Goal: Task Accomplishment & Management: Manage account settings

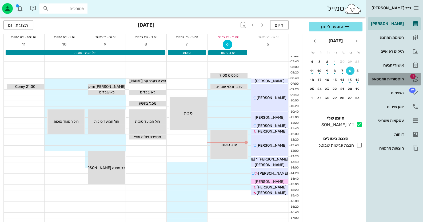
click at [393, 77] on div "היסטוריית וואטסאפ" at bounding box center [387, 79] width 34 height 4
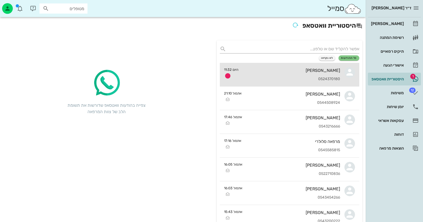
click at [243, 68] on div "[PERSON_NAME]" at bounding box center [290, 70] width 97 height 5
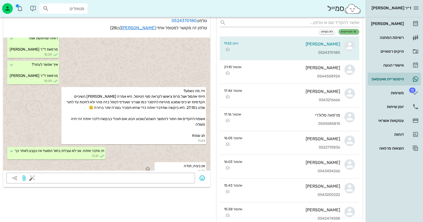
scroll to position [26, 0]
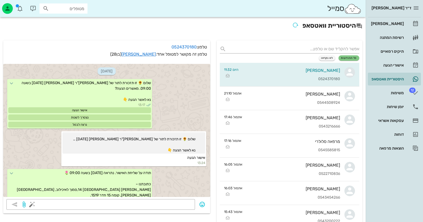
scroll to position [312, 0]
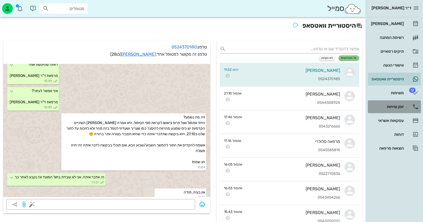
click at [395, 105] on div "יומן שיחות" at bounding box center [387, 107] width 34 height 4
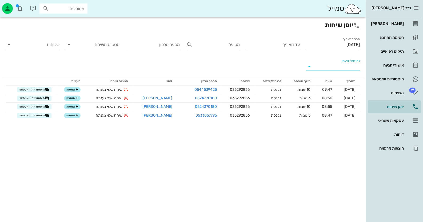
click at [345, 63] on input "נכנסת/יוצאת" at bounding box center [336, 66] width 45 height 9
click at [342, 72] on div "נכנסת" at bounding box center [342, 70] width 12 height 13
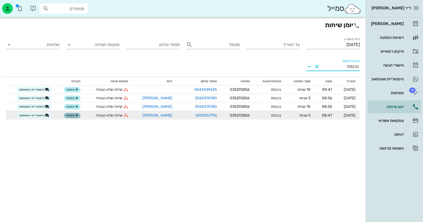
click at [73, 115] on span "הוספה" at bounding box center [72, 115] width 12 height 3
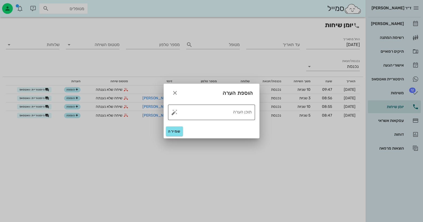
click at [173, 112] on button "button" at bounding box center [174, 112] width 6 height 6
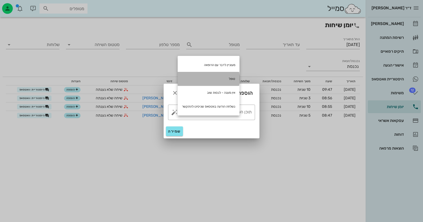
click at [230, 79] on div "טופל" at bounding box center [208, 79] width 62 height 14
type textarea "טופל"
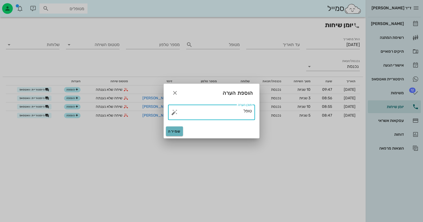
click at [171, 132] on span "שמירה" at bounding box center [174, 131] width 13 height 5
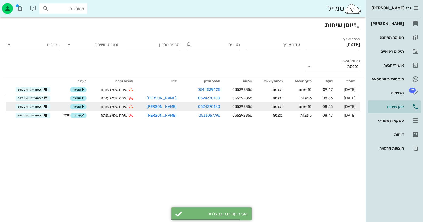
click at [79, 104] on div "הוספה" at bounding box center [73, 107] width 28 height 6
click at [82, 104] on button "הוספה" at bounding box center [78, 106] width 17 height 5
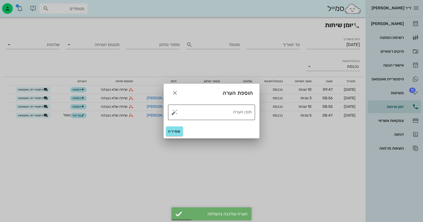
click at [172, 112] on button "button" at bounding box center [174, 112] width 6 height 6
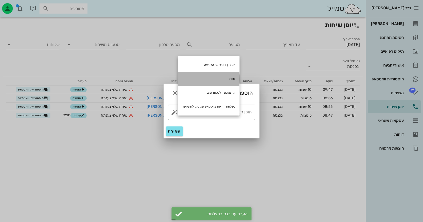
click at [220, 75] on div "טופל" at bounding box center [208, 79] width 62 height 14
type textarea "טופל"
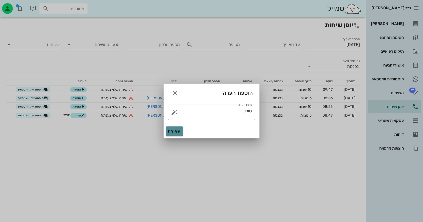
click at [174, 135] on button "שמירה" at bounding box center [174, 132] width 17 height 10
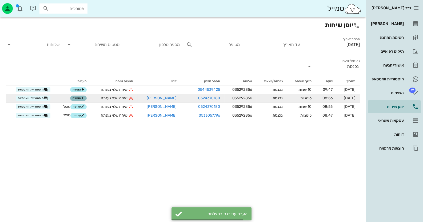
click at [84, 98] on icon "button" at bounding box center [82, 98] width 3 height 3
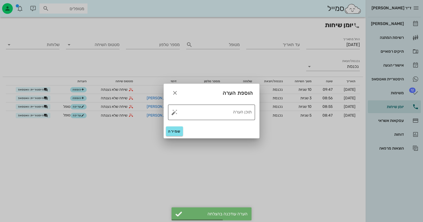
click at [173, 114] on button "button" at bounding box center [174, 112] width 6 height 6
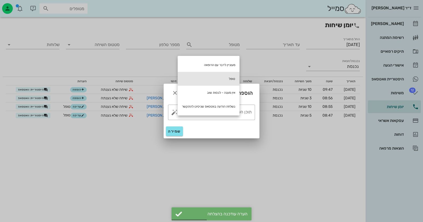
click at [212, 78] on div "טופל" at bounding box center [208, 79] width 62 height 14
type textarea "טופל"
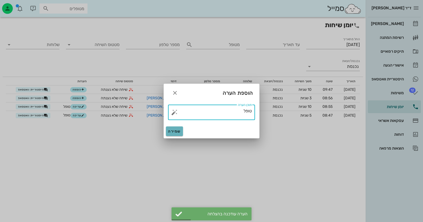
click at [174, 129] on span "שמירה" at bounding box center [174, 131] width 13 height 5
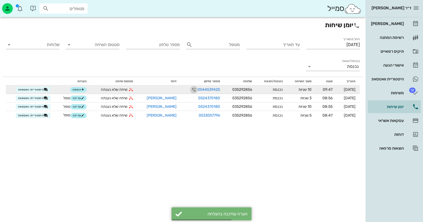
click at [190, 88] on icon "button" at bounding box center [193, 90] width 6 height 6
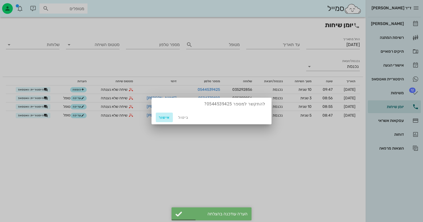
click at [162, 120] on button "אישור" at bounding box center [164, 118] width 17 height 10
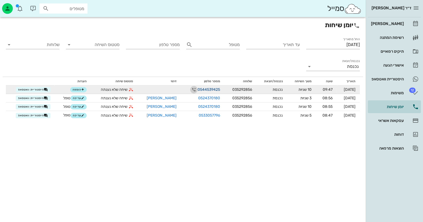
drag, startPoint x: 184, startPoint y: 88, endPoint x: 197, endPoint y: 88, distance: 13.6
click at [197, 88] on div "0544539425" at bounding box center [202, 89] width 35 height 7
drag, startPoint x: 206, startPoint y: 89, endPoint x: 184, endPoint y: 89, distance: 21.6
click at [197, 89] on link "0544539425" at bounding box center [208, 90] width 22 height 6
copy link "0544539425"
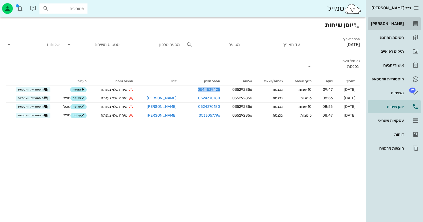
click at [403, 20] on div "[PERSON_NAME]" at bounding box center [387, 23] width 34 height 9
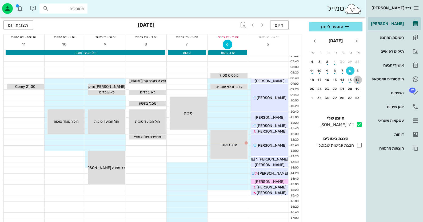
click at [356, 81] on div "button" at bounding box center [357, 81] width 9 height 3
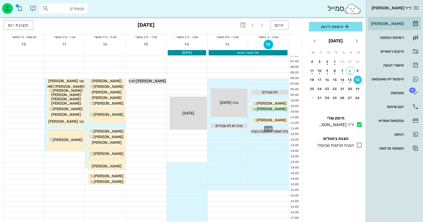
click at [284, 126] on div at bounding box center [268, 125] width 40 height 5
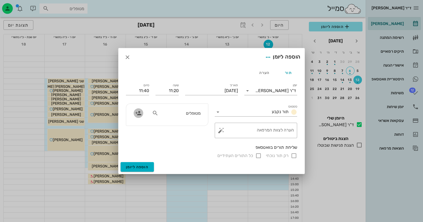
click at [139, 113] on icon "button" at bounding box center [138, 113] width 6 height 6
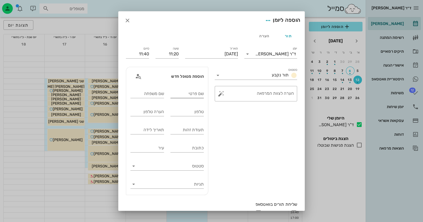
click at [200, 96] on input "שם פרטי" at bounding box center [187, 94] width 34 height 9
type input "[PERSON_NAME]"
click at [160, 96] on input "שם משפחה" at bounding box center [147, 94] width 34 height 9
type input "[PERSON_NAME]"
click at [190, 113] on input "טלפון" at bounding box center [187, 112] width 34 height 9
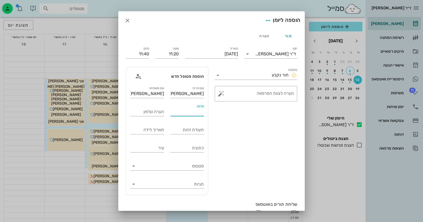
paste input "0544539425"
type input "0544539425"
click at [199, 131] on input "תעודת זהות" at bounding box center [187, 130] width 34 height 9
type input "304545031"
click at [221, 95] on button "button" at bounding box center [221, 94] width 6 height 6
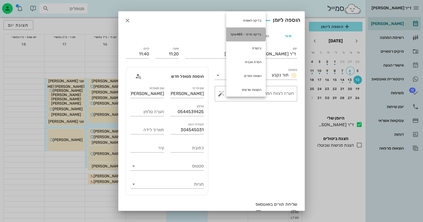
click at [247, 32] on div "בדיקה פרטי - 485שקל" at bounding box center [245, 34] width 39 height 14
type textarea "בדיקה פרטי - 485שקל"
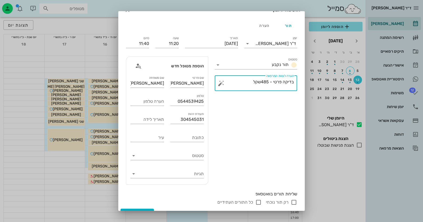
scroll to position [20, 0]
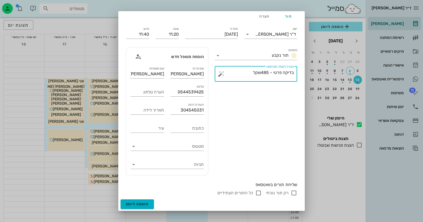
click at [293, 194] on input "רק תור נוכחי" at bounding box center [293, 193] width 6 height 6
checkbox input "false"
click at [135, 205] on span "הוספה ליומן" at bounding box center [137, 204] width 23 height 5
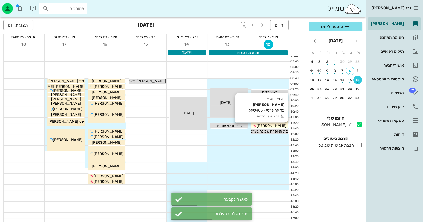
click at [282, 125] on div "[PERSON_NAME]" at bounding box center [269, 126] width 37 height 6
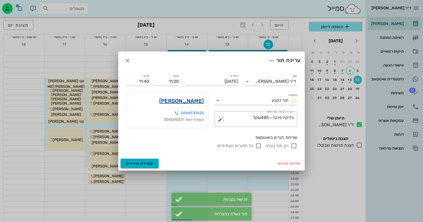
click at [187, 99] on link "[PERSON_NAME]" at bounding box center [181, 101] width 44 height 9
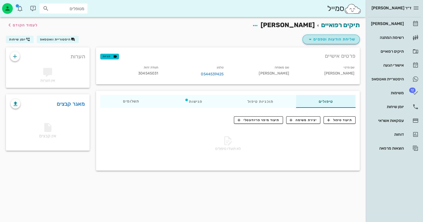
click at [334, 40] on span "שליחת הודעות וטפסים" at bounding box center [331, 39] width 48 height 6
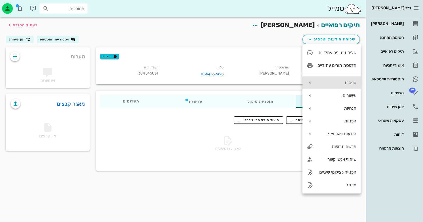
click at [348, 84] on div "טפסים" at bounding box center [336, 82] width 39 height 5
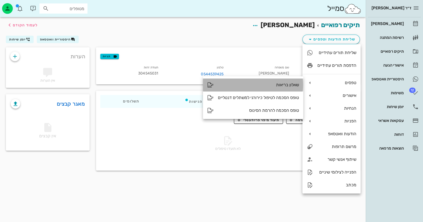
click at [243, 84] on div "שאלון בריאות" at bounding box center [258, 84] width 81 height 5
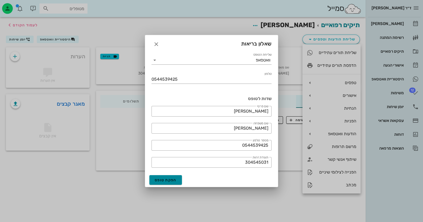
click at [180, 180] on button "הפקת טופס" at bounding box center [165, 180] width 33 height 10
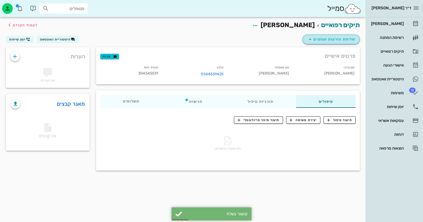
click at [335, 39] on span "שליחת הודעות וטפסים" at bounding box center [331, 39] width 48 height 6
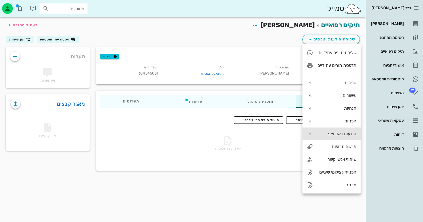
click at [335, 134] on div "הודעות וואטסאפ" at bounding box center [336, 133] width 39 height 5
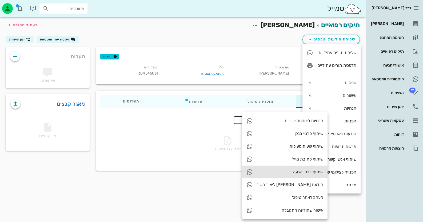
click at [269, 176] on div "שיתוף דרכי הגעה" at bounding box center [284, 172] width 85 height 13
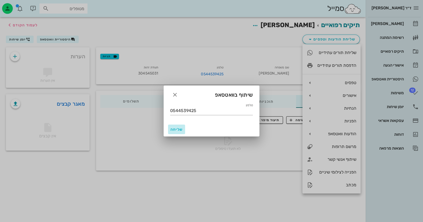
click at [179, 130] on span "שליחה" at bounding box center [176, 129] width 13 height 5
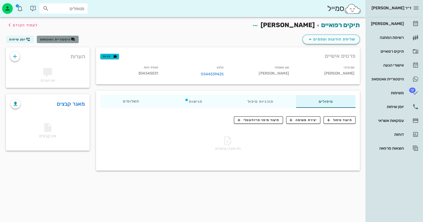
click at [70, 38] on span "היסטוריית וואטסאפ" at bounding box center [55, 40] width 31 height 4
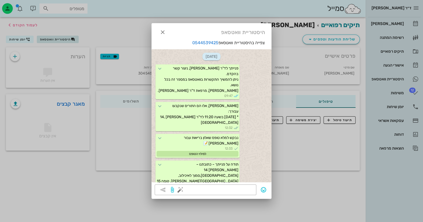
scroll to position [48, 0]
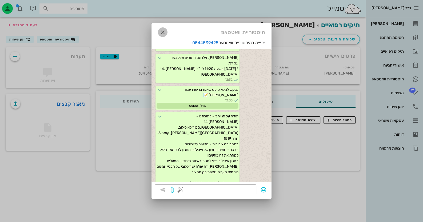
click at [162, 32] on icon "button" at bounding box center [162, 32] width 6 height 6
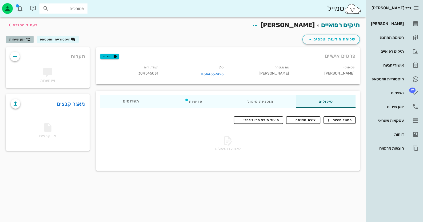
click at [28, 39] on icon "button" at bounding box center [28, 39] width 4 height 4
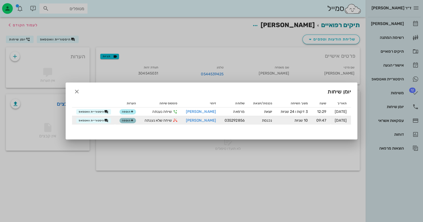
click at [128, 122] on span "הוספה" at bounding box center [128, 120] width 12 height 3
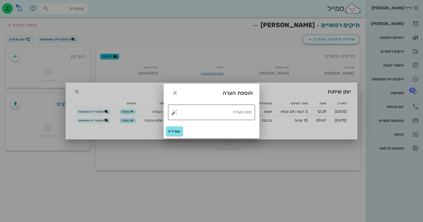
click at [177, 110] on textarea "תוכן הערה" at bounding box center [213, 113] width 76 height 13
click at [175, 110] on button "button" at bounding box center [174, 112] width 6 height 6
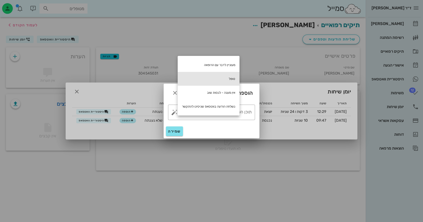
click at [221, 80] on div "טופל" at bounding box center [208, 79] width 62 height 14
type textarea "טופל"
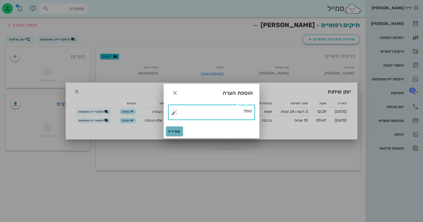
click at [178, 129] on span "שמירה" at bounding box center [174, 131] width 13 height 5
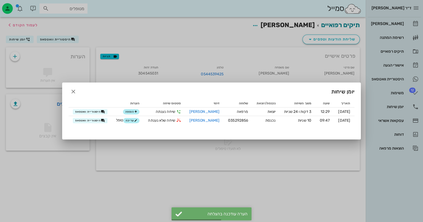
click at [414, 21] on div at bounding box center [211, 111] width 423 height 222
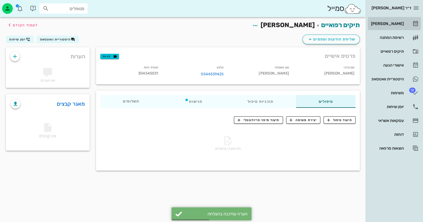
click at [414, 21] on icon at bounding box center [415, 24] width 6 height 6
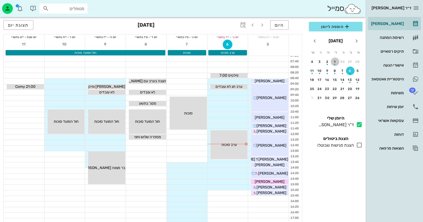
click at [331, 64] on div "button" at bounding box center [334, 63] width 9 height 3
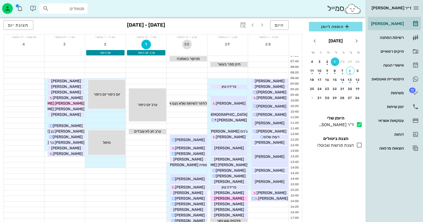
click at [185, 48] on button "30" at bounding box center [187, 45] width 10 height 10
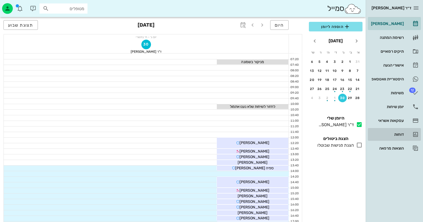
click at [397, 134] on div "דוחות" at bounding box center [387, 134] width 34 height 4
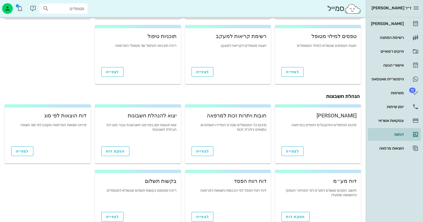
scroll to position [80, 0]
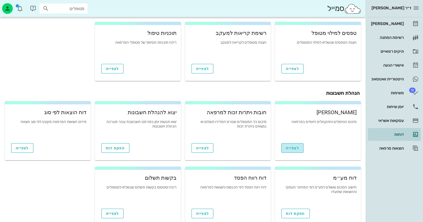
click at [290, 150] on span "לצפייה" at bounding box center [292, 148] width 13 height 5
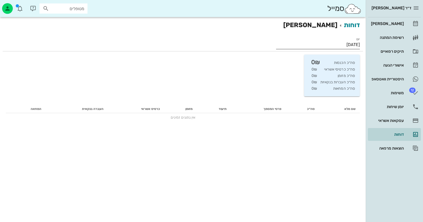
click at [345, 45] on input "[DATE]" at bounding box center [318, 44] width 84 height 9
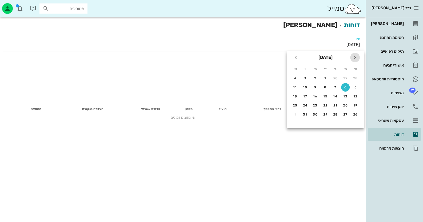
click at [356, 57] on icon "חודש שעבר" at bounding box center [354, 57] width 6 height 6
click at [336, 116] on button "30" at bounding box center [335, 114] width 9 height 9
type input "[DATE]"
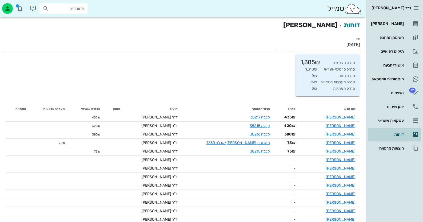
click at [70, 9] on input "מטופלים" at bounding box center [67, 8] width 34 height 7
type input "שרע"
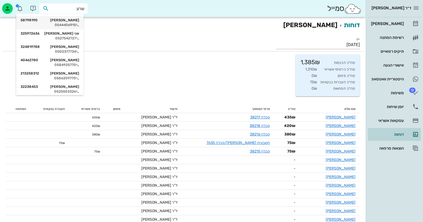
click at [72, 20] on div "[PERSON_NAME] 58798190" at bounding box center [50, 20] width 59 height 4
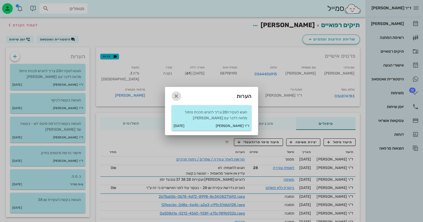
click at [177, 95] on icon "button" at bounding box center [176, 96] width 6 height 6
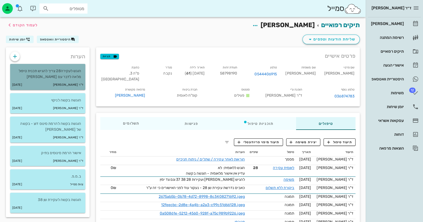
click at [70, 72] on p "הוגש לעקירה28 צריך להגיש תכנית טיפול מלאה לדבר עם [PERSON_NAME]" at bounding box center [47, 74] width 67 height 12
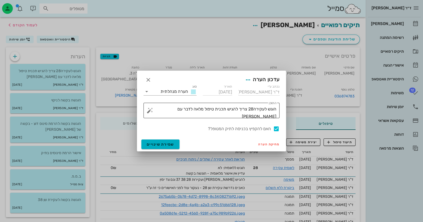
click at [247, 109] on textarea "הוגש לעקירה28 צריך להגיש תכנית טיפול מלאה לדבר עם [PERSON_NAME]" at bounding box center [213, 112] width 125 height 13
click at [149, 109] on button "button" at bounding box center [150, 110] width 6 height 6
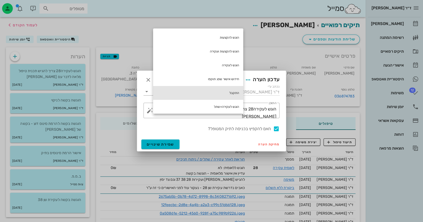
click at [214, 91] on div "התקבל" at bounding box center [198, 93] width 90 height 14
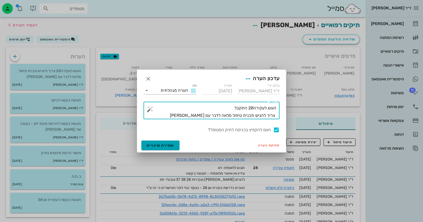
type textarea "הוגש לעקירה28 התקבל צריך להגיש תכנית טיפול מלאה לדבר עם [PERSON_NAME]"
click at [158, 146] on span "שמירת שינויים" at bounding box center [160, 145] width 27 height 5
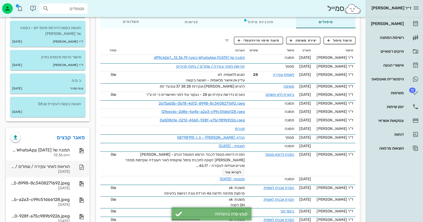
scroll to position [133, 0]
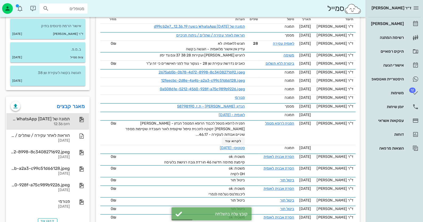
click at [72, 116] on div "תמונה של WhatsApp [DATE] בשעה 12.36.19_d99cb2e7 היום 12:36" at bounding box center [47, 121] width 83 height 17
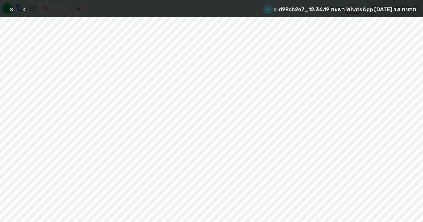
click at [265, 7] on icon "button" at bounding box center [268, 9] width 6 height 6
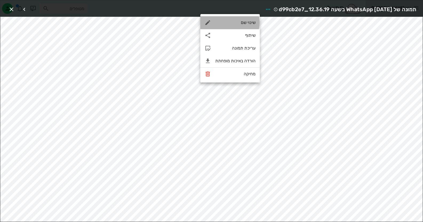
click at [254, 21] on div "שינוי שם" at bounding box center [229, 22] width 59 height 13
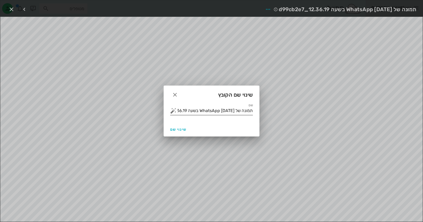
click at [177, 110] on div at bounding box center [173, 111] width 7 height 6
click at [173, 111] on button "button" at bounding box center [173, 111] width 6 height 6
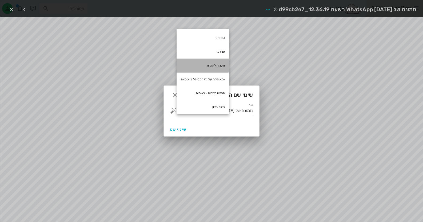
click at [219, 64] on div "תכנית לאומית" at bounding box center [202, 66] width 52 height 14
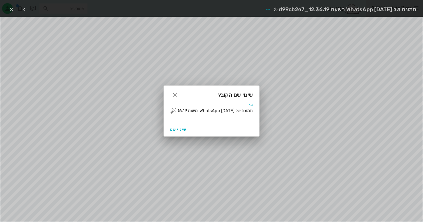
drag, startPoint x: 201, startPoint y: 111, endPoint x: 426, endPoint y: 124, distance: 225.8
type input "תכנית לאומית"
click at [169, 132] on button "שינוי שם" at bounding box center [178, 130] width 21 height 10
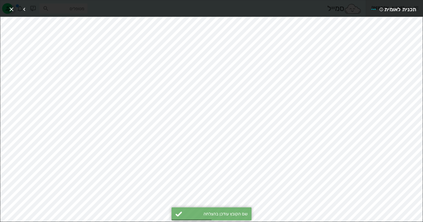
click at [11, 9] on icon "button" at bounding box center [11, 9] width 6 height 6
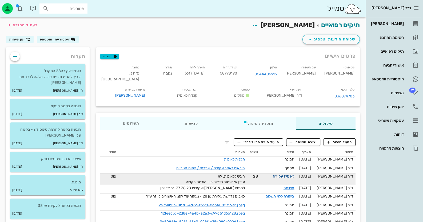
click at [287, 175] on link "לאומית עקירה" at bounding box center [283, 176] width 21 height 5
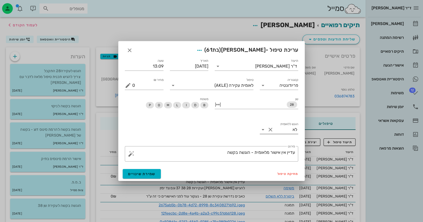
click at [277, 132] on input "הוגש ללאומית" at bounding box center [283, 129] width 18 height 9
click at [277, 133] on div "כן" at bounding box center [278, 133] width 30 height 5
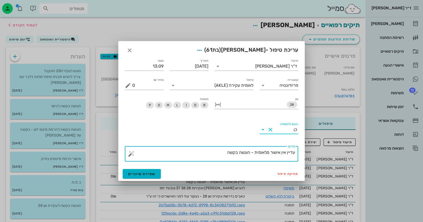
click at [217, 152] on textarea "עדיין אין אישור מלאומית - הוגשה בקשה" at bounding box center [213, 155] width 163 height 13
click at [132, 154] on button "button" at bounding box center [131, 154] width 6 height 6
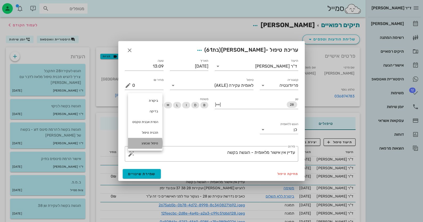
click at [148, 141] on div "טיפול שבוצע" at bounding box center [145, 143] width 34 height 11
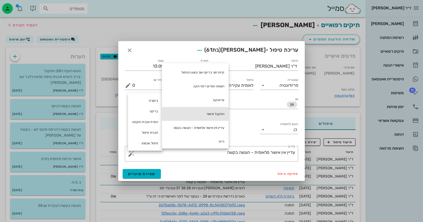
click at [221, 112] on div "התקבל אישור" at bounding box center [195, 114] width 67 height 14
type textarea "עדיין אין אישור מלאומית - הוגשה בקשה התקבל אישור"
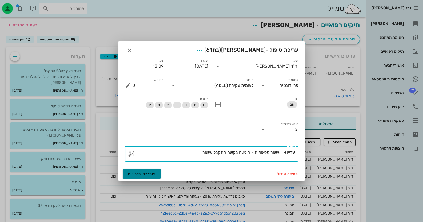
click at [136, 171] on button "שמירת שינויים" at bounding box center [142, 174] width 38 height 10
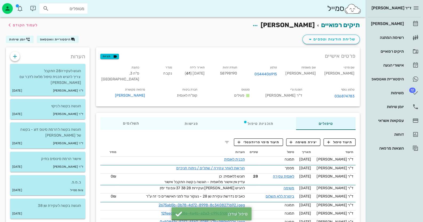
click at [237, 73] on span "58798190" at bounding box center [228, 73] width 17 height 5
copy span "58798190"
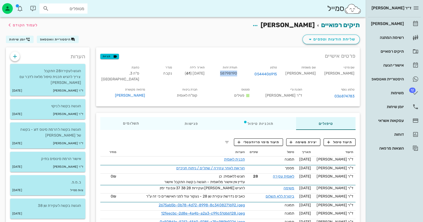
click at [70, 13] on div "מטופלים" at bounding box center [63, 8] width 48 height 10
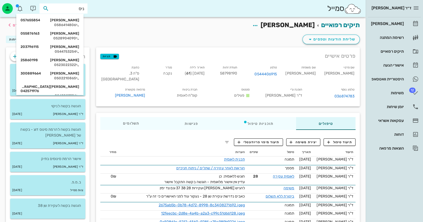
type input "[PERSON_NAME]"
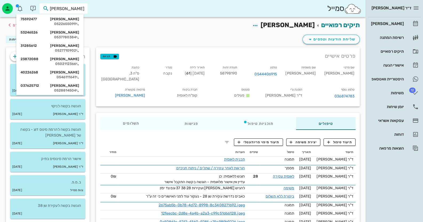
scroll to position [109, 0]
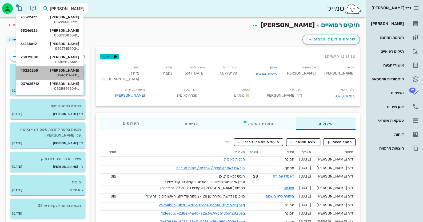
click at [78, 75] on div "0546111641" at bounding box center [50, 75] width 59 height 4
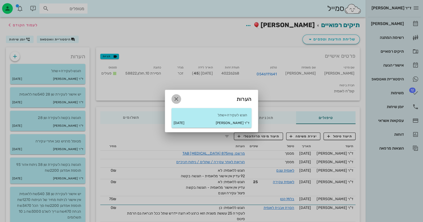
click at [177, 98] on icon "button" at bounding box center [176, 99] width 6 height 6
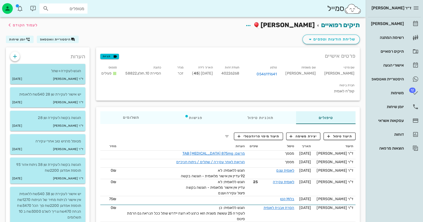
click at [66, 75] on div "ד"ר [PERSON_NAME] [DATE]" at bounding box center [47, 79] width 75 height 10
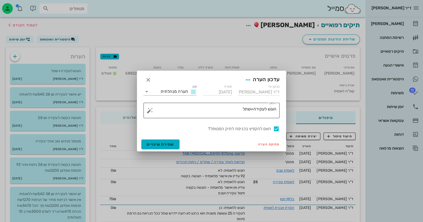
click at [240, 111] on textarea "הוגש לעקירה+שתל" at bounding box center [213, 112] width 125 height 13
click at [152, 111] on button "button" at bounding box center [150, 110] width 6 height 6
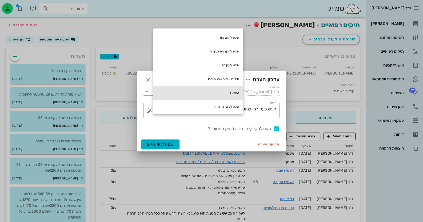
click at [218, 89] on div "התקבל" at bounding box center [198, 93] width 90 height 14
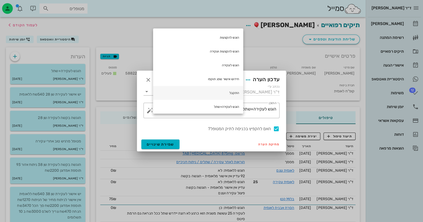
type textarea "הוגש לעקירה+שתל התקבל"
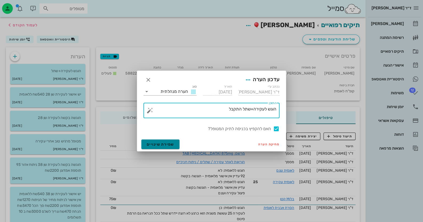
click at [151, 143] on span "שמירת שינויים" at bounding box center [160, 144] width 27 height 5
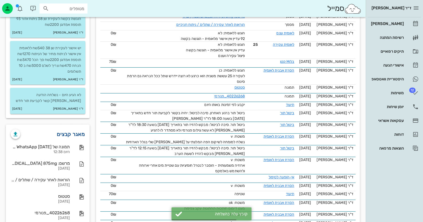
scroll to position [186, 0]
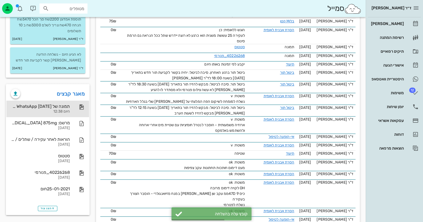
click at [69, 113] on div "היום 12:38" at bounding box center [40, 111] width 59 height 5
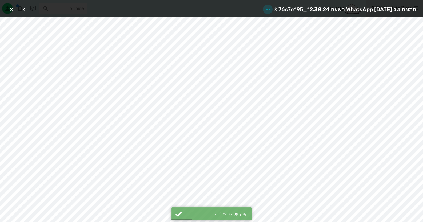
click at [264, 6] on icon "button" at bounding box center [267, 9] width 6 height 6
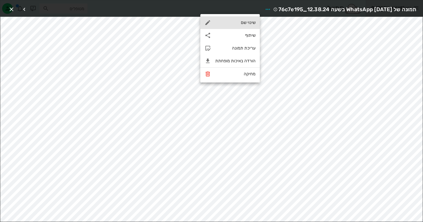
click at [251, 20] on div "שינוי שם" at bounding box center [235, 22] width 40 height 5
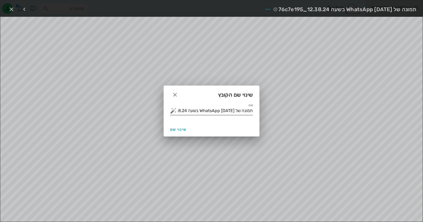
click at [173, 111] on button "button" at bounding box center [173, 111] width 6 height 6
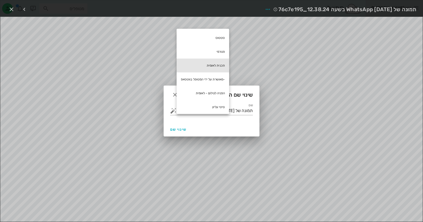
click at [220, 62] on div "תכנית לאומית" at bounding box center [202, 66] width 52 height 14
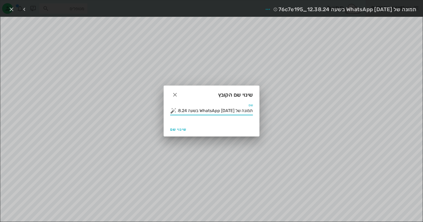
drag, startPoint x: 203, startPoint y: 110, endPoint x: 378, endPoint y: 121, distance: 175.6
click at [378, 121] on div "ד״ר [PERSON_NAME] רשימת המתנה תיקים רפואיים אישורי הגעה היסטוריית וואטסאפ 12 מש…" at bounding box center [211, 200] width 423 height 773
type input "תכנית לאומית"
click at [180, 127] on span "שינוי שם" at bounding box center [178, 129] width 16 height 5
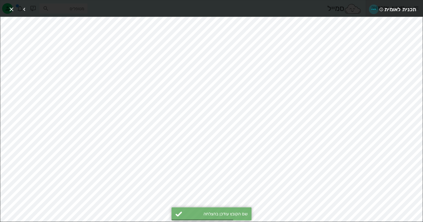
click at [376, 8] on icon "button" at bounding box center [373, 9] width 6 height 6
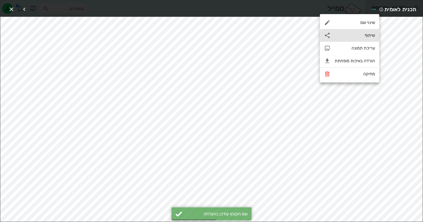
click at [369, 37] on div "שיתוף" at bounding box center [354, 35] width 40 height 5
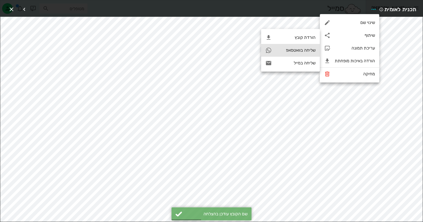
click at [295, 52] on div "שליחה בוואטסאפ" at bounding box center [295, 50] width 39 height 5
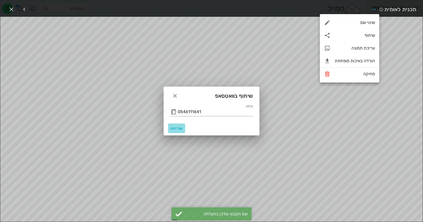
click at [175, 131] on button "שליחה" at bounding box center [176, 129] width 17 height 10
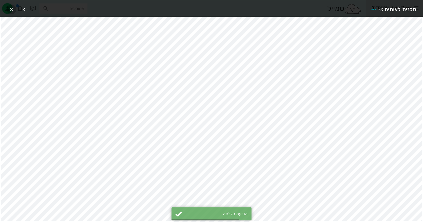
click at [12, 10] on icon "button" at bounding box center [11, 9] width 6 height 6
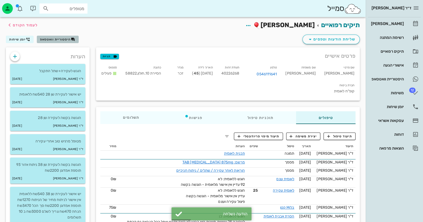
click at [47, 39] on span "היסטוריית וואטסאפ" at bounding box center [55, 40] width 31 height 4
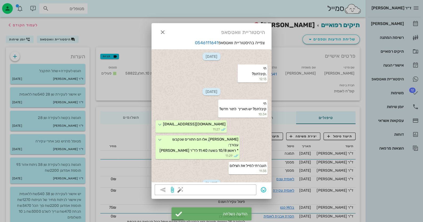
scroll to position [970, 0]
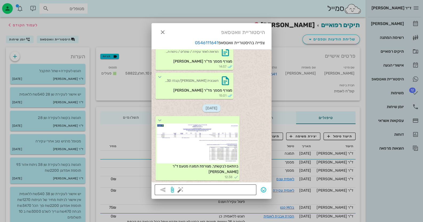
click at [179, 189] on button "button" at bounding box center [180, 190] width 6 height 6
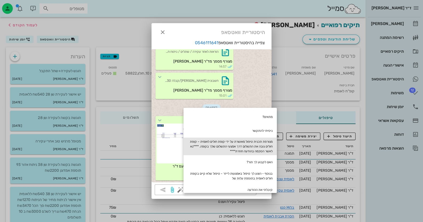
click at [259, 149] on div "מצורפת תכנית טיפול מאושרת על ידי קופת חולים לאומית – קופת חולים גובה את התשלום …" at bounding box center [229, 147] width 93 height 18
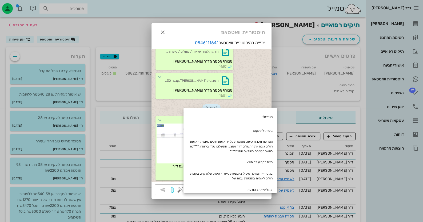
type textarea "מצורפת תכנית טיפול מאושרת על ידי קופת חולים לאומית – קופת חולים גובה את התשלום …"
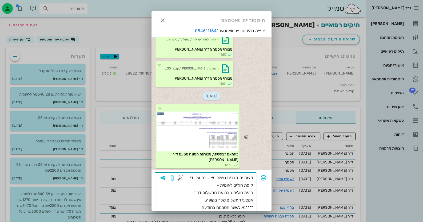
scroll to position [11, 0]
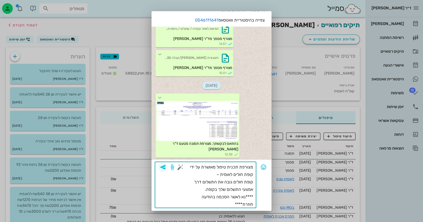
click at [166, 167] on icon "button" at bounding box center [162, 167] width 6 height 6
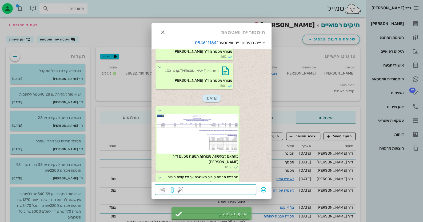
scroll to position [1013, 0]
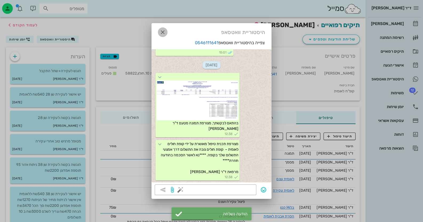
click at [160, 32] on icon "button" at bounding box center [162, 32] width 6 height 6
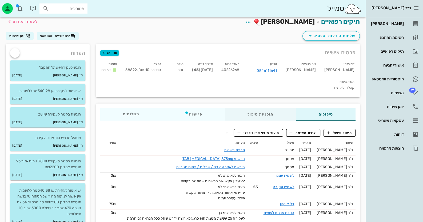
scroll to position [0, 0]
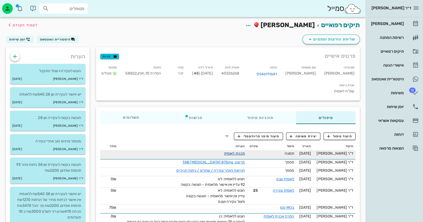
click at [239, 151] on link "תכנית לאומית" at bounding box center [234, 153] width 21 height 5
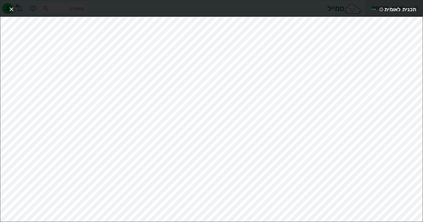
click at [13, 10] on icon "button" at bounding box center [11, 9] width 6 height 6
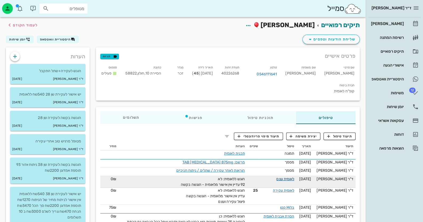
click at [286, 177] on link "לאומית עצם" at bounding box center [285, 179] width 18 height 5
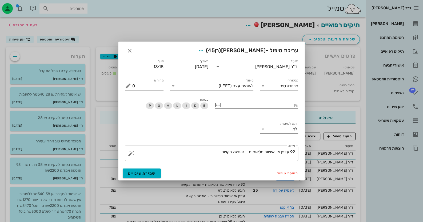
click at [219, 153] on textarea "92 עדיין אין אישור מלאומית - הוגשה בקשה" at bounding box center [213, 154] width 163 height 13
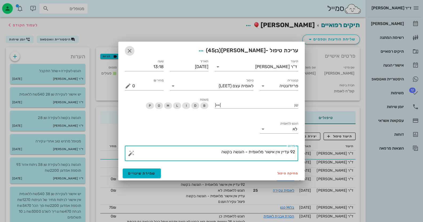
click at [130, 53] on icon "button" at bounding box center [129, 51] width 6 height 6
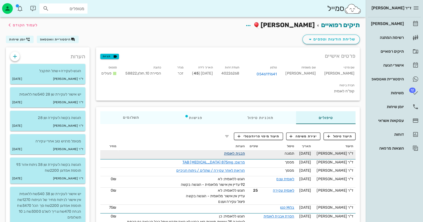
click at [240, 151] on link "תכנית לאומית" at bounding box center [234, 153] width 21 height 5
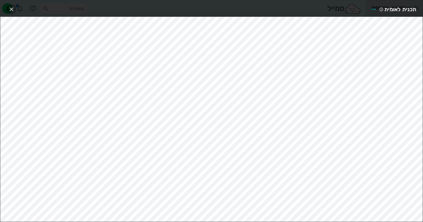
click at [10, 10] on icon "button" at bounding box center [11, 9] width 6 height 6
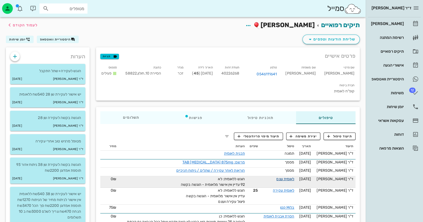
click at [294, 177] on link "לאומית עצם" at bounding box center [285, 179] width 18 height 5
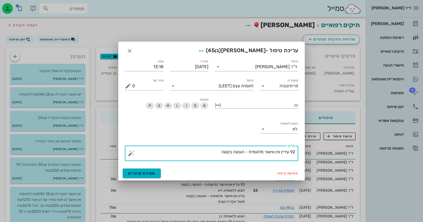
click at [294, 152] on textarea "92 עדיין אין אישור מלאומית - הוגשה בקשה" at bounding box center [213, 154] width 163 height 13
click at [215, 149] on textarea "93 עדיין אין אישור מלאומית - הוגשה בקשה" at bounding box center [213, 154] width 163 height 13
click at [131, 153] on button "button" at bounding box center [131, 153] width 6 height 6
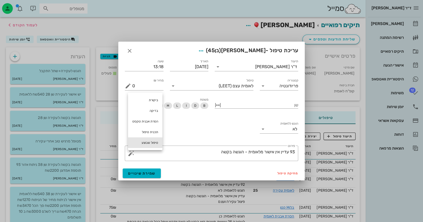
click at [151, 141] on div "טיפול שבוצע" at bounding box center [145, 142] width 34 height 11
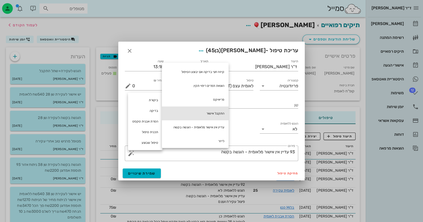
click at [208, 111] on div "התקבל אישור" at bounding box center [195, 114] width 67 height 14
type textarea "93 עדיין אין אישור מלאומית - הוגשה בקשה התקבל אישור"
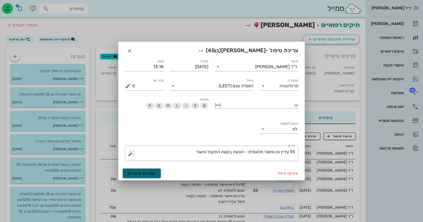
click at [146, 172] on span "שמירת שינויים" at bounding box center [141, 173] width 27 height 5
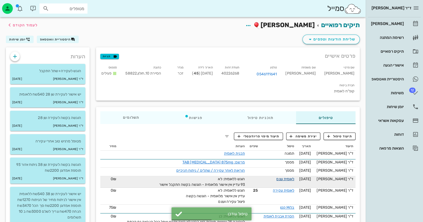
click at [291, 177] on link "לאומית עצם" at bounding box center [285, 179] width 18 height 5
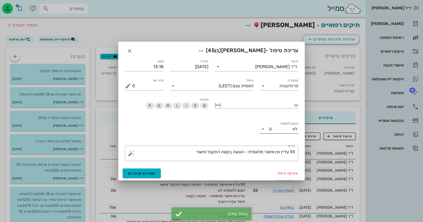
click at [268, 128] on button "Clear הוגש ללאומית" at bounding box center [270, 129] width 6 height 6
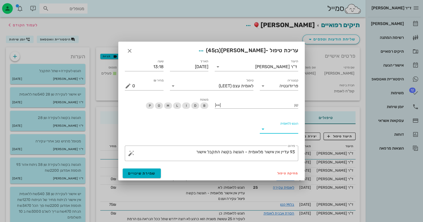
click at [262, 130] on icon at bounding box center [262, 129] width 6 height 6
click at [284, 134] on div "כן" at bounding box center [278, 133] width 30 height 5
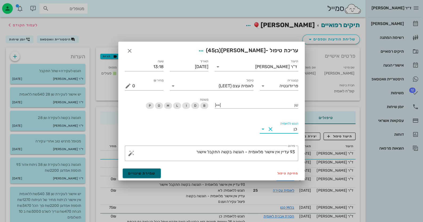
click at [143, 171] on span "שמירת שינויים" at bounding box center [141, 173] width 27 height 5
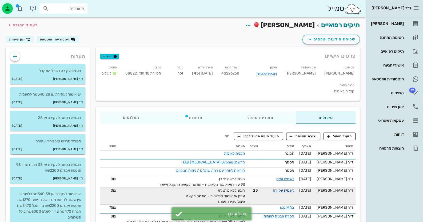
click at [293, 188] on link "לאומית עקירה" at bounding box center [283, 190] width 21 height 5
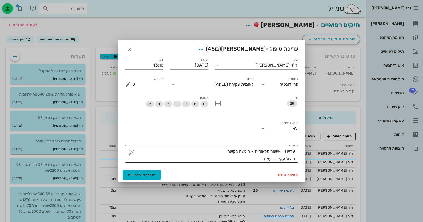
click at [212, 150] on textarea "עדיין אין אישור מלאומית - הוגשה בקשה פיצול עקירה ועצם" at bounding box center [213, 155] width 163 height 15
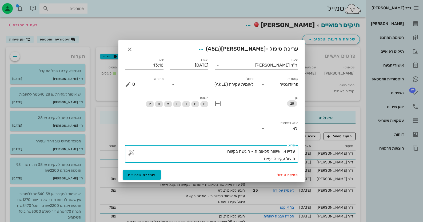
click at [131, 152] on button "button" at bounding box center [131, 153] width 6 height 6
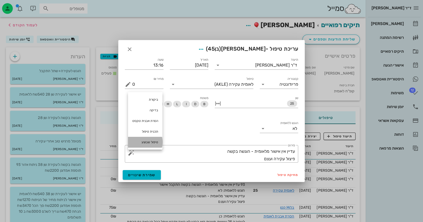
click at [156, 140] on div "טיפול שבוצע" at bounding box center [145, 142] width 34 height 11
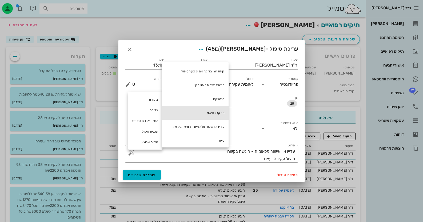
click at [221, 112] on div "התקבל אישור" at bounding box center [195, 113] width 67 height 14
type textarea "עדיין אין אישור מלאומית - הוגשה בקשה התקבל אישור פיצול עקירה ועצם"
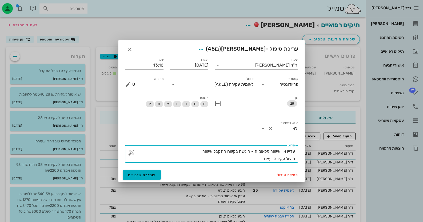
click at [272, 129] on button "Clear הוגש ללאומית" at bounding box center [270, 128] width 6 height 6
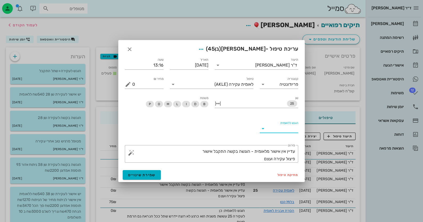
click at [272, 129] on input "הוגש ללאומית" at bounding box center [283, 128] width 30 height 9
click at [284, 136] on div "כן" at bounding box center [278, 132] width 30 height 11
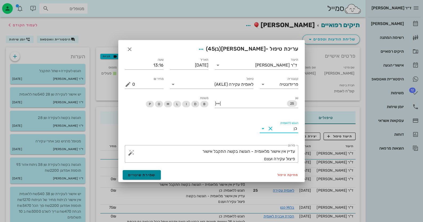
click at [149, 176] on span "שמירת שינויים" at bounding box center [141, 175] width 27 height 5
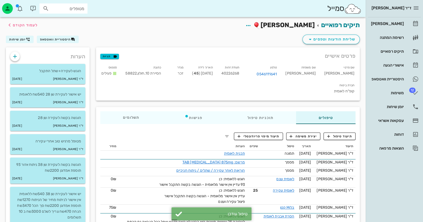
click at [239, 75] on span "40226268" at bounding box center [230, 73] width 18 height 5
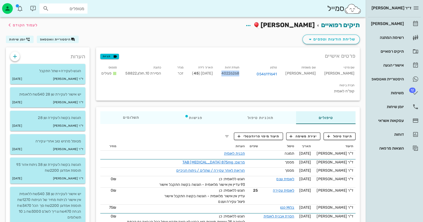
copy span "40226268"
click at [12, 54] on icon "button" at bounding box center [15, 56] width 6 height 6
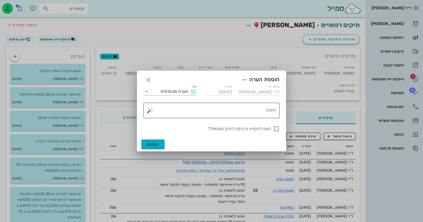
click at [149, 109] on button "button" at bounding box center [150, 110] width 6 height 6
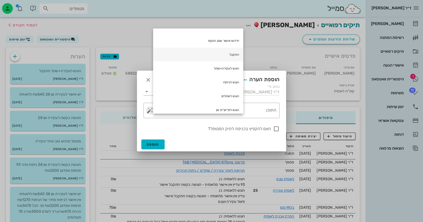
scroll to position [53, 0]
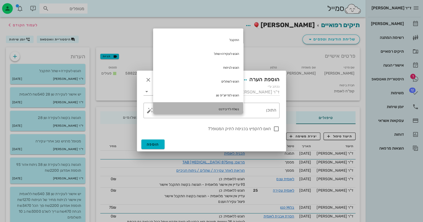
click at [201, 106] on div "נשלח לדיבידנט" at bounding box center [198, 109] width 90 height 14
type textarea "נשלח לדיבידנט"
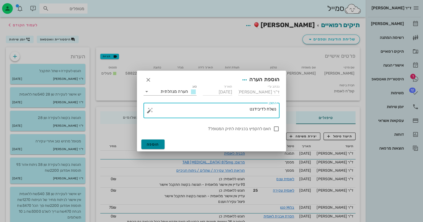
click at [155, 143] on span "הוספה" at bounding box center [153, 144] width 13 height 5
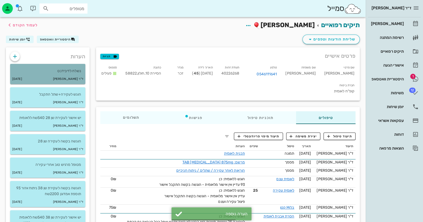
click at [64, 69] on p "נשלח לדיבידנט" at bounding box center [47, 71] width 67 height 6
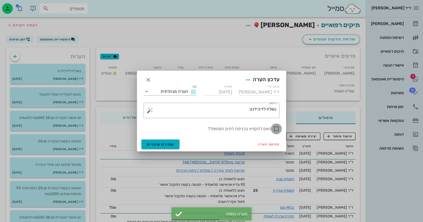
click at [274, 128] on div at bounding box center [275, 128] width 9 height 9
checkbox input "true"
click at [168, 145] on span "שמירת שינויים" at bounding box center [160, 144] width 27 height 5
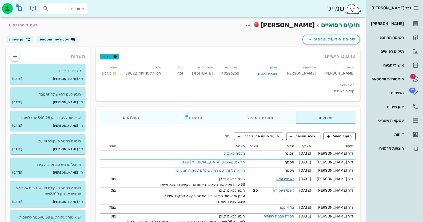
click at [76, 13] on div "מטופלים" at bounding box center [63, 8] width 48 height 10
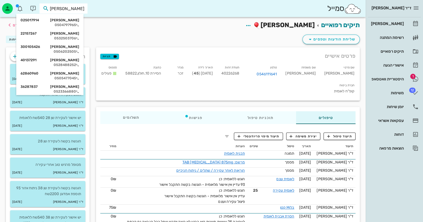
type input "[PERSON_NAME] מ"
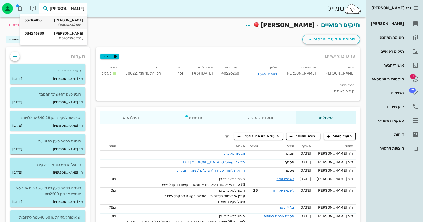
click at [71, 21] on div "[PERSON_NAME] 33743485" at bounding box center [54, 20] width 59 height 4
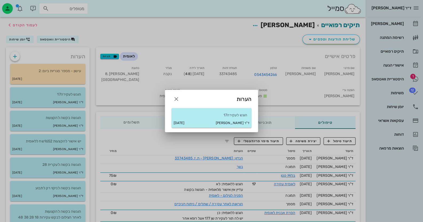
click at [55, 90] on div at bounding box center [211, 111] width 423 height 222
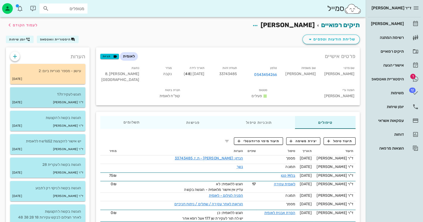
click at [56, 99] on div "ד"ר [PERSON_NAME] [DATE]" at bounding box center [47, 103] width 75 height 10
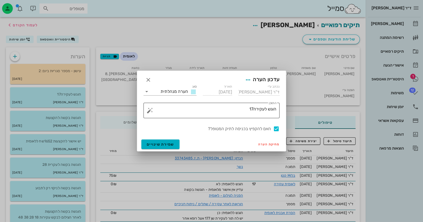
click at [229, 111] on textarea "הוגש לעקירה17" at bounding box center [213, 112] width 125 height 13
click at [151, 109] on button "button" at bounding box center [150, 110] width 6 height 6
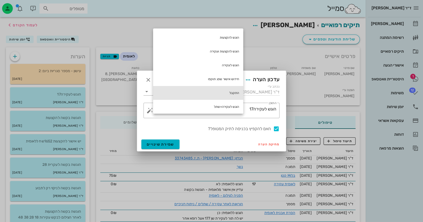
click at [208, 94] on div "התקבל" at bounding box center [198, 93] width 90 height 14
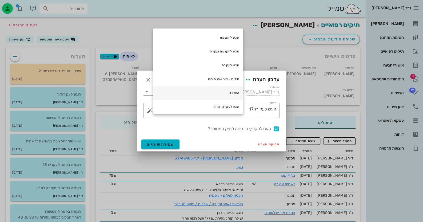
type textarea "הוגש לעקירה17 התקבל"
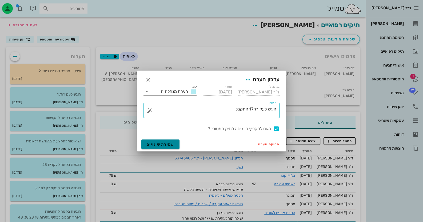
click at [165, 143] on span "שמירת שינויים" at bounding box center [160, 144] width 27 height 5
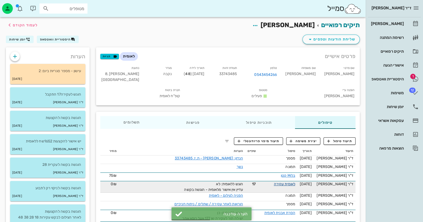
click at [284, 183] on link "לאומית עקירה" at bounding box center [284, 184] width 21 height 5
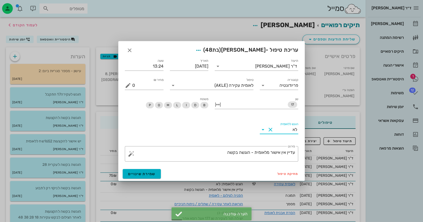
click at [279, 130] on input "הוגש ללאומית" at bounding box center [283, 129] width 18 height 9
click at [280, 134] on div "כן" at bounding box center [278, 133] width 30 height 5
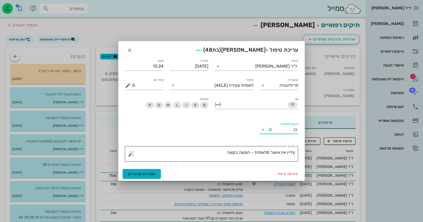
click at [130, 154] on button "button" at bounding box center [131, 154] width 6 height 6
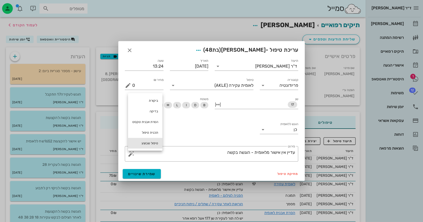
click at [150, 143] on div "טיפול שבוצע" at bounding box center [145, 143] width 34 height 11
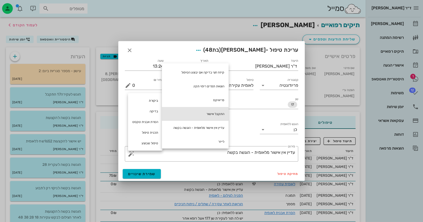
click at [222, 115] on div "התקבל אישור" at bounding box center [195, 114] width 67 height 14
type textarea "עדיין אין אישור מלאומית - הוגשה בקשה התקבל אישור"
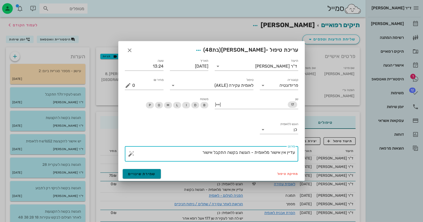
drag, startPoint x: 142, startPoint y: 170, endPoint x: 147, endPoint y: 172, distance: 4.7
click at [142, 170] on button "שמירת שינויים" at bounding box center [142, 174] width 38 height 10
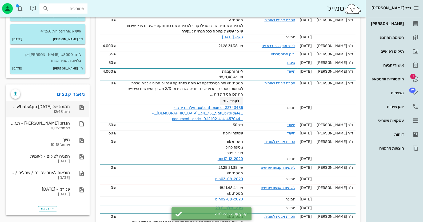
scroll to position [240, 0]
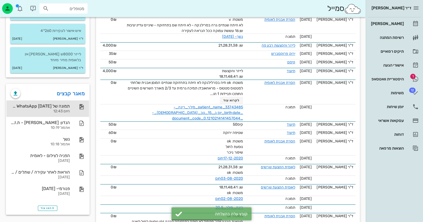
click at [53, 104] on div "תמונה של WhatsApp [DATE] בשעה 12.42.58_44c6c105" at bounding box center [40, 106] width 59 height 5
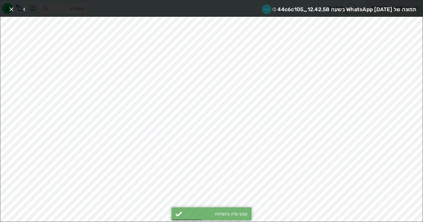
click at [263, 9] on icon "button" at bounding box center [266, 9] width 6 height 6
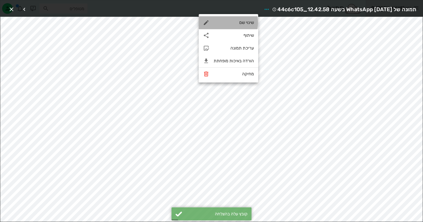
click at [249, 26] on div "שינוי שם" at bounding box center [227, 22] width 59 height 13
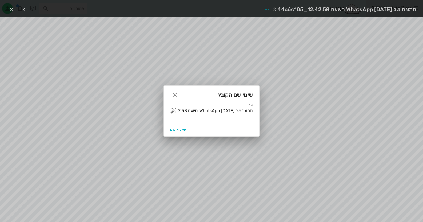
click at [172, 112] on button "button" at bounding box center [173, 111] width 6 height 6
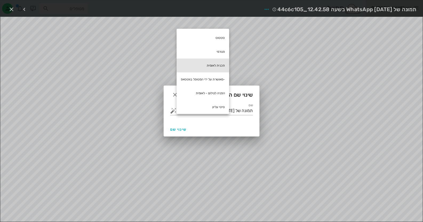
click at [216, 63] on div "תכנית לאומית" at bounding box center [202, 66] width 52 height 14
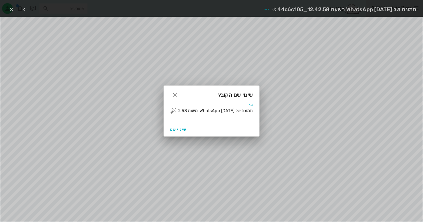
scroll to position [0, -65]
drag, startPoint x: 202, startPoint y: 112, endPoint x: 426, endPoint y: 126, distance: 224.5
click at [422, 126] on html "ד״ר [PERSON_NAME] רשימת המתנה תיקים רפואיים אישורי הגעה 1 היסטוריית וואטסאפ 12 …" at bounding box center [211, 164] width 423 height 808
type input "תכנית לאומית"
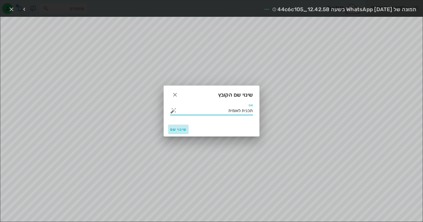
click at [183, 129] on span "שינוי שם" at bounding box center [178, 129] width 16 height 5
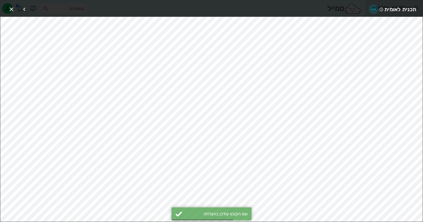
click at [376, 10] on icon "button" at bounding box center [373, 9] width 6 height 6
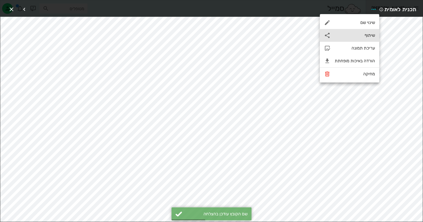
click at [359, 39] on div "שיתוף" at bounding box center [348, 35] width 59 height 13
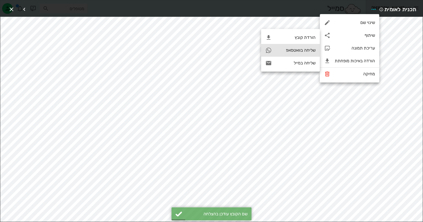
click at [294, 48] on div "שליחה בוואטסאפ" at bounding box center [295, 50] width 39 height 5
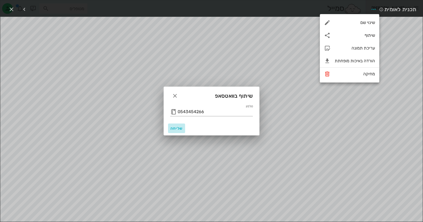
click at [176, 127] on span "שליחה" at bounding box center [176, 128] width 13 height 5
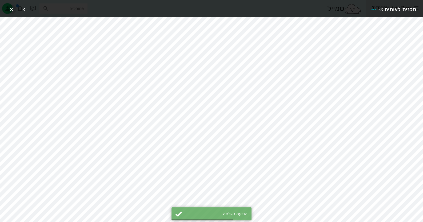
click at [11, 8] on icon "button" at bounding box center [11, 9] width 6 height 6
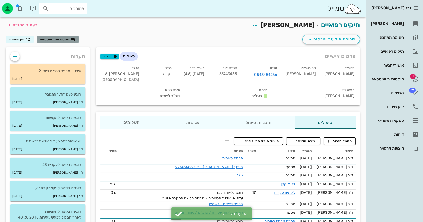
click at [61, 40] on span "היסטוריית וואטסאפ" at bounding box center [55, 40] width 31 height 4
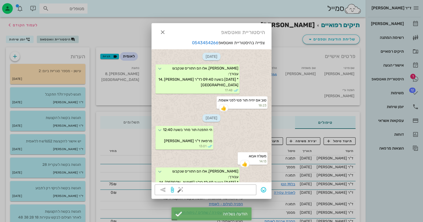
scroll to position [864, 0]
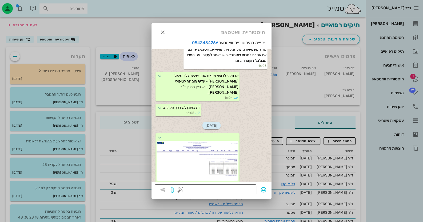
click at [180, 190] on button "button" at bounding box center [180, 190] width 6 height 6
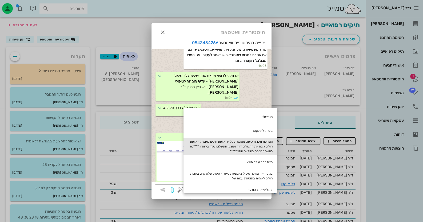
click at [257, 145] on div "מצורפת תכנית טיפול מאושרת על ידי קופת חולים לאומית – קופת חולים גובה את התשלום …" at bounding box center [229, 147] width 93 height 18
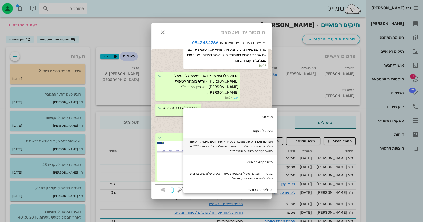
type textarea "מצורפת תכנית טיפול מאושרת על ידי קופת חולים לאומית – קופת חולים גובה את התשלום …"
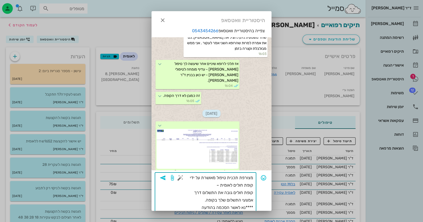
scroll to position [11, 0]
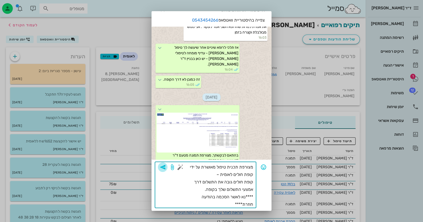
click at [167, 165] on span "button" at bounding box center [163, 167] width 10 height 6
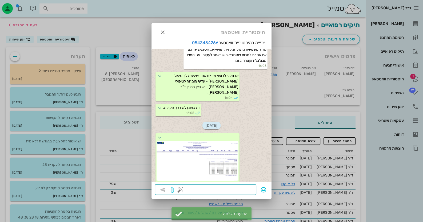
scroll to position [901, 0]
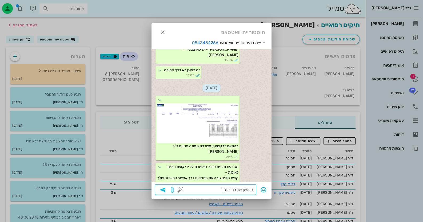
type textarea "זו השן שכבר נעקרה"
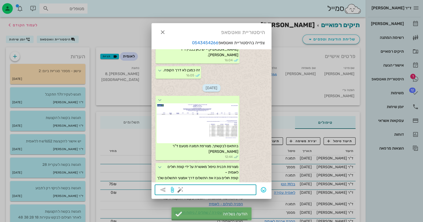
scroll to position [916, 0]
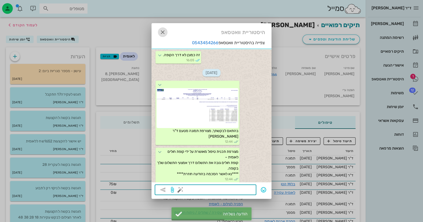
click at [163, 34] on icon "button" at bounding box center [162, 32] width 6 height 6
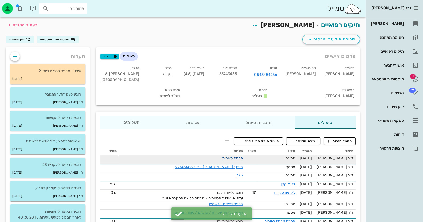
click at [240, 159] on link "תכנית לאומית" at bounding box center [232, 158] width 21 height 5
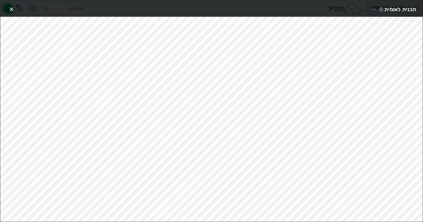
click at [11, 9] on icon "button" at bounding box center [11, 9] width 6 height 6
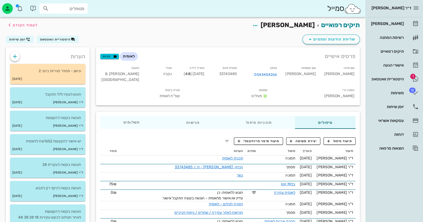
click at [237, 73] on span "33743485" at bounding box center [228, 74] width 18 height 5
copy span "33743485"
click at [387, 80] on div "היסטוריית וואטסאפ" at bounding box center [387, 79] width 34 height 4
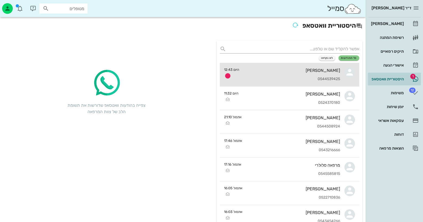
click at [336, 76] on div "[PERSON_NAME] 0544539425" at bounding box center [291, 74] width 96 height 23
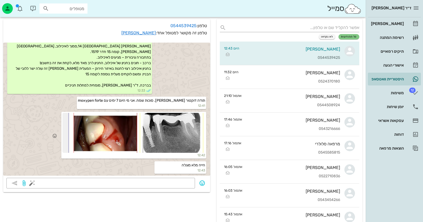
scroll to position [26, 0]
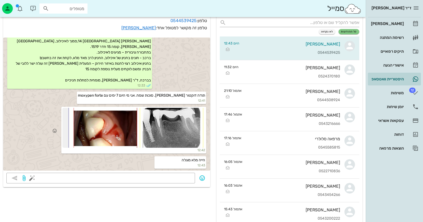
click at [171, 139] on div at bounding box center [133, 128] width 143 height 40
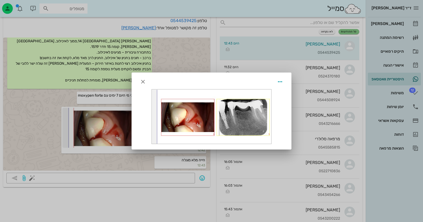
click at [244, 124] on div at bounding box center [211, 117] width 119 height 54
click at [142, 86] on button "button" at bounding box center [143, 82] width 10 height 10
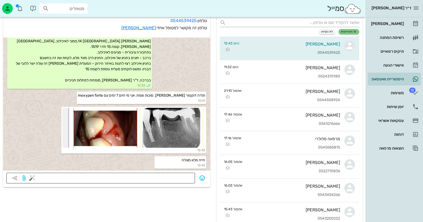
click at [176, 183] on div at bounding box center [112, 178] width 159 height 11
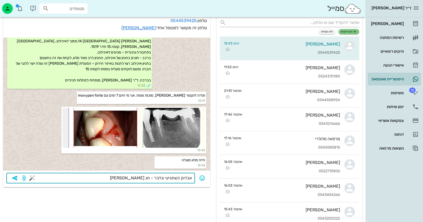
type textarea "אבדוק כשתגיעי ונדבר - חג שמח"
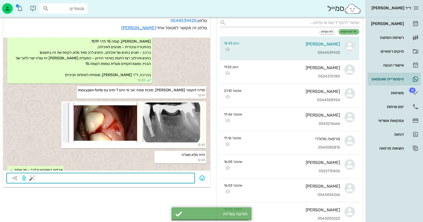
scroll to position [121, 0]
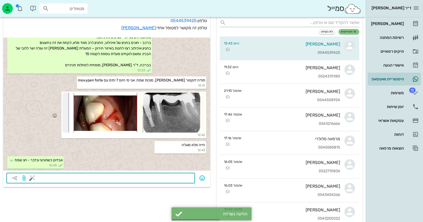
click at [89, 112] on div at bounding box center [133, 113] width 143 height 40
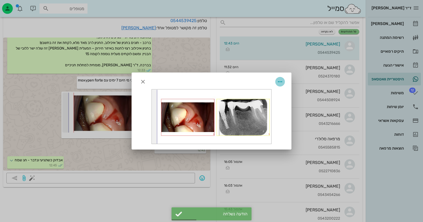
click at [282, 81] on icon "button" at bounding box center [280, 82] width 6 height 6
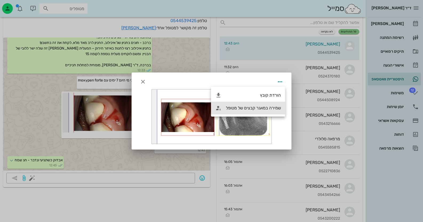
click at [271, 110] on div "שמירה במאגר קבצים של מטופל" at bounding box center [253, 108] width 55 height 5
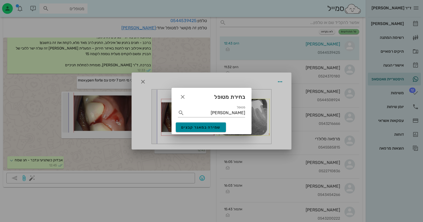
click at [212, 128] on span "שמירה במאגר קבצים" at bounding box center [200, 127] width 39 height 5
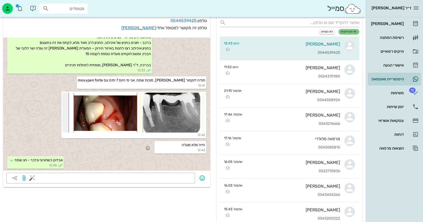
click at [141, 153] on div "הייה מלא מוגלה 12:43" at bounding box center [106, 147] width 207 height 15
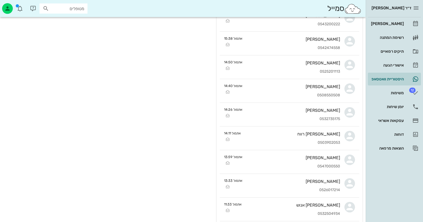
click at [414, 197] on div "ד״ר [PERSON_NAME] רשימת המתנה תיקים רפואיים אישורי הגעה היסטוריית וואטסאפ 12 מש…" at bounding box center [393, 111] width 57 height 222
click at [401, 77] on div "היסטוריית וואטסאפ" at bounding box center [387, 79] width 34 height 4
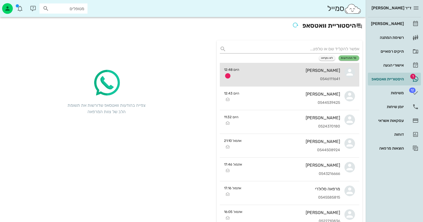
click at [313, 76] on div "[PERSON_NAME] 0546111641" at bounding box center [291, 74] width 96 height 23
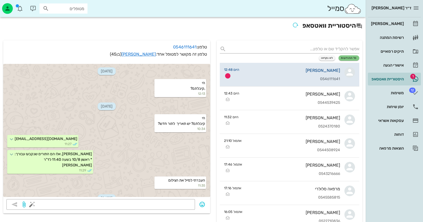
scroll to position [928, 0]
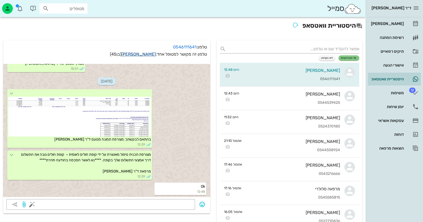
click at [149, 53] on link "[PERSON_NAME]" at bounding box center [138, 54] width 34 height 5
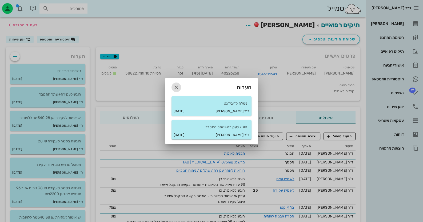
click at [177, 86] on icon "button" at bounding box center [176, 87] width 6 height 6
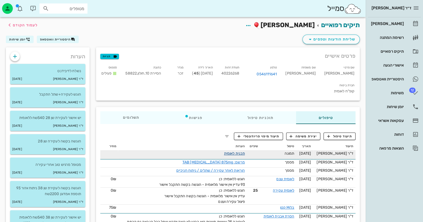
click at [237, 151] on link "תכנית לאומית" at bounding box center [234, 153] width 21 height 5
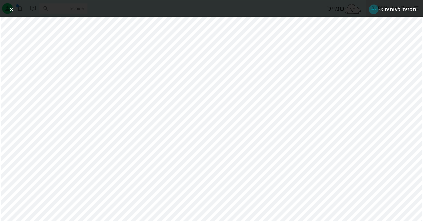
click at [372, 8] on icon "button" at bounding box center [373, 9] width 6 height 6
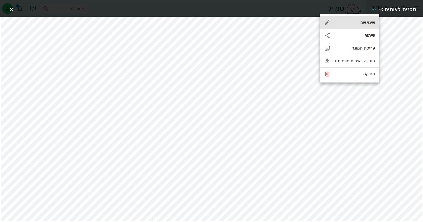
click at [371, 24] on div "שינוי שם" at bounding box center [354, 22] width 40 height 5
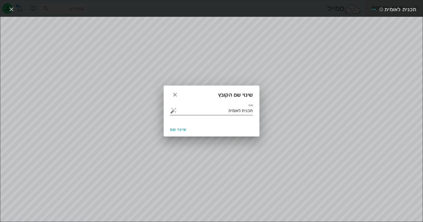
click at [173, 109] on button "button" at bounding box center [173, 111] width 6 height 6
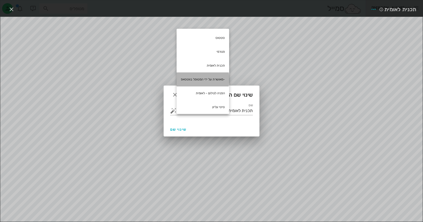
click at [214, 79] on div "-מאושרת על ידי המטופל בווטסאפ" at bounding box center [202, 79] width 52 height 14
type input "תכנית לאומית -מאושרת על ידי המטופל בווטסאפ"
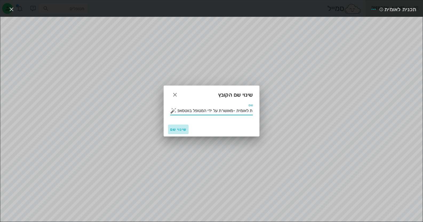
click at [185, 128] on span "שינוי שם" at bounding box center [178, 129] width 16 height 5
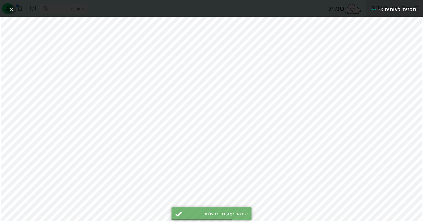
click at [11, 8] on icon "button" at bounding box center [11, 9] width 6 height 6
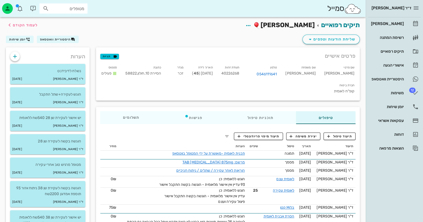
click at [81, 9] on input "מטופלים" at bounding box center [67, 8] width 34 height 7
type input "[PERSON_NAME]"
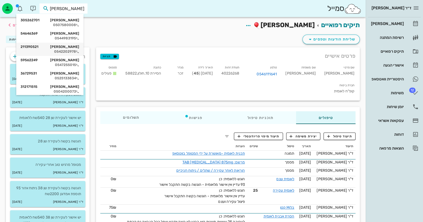
click at [75, 50] on div "0542202978" at bounding box center [50, 52] width 59 height 4
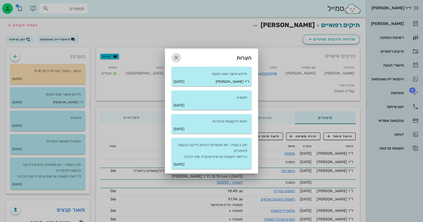
click at [173, 57] on icon "button" at bounding box center [176, 58] width 6 height 6
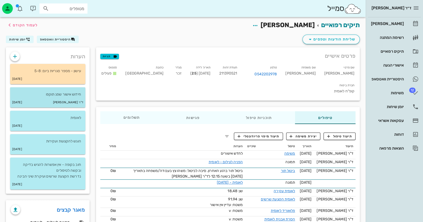
click at [76, 96] on p "חידוש אישור שפג תוקפו" at bounding box center [47, 95] width 67 height 6
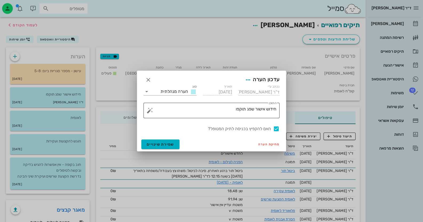
click at [148, 109] on button "button" at bounding box center [150, 110] width 6 height 6
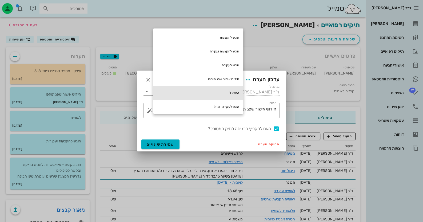
click at [204, 95] on div "התקבל" at bounding box center [198, 93] width 90 height 14
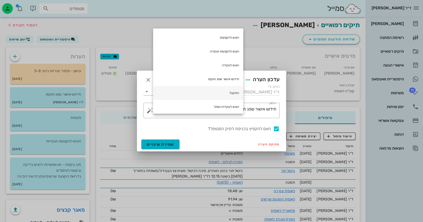
type textarea "חידוש אישור שפג תוקפו התקבל"
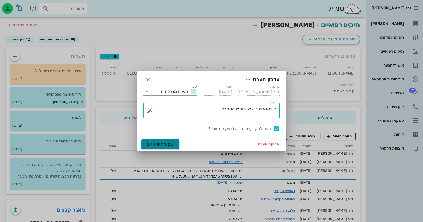
click at [151, 143] on span "שמירת שינויים" at bounding box center [160, 144] width 27 height 5
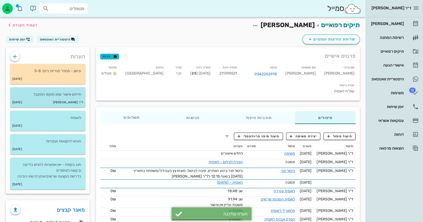
click at [80, 100] on small "ד"ר [PERSON_NAME]" at bounding box center [68, 103] width 30 height 6
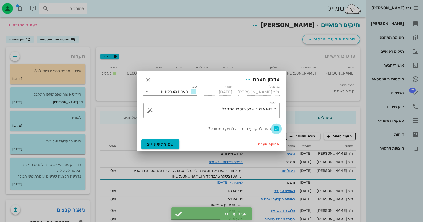
click at [277, 128] on div at bounding box center [275, 128] width 9 height 9
checkbox input "false"
click at [157, 142] on span "שמירת שינויים" at bounding box center [160, 144] width 27 height 5
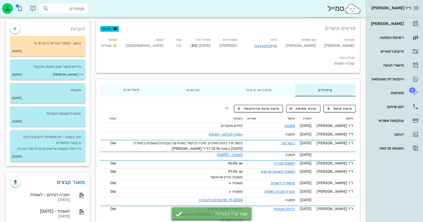
scroll to position [80, 0]
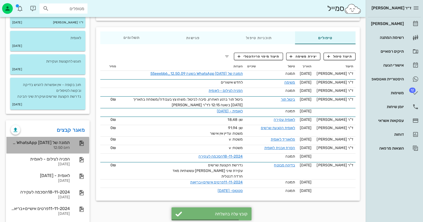
click at [74, 141] on div at bounding box center [79, 143] width 12 height 6
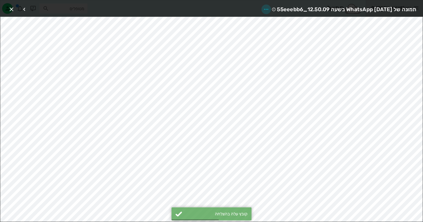
click at [263, 6] on icon "button" at bounding box center [266, 9] width 6 height 6
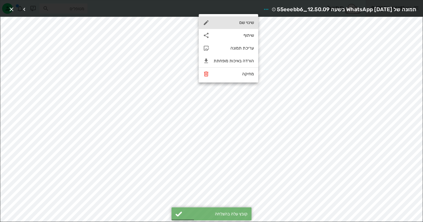
click at [247, 20] on div "שינוי שם" at bounding box center [227, 22] width 59 height 13
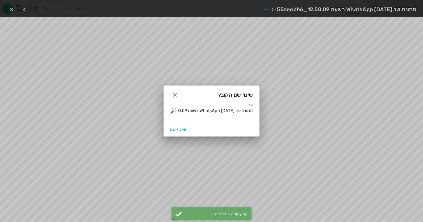
click at [172, 110] on button "button" at bounding box center [173, 111] width 6 height 6
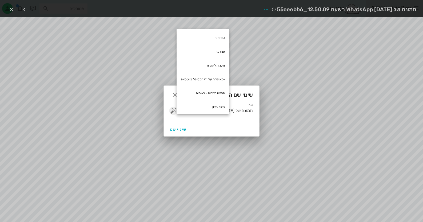
scroll to position [0, 0]
click at [210, 63] on div "תכנית לאומית" at bounding box center [202, 66] width 52 height 14
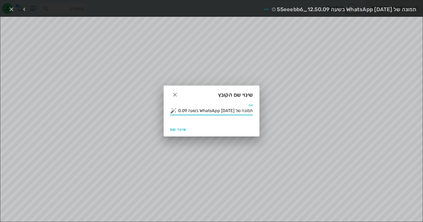
scroll to position [0, -65]
drag, startPoint x: 204, startPoint y: 111, endPoint x: 426, endPoint y: 131, distance: 223.4
click at [422, 131] on html "ד״ר [PERSON_NAME] רשימת המתנה תיקים רפואיים אישורי הגעה היסטוריית וואטסאפ 12 מש…" at bounding box center [211, 83] width 423 height 327
drag, startPoint x: 234, startPoint y: 111, endPoint x: 333, endPoint y: 110, distance: 99.1
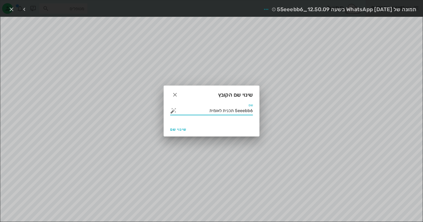
click at [329, 111] on div "ד״ר [PERSON_NAME] רשימת המתנה תיקים רפואיים אישורי הגעה היסטוריית וואטסאפ 12 מש…" at bounding box center [211, 83] width 423 height 327
type input "תכנית לאומית"
click at [176, 125] on button "שינוי שם" at bounding box center [178, 130] width 21 height 10
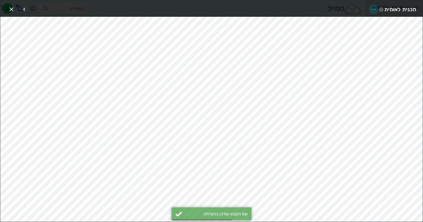
click at [374, 6] on icon "button" at bounding box center [373, 9] width 6 height 6
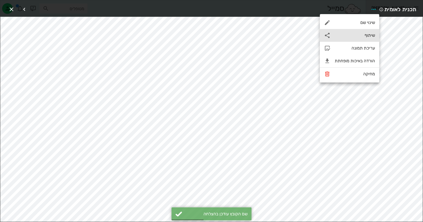
click at [364, 37] on div "שיתוף" at bounding box center [354, 35] width 40 height 5
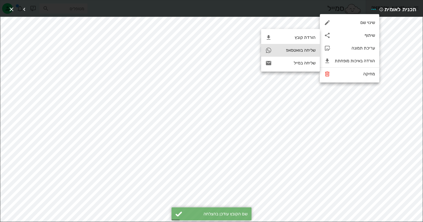
click at [305, 49] on div "שליחה בוואטסאפ" at bounding box center [295, 50] width 39 height 5
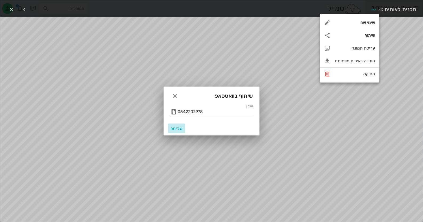
click at [173, 130] on span "שליחה" at bounding box center [176, 128] width 13 height 5
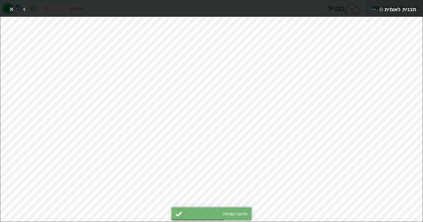
click at [9, 6] on icon "button" at bounding box center [11, 9] width 6 height 6
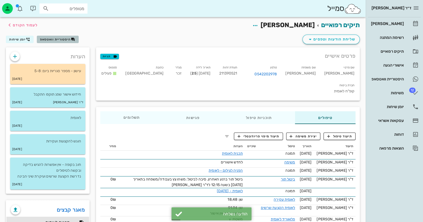
click at [58, 39] on span "היסטוריית וואטסאפ" at bounding box center [55, 40] width 31 height 4
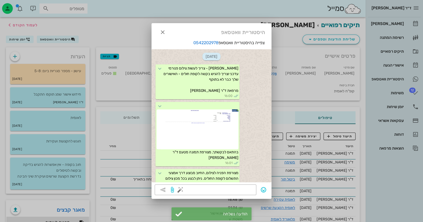
scroll to position [175, 0]
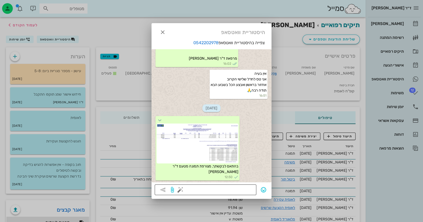
click at [180, 192] on button "button" at bounding box center [180, 190] width 6 height 6
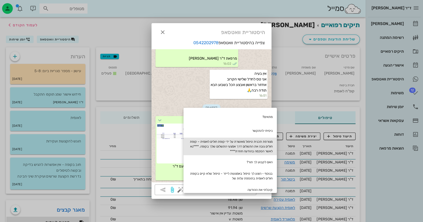
click at [240, 147] on div "מצורפת תכנית טיפול מאושרת על ידי קופת חולים לאומית – קופת חולים גובה את התשלום …" at bounding box center [229, 147] width 93 height 18
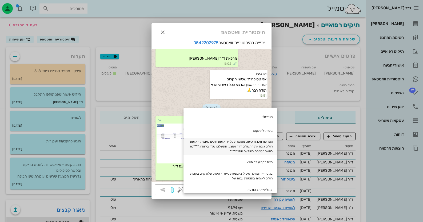
type textarea "מצורפת תכנית טיפול מאושרת על ידי קופת חולים לאומית – קופת חולים גובה את התשלום …"
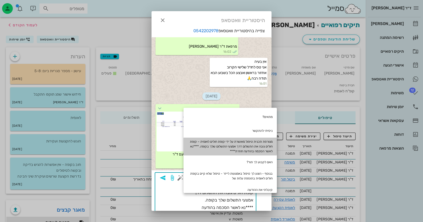
scroll to position [11, 0]
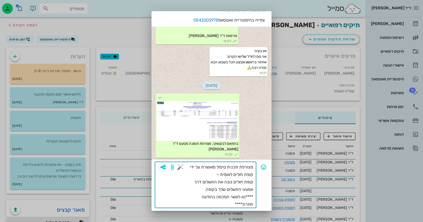
click at [165, 165] on icon "button" at bounding box center [162, 167] width 6 height 6
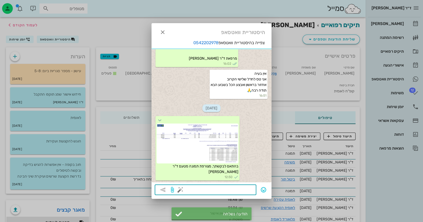
scroll to position [217, 0]
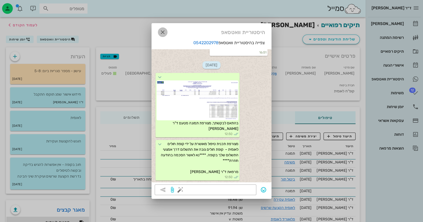
click at [162, 31] on icon "button" at bounding box center [162, 32] width 6 height 6
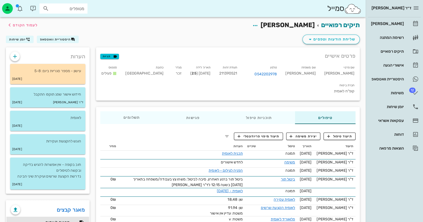
click at [70, 12] on input "מטופלים" at bounding box center [67, 8] width 34 height 7
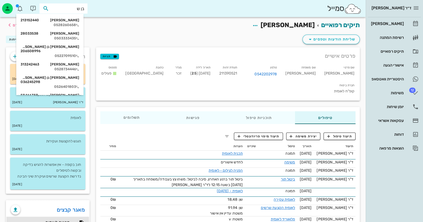
type input "בן שב"
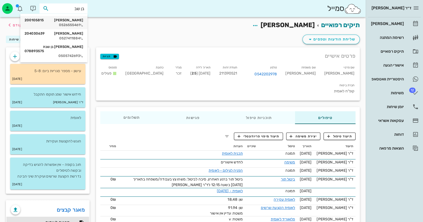
click at [75, 26] on div "0526555461" at bounding box center [54, 25] width 59 height 4
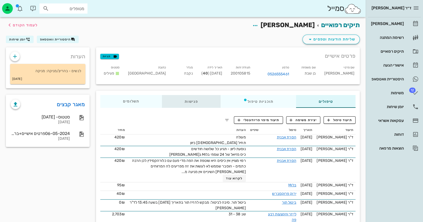
click at [198, 98] on div "פגישות" at bounding box center [191, 101] width 59 height 13
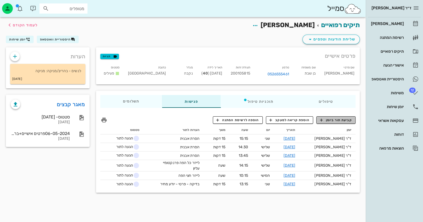
click at [344, 121] on span "קביעת תור ביומן" at bounding box center [335, 120] width 32 height 5
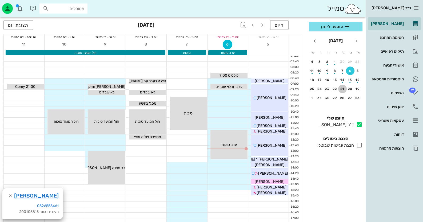
click at [342, 86] on button "21" at bounding box center [342, 89] width 9 height 9
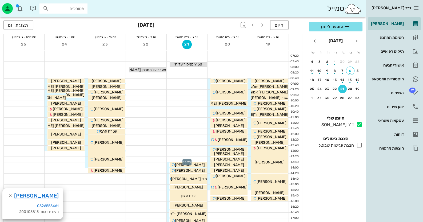
click at [192, 158] on div at bounding box center [187, 159] width 40 height 5
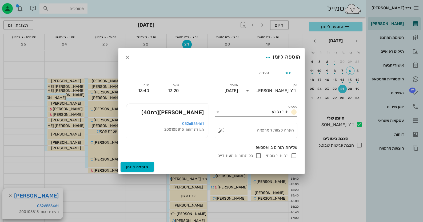
click at [222, 130] on button "button" at bounding box center [221, 130] width 6 height 6
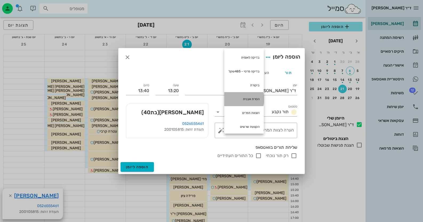
click at [248, 100] on div "הסרת אבנית" at bounding box center [243, 99] width 39 height 14
type textarea "הסרת אבנית"
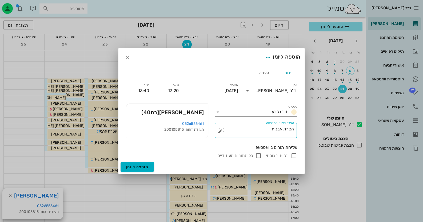
click at [296, 157] on input "רק תור נוכחי" at bounding box center [293, 156] width 6 height 6
checkbox input "false"
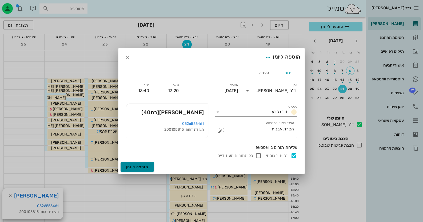
click at [136, 164] on button "הוספה ליומן" at bounding box center [136, 167] width 33 height 10
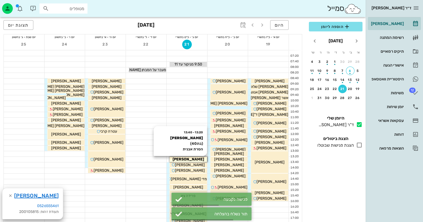
click at [195, 158] on span "[PERSON_NAME]" at bounding box center [187, 159] width 31 height 5
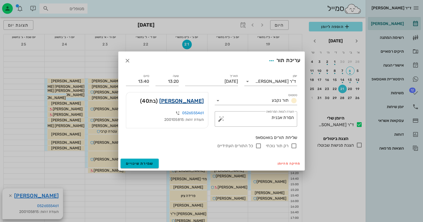
click at [184, 101] on link "[PERSON_NAME]" at bounding box center [181, 101] width 44 height 9
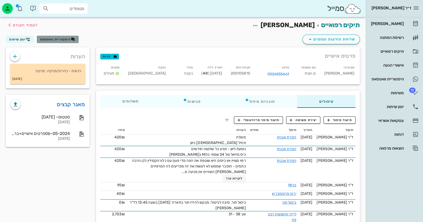
click at [64, 39] on span "היסטוריית וואטסאפ" at bounding box center [55, 40] width 31 height 4
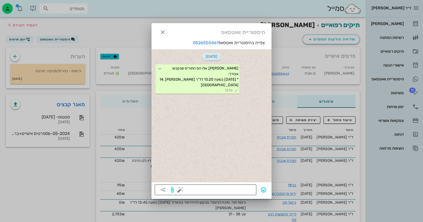
click at [178, 190] on button "button" at bounding box center [180, 190] width 6 height 6
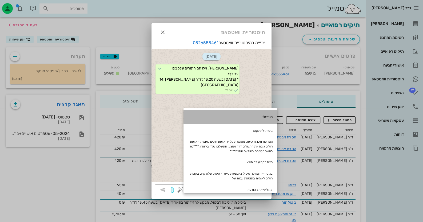
click at [265, 113] on div "מתאים?" at bounding box center [229, 117] width 93 height 14
type textarea "מתאים?"
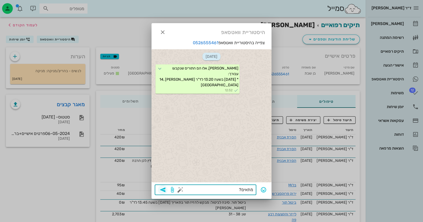
click at [162, 189] on icon "button" at bounding box center [162, 190] width 6 height 6
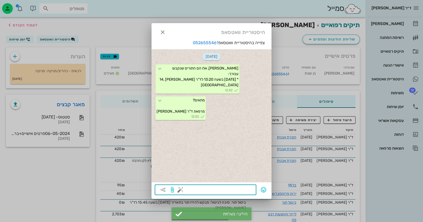
click at [178, 188] on button "button" at bounding box center [180, 190] width 6 height 6
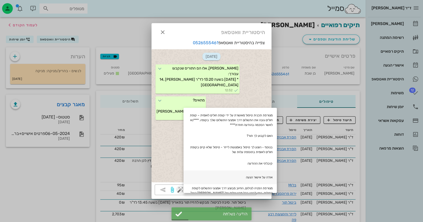
scroll to position [80, 0]
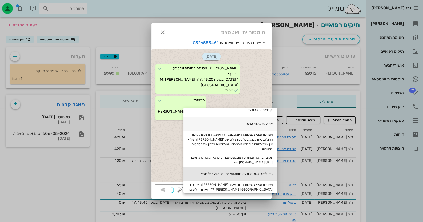
click at [238, 173] on div "ניתן ליצור קשר בהודעה בווטסאפ במספר הזה בכל נושא" at bounding box center [229, 174] width 93 height 14
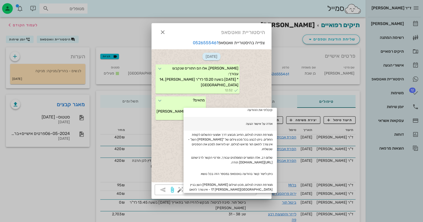
type textarea "ניתן ליצור קשר בהודעה בווטסאפ במספר הזה בכל נושא"
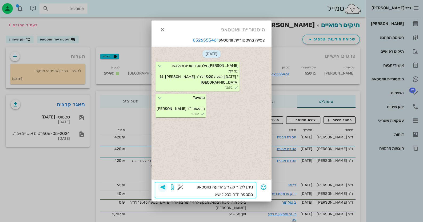
click at [163, 186] on icon "button" at bounding box center [162, 187] width 6 height 6
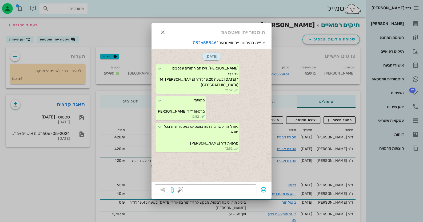
click at [247, 169] on div "[DATE] [PERSON_NAME], אלו הם התורים שנקבעו עבורך: * [DATE] בשעה 13:20 לד"ר [PER…" at bounding box center [211, 115] width 120 height 133
click at [381, 79] on div at bounding box center [211, 111] width 423 height 222
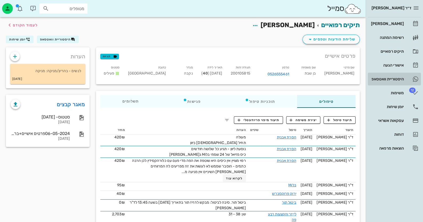
click at [381, 77] on div "היסטוריית וואטסאפ" at bounding box center [387, 79] width 34 height 4
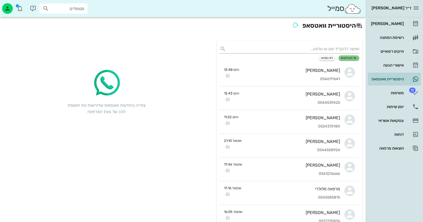
click at [379, 27] on div "[PERSON_NAME]" at bounding box center [387, 23] width 34 height 9
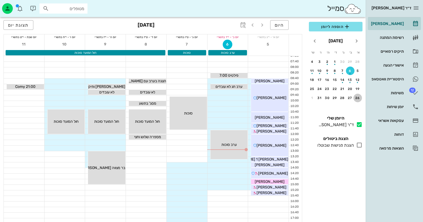
click at [354, 99] on div "26" at bounding box center [357, 98] width 9 height 4
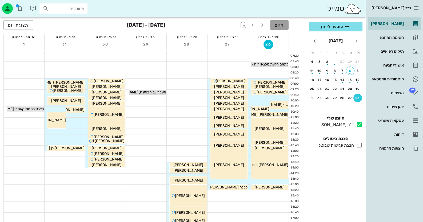
click at [285, 26] on button "היום" at bounding box center [279, 25] width 18 height 10
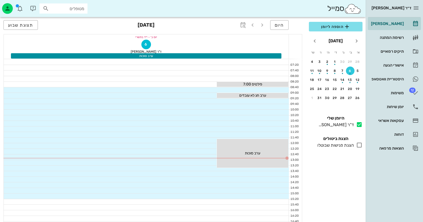
click at [68, 11] on input "מטופלים" at bounding box center [67, 8] width 34 height 7
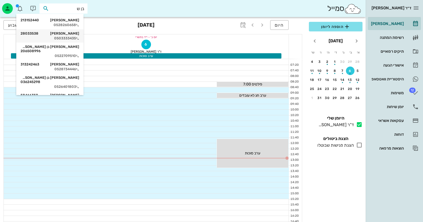
type input "בן שב"
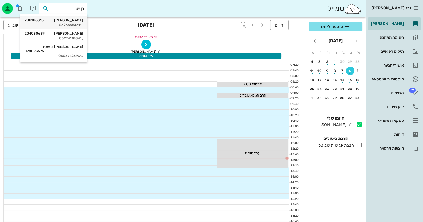
click at [66, 22] on div "[PERSON_NAME] בן שבת 200105815" at bounding box center [54, 20] width 59 height 4
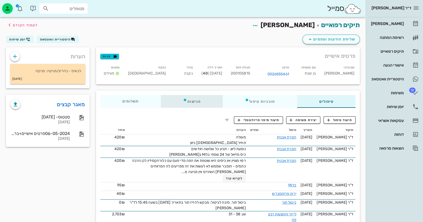
click at [204, 101] on div "פגישות" at bounding box center [192, 101] width 62 height 13
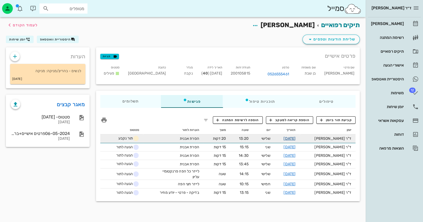
click at [295, 139] on link "[DATE]" at bounding box center [289, 138] width 12 height 5
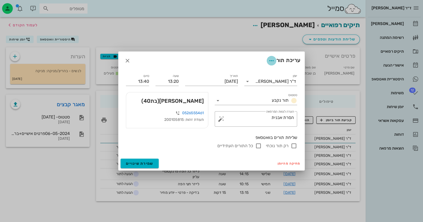
click at [268, 60] on icon "button" at bounding box center [271, 61] width 6 height 6
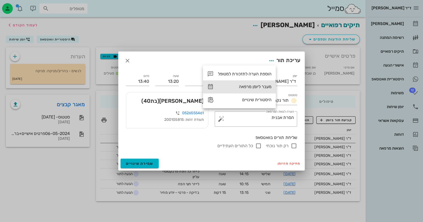
click at [261, 88] on div "מעבר ליומן מרפאה" at bounding box center [245, 86] width 54 height 5
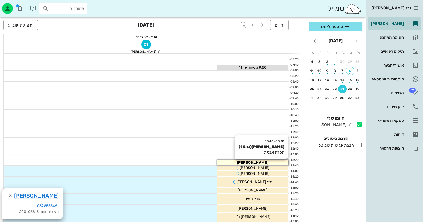
click at [257, 162] on span "[PERSON_NAME]" at bounding box center [252, 162] width 31 height 5
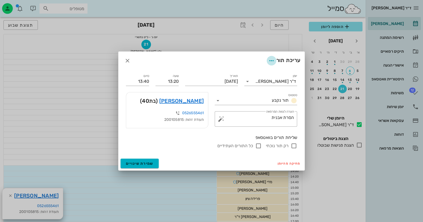
click at [270, 60] on icon "button" at bounding box center [271, 61] width 6 height 6
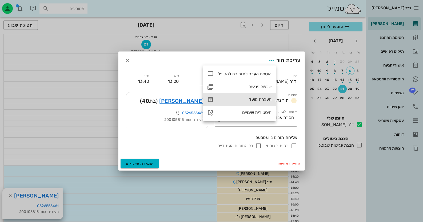
click at [255, 104] on div "העברת מועד" at bounding box center [239, 99] width 73 height 13
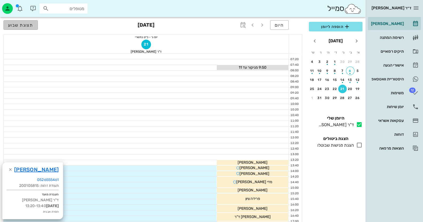
click at [15, 24] on span "תצוגת שבוע" at bounding box center [20, 25] width 25 height 5
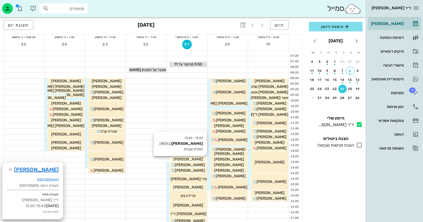
click at [192, 160] on span "[PERSON_NAME]" at bounding box center [188, 159] width 30 height 5
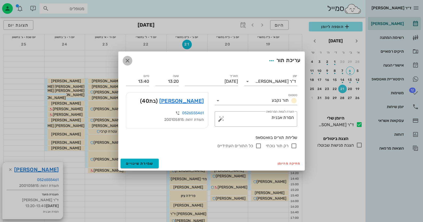
click at [131, 61] on span "button" at bounding box center [128, 61] width 10 height 6
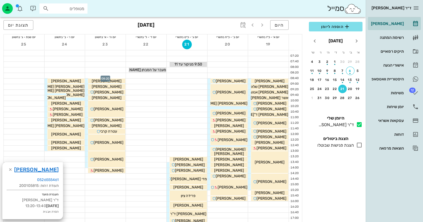
click at [116, 75] on div at bounding box center [105, 75] width 40 height 5
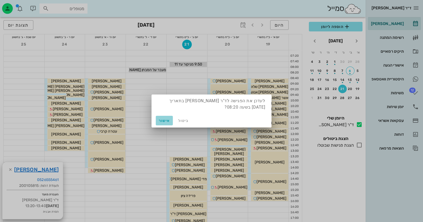
click at [165, 119] on span "אישור" at bounding box center [164, 121] width 13 height 5
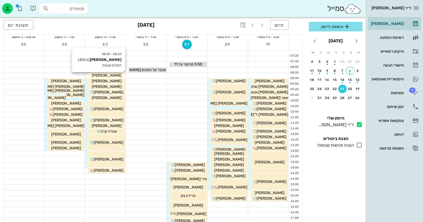
click at [123, 76] on div "[PERSON_NAME]" at bounding box center [106, 76] width 37 height 6
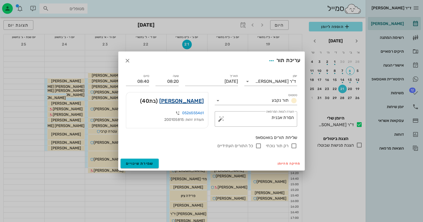
click at [186, 103] on link "[PERSON_NAME]" at bounding box center [181, 101] width 44 height 9
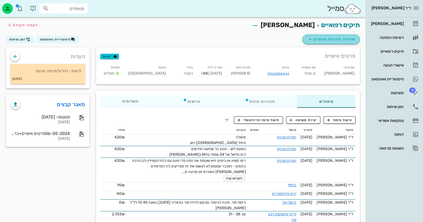
click at [318, 43] on button "שליחת הודעות וטפסים" at bounding box center [330, 40] width 57 height 10
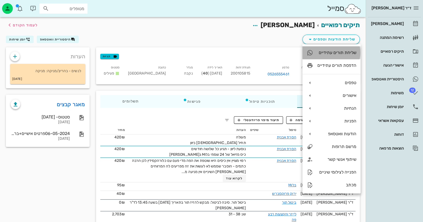
click at [317, 55] on div "שליחת תורים עתידיים" at bounding box center [336, 52] width 39 height 5
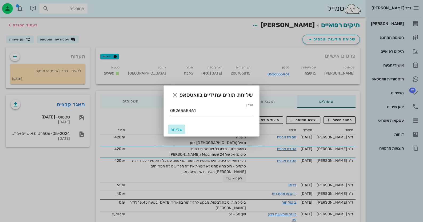
click at [178, 134] on button "שליחה" at bounding box center [176, 130] width 17 height 10
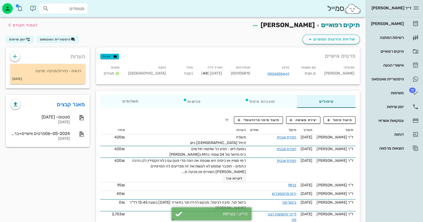
click at [60, 35] on div "שליחת הודעות וטפסים היסטוריית וואטסאפ יומן שיחות" at bounding box center [183, 41] width 360 height 14
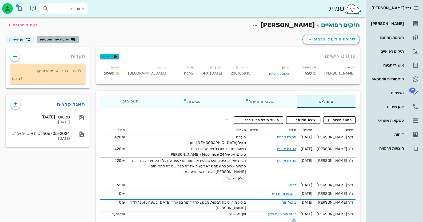
click at [60, 38] on span "היסטוריית וואטסאפ" at bounding box center [55, 40] width 31 height 4
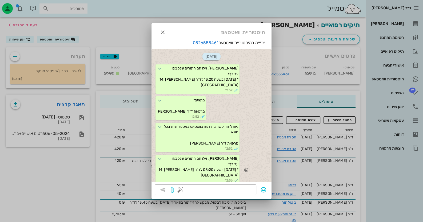
scroll to position [14, 0]
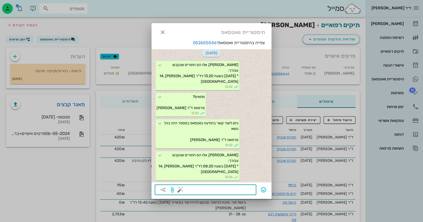
click at [243, 192] on textarea at bounding box center [217, 190] width 72 height 9
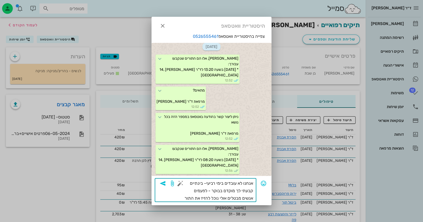
type textarea "אנחנו לא עובדים בימי רביעי- בינתיים קבעתי לך מוקדם בבוקר - לפעמים אנשים מבטלים …"
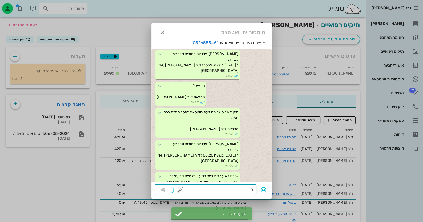
scroll to position [52, 0]
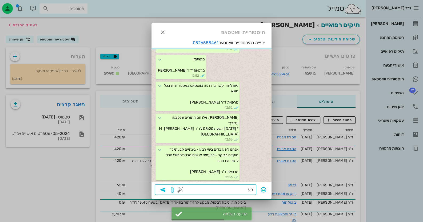
type textarea "ה"
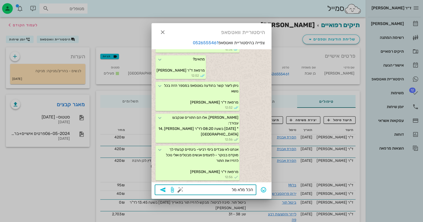
type textarea "הכל מלא מלא"
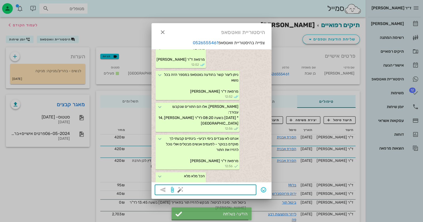
scroll to position [79, 0]
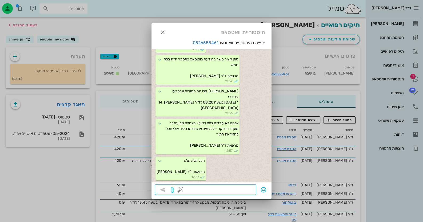
click at [392, 70] on div at bounding box center [211, 111] width 423 height 222
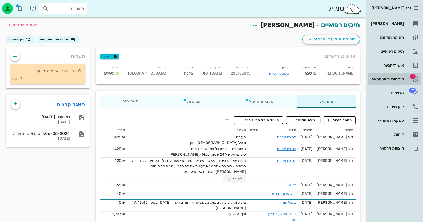
click at [394, 77] on div "היסטוריית וואטסאפ" at bounding box center [387, 79] width 34 height 4
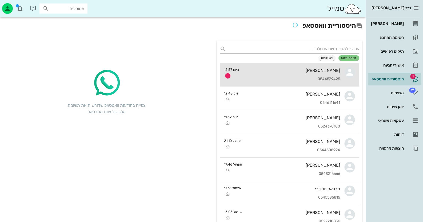
click at [276, 77] on div "0544539425" at bounding box center [291, 79] width 97 height 5
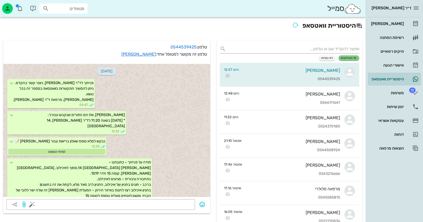
scroll to position [136, 0]
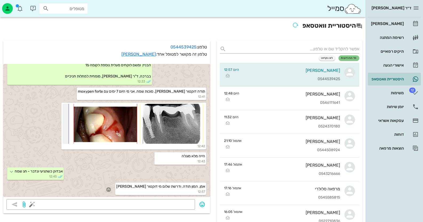
click at [111, 189] on icon "button" at bounding box center [108, 189] width 5 height 5
click at [172, 198] on div "[DATE] פנייתך לד"ר [PERSON_NAME], ניצור קשר בהקדם. ניתן להמשיך התקשרות בוואטסאפ…" at bounding box center [106, 130] width 207 height 139
click at [180, 201] on textarea at bounding box center [112, 205] width 159 height 9
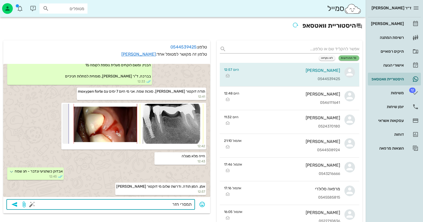
type textarea "תמסרי חזרה"
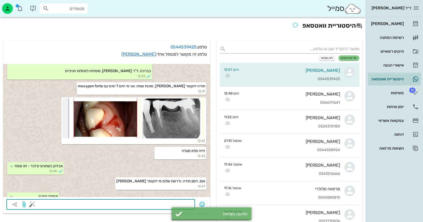
scroll to position [151, 0]
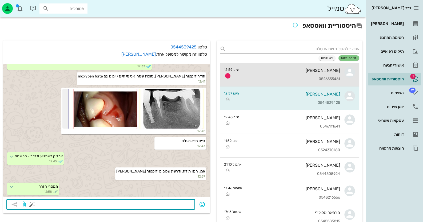
click at [315, 74] on div "[PERSON_NAME] בן שבת 0526555461" at bounding box center [291, 74] width 96 height 23
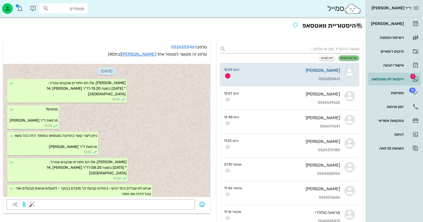
scroll to position [122, 0]
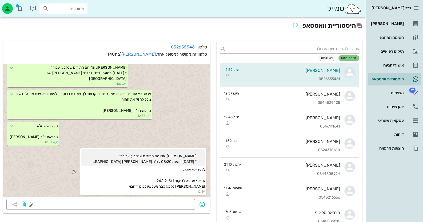
click at [180, 190] on small "12:59" at bounding box center [143, 191] width 124 height 5
click at [178, 208] on textarea at bounding box center [112, 205] width 159 height 9
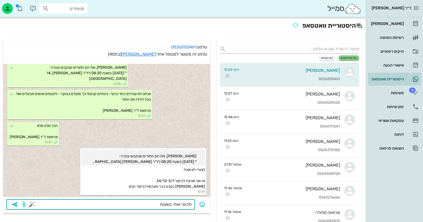
type textarea "תכווני אותי בשעות"
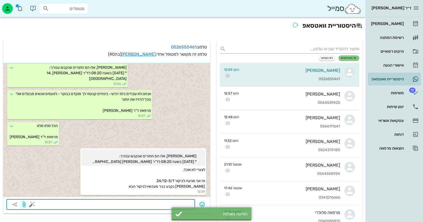
scroll to position [137, 0]
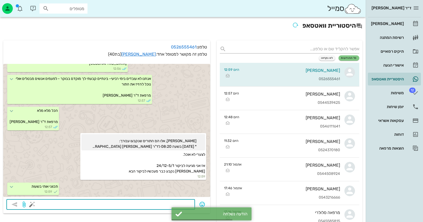
click at [29, 204] on button "button" at bounding box center [32, 204] width 6 height 6
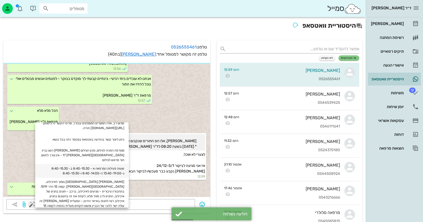
scroll to position [106, 0]
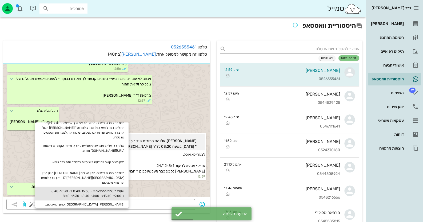
click at [104, 187] on div "שעות פעילות המרפאה א - 8:40-15:30 ב- 8:40-15:30 ג-13:40-19:00 ה-8:40-14:00 ו-8:…" at bounding box center [81, 194] width 93 height 14
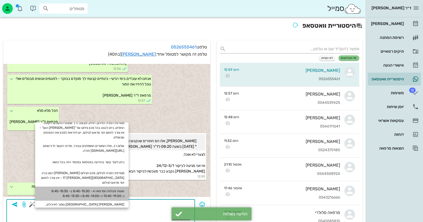
type textarea "שעות פעילות המרפאה א - 8:40-15:30 ב- 8:40-15:30 ג-13:40-19:00 ה-8:40-14:00 ו-8:…"
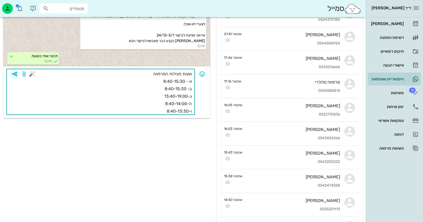
click at [15, 73] on icon "button" at bounding box center [14, 74] width 6 height 6
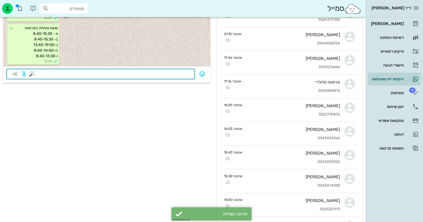
scroll to position [153, 0]
click at [182, 23] on div "תכווני אותי בשעות 12:59" at bounding box center [106, 15] width 207 height 15
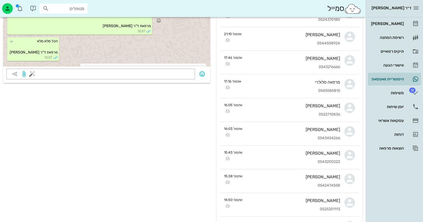
scroll to position [47, 0]
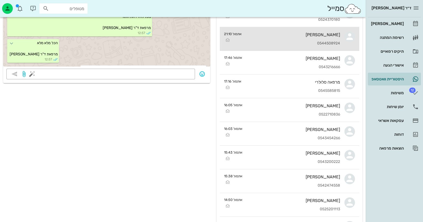
click at [316, 44] on div "0544508924" at bounding box center [293, 43] width 94 height 5
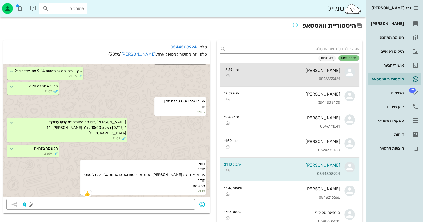
click at [325, 78] on div "0526555461" at bounding box center [291, 79] width 96 height 5
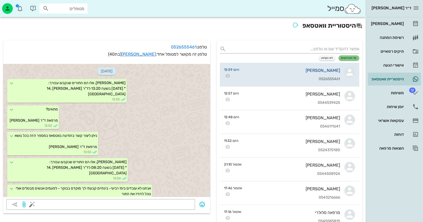
scroll to position [180, 0]
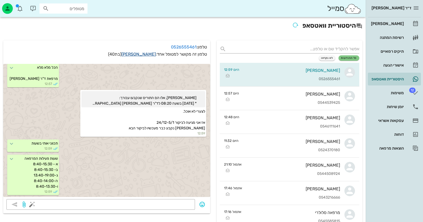
click at [139, 56] on link "[PERSON_NAME]" at bounding box center [138, 54] width 34 height 5
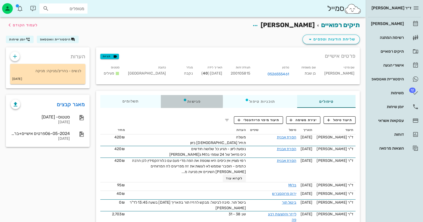
click at [196, 103] on div "פגישות" at bounding box center [192, 101] width 62 height 13
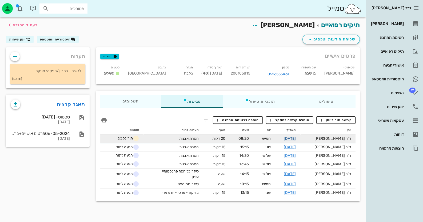
click at [295, 139] on link "[DATE]" at bounding box center [289, 138] width 12 height 5
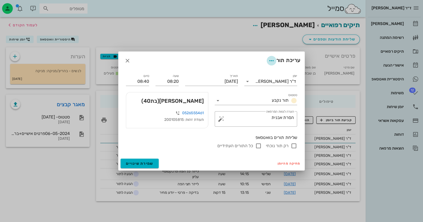
click at [272, 60] on icon "button" at bounding box center [271, 61] width 6 height 6
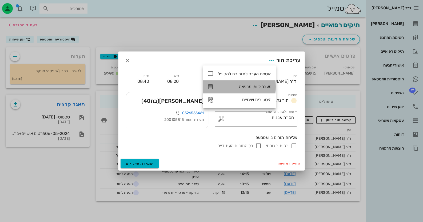
click at [261, 86] on div "מעבר ליומן מרפאה" at bounding box center [245, 86] width 54 height 5
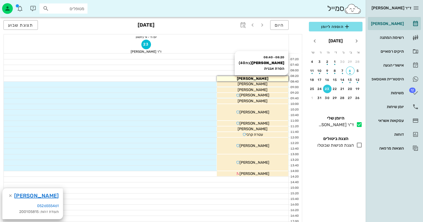
click at [273, 79] on div "[PERSON_NAME]" at bounding box center [252, 79] width 71 height 6
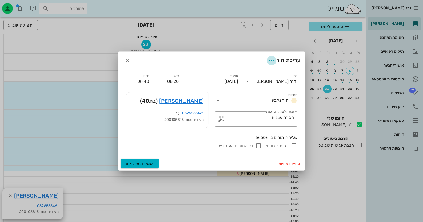
click at [268, 60] on icon "button" at bounding box center [271, 61] width 6 height 6
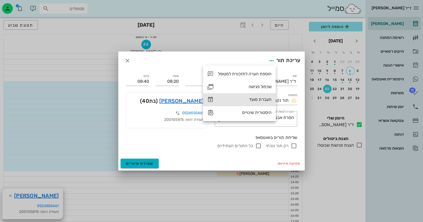
click at [263, 97] on div "העברת מועד" at bounding box center [245, 99] width 54 height 5
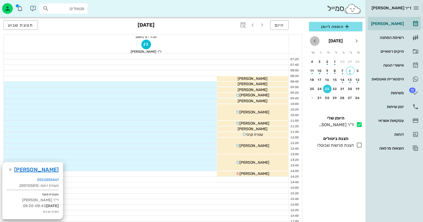
click at [314, 38] on icon "חודש הבא" at bounding box center [314, 41] width 6 height 6
click at [315, 40] on icon "חודש הבא" at bounding box center [314, 41] width 6 height 6
click at [324, 89] on div "25" at bounding box center [327, 89] width 9 height 4
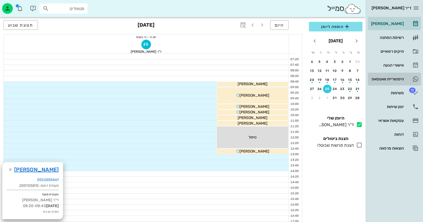
click at [384, 77] on div "היסטוריית וואטסאפ" at bounding box center [387, 79] width 34 height 4
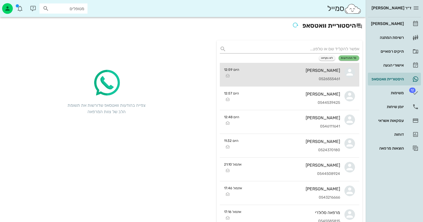
click at [261, 76] on div "[PERSON_NAME] בן שבת 0526555461" at bounding box center [291, 74] width 96 height 23
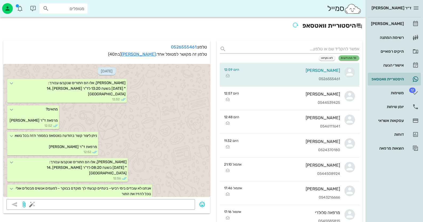
scroll to position [180, 0]
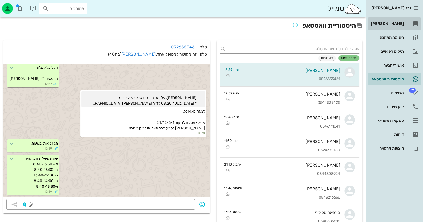
click at [398, 22] on div "[PERSON_NAME]" at bounding box center [387, 24] width 34 height 4
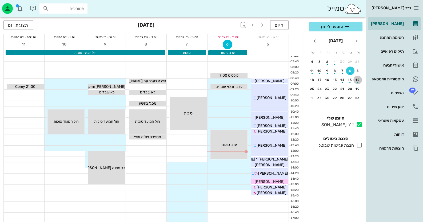
click at [356, 76] on button "12" at bounding box center [357, 80] width 9 height 9
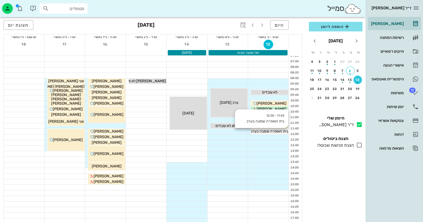
click at [279, 131] on span "בית האופרה שמונה בערב" at bounding box center [269, 131] width 38 height 5
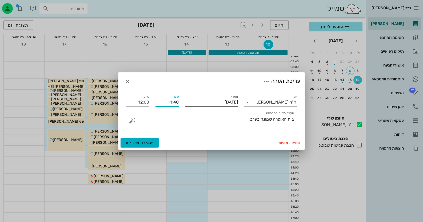
drag, startPoint x: 169, startPoint y: 101, endPoint x: 192, endPoint y: 102, distance: 23.4
click at [192, 102] on div "יומן ד"ר [PERSON_NAME] תאריך [DATE] שעה 11:40 סיום 12:00 ​ הערה לצוות המרפאה בי…" at bounding box center [211, 111] width 177 height 41
type input "13:00"
drag, startPoint x: 137, startPoint y: 103, endPoint x: 159, endPoint y: 104, distance: 21.9
click at [159, 104] on div "יומן ד"ר [PERSON_NAME] תאריך [DATE] שעה 13:00 סיום 13:20 ​ הערה לצוות המרפאה בי…" at bounding box center [211, 111] width 177 height 41
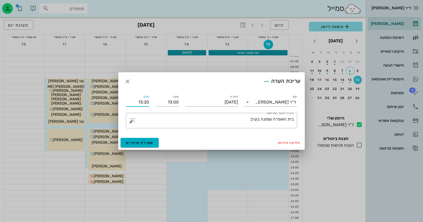
drag, startPoint x: 148, startPoint y: 103, endPoint x: 133, endPoint y: 102, distance: 15.2
click at [133, 102] on input "13:20" at bounding box center [137, 102] width 23 height 9
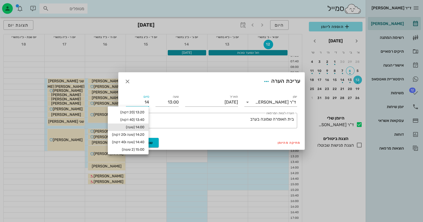
type input "14:00"
click at [141, 125] on div "14:00 (שעה)" at bounding box center [128, 127] width 41 height 7
type input "14:00"
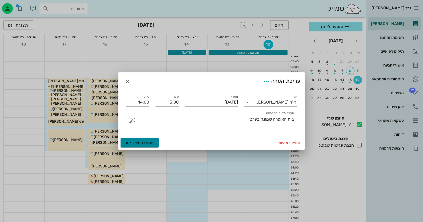
click at [148, 141] on span "שמירת שינויים" at bounding box center [139, 143] width 27 height 5
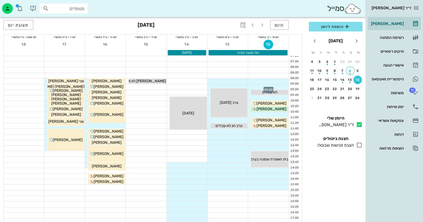
click at [280, 87] on div at bounding box center [268, 86] width 40 height 5
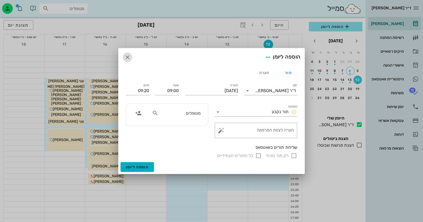
click at [130, 57] on icon "button" at bounding box center [127, 57] width 6 height 6
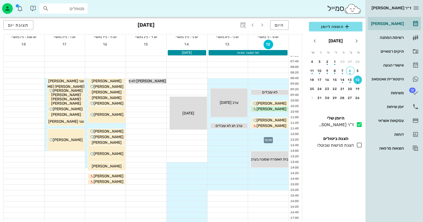
click at [283, 136] on div at bounding box center [268, 137] width 40 height 5
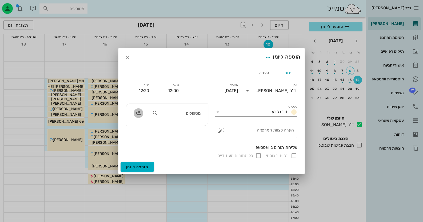
click at [143, 111] on span "button" at bounding box center [138, 113] width 10 height 6
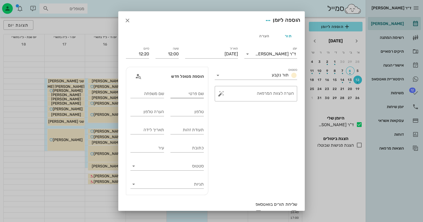
click at [193, 96] on input "שם פרטי" at bounding box center [187, 94] width 34 height 9
type input "[PERSON_NAME]"
drag, startPoint x: 142, startPoint y: 175, endPoint x: 152, endPoint y: 168, distance: 12.0
click at [142, 175] on div "סטטוס" at bounding box center [167, 167] width 80 height 18
click at [193, 114] on input "טלפון" at bounding box center [187, 112] width 34 height 9
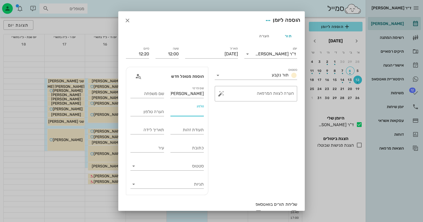
paste input "[PHONE_NUMBER]"
click at [186, 111] on input "[PHONE_NUMBER]" at bounding box center [187, 112] width 34 height 9
click at [194, 111] on input "54317-3159" at bounding box center [187, 112] width 34 height 9
click at [181, 112] on input "543173159" at bounding box center [187, 112] width 34 height 9
click at [204, 112] on input "543173159" at bounding box center [187, 112] width 34 height 9
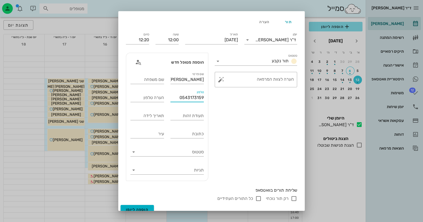
scroll to position [20, 0]
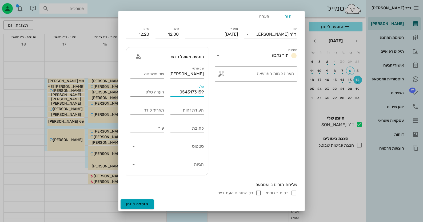
type input "0543173159"
click at [154, 202] on button "הוספה ליומן" at bounding box center [136, 205] width 33 height 10
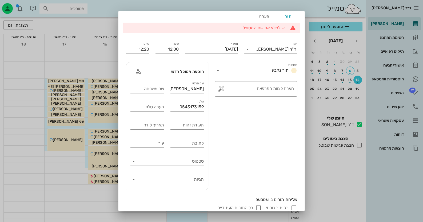
click at [160, 96] on div "שם משפחה" at bounding box center [147, 89] width 40 height 18
click at [164, 91] on input "שם משפחה" at bounding box center [147, 89] width 34 height 9
type input "ל"
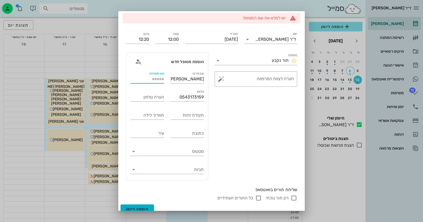
scroll to position [35, 0]
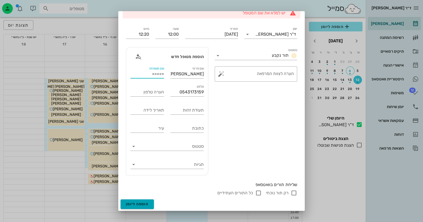
type input "====="
click at [137, 205] on span "הוספה ליומן" at bounding box center [137, 204] width 23 height 5
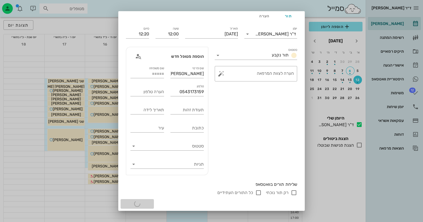
scroll to position [20, 0]
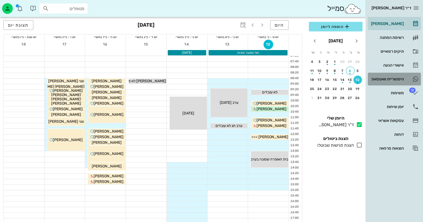
click at [395, 81] on div "היסטוריית וואטסאפ" at bounding box center [387, 79] width 34 height 4
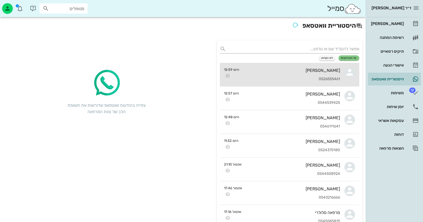
click at [317, 74] on div "[PERSON_NAME] בן שבת 0526555461" at bounding box center [291, 74] width 96 height 23
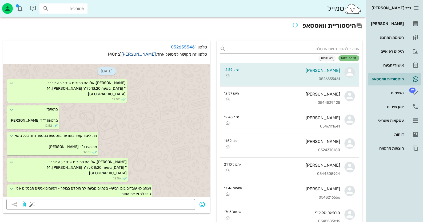
click at [137, 53] on link "[PERSON_NAME]" at bounding box center [138, 54] width 34 height 5
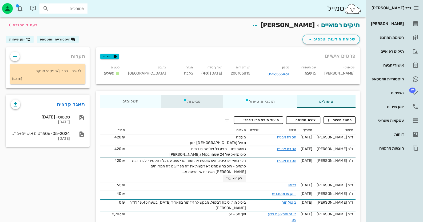
click at [190, 102] on div "פגישות" at bounding box center [192, 101] width 62 height 13
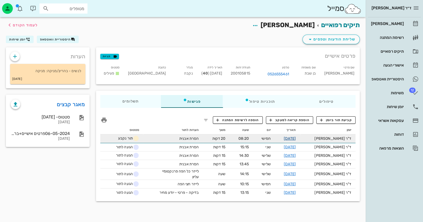
click at [295, 136] on link "[DATE]" at bounding box center [289, 138] width 12 height 5
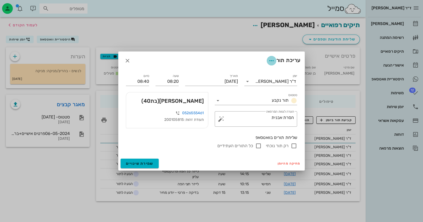
click at [269, 60] on icon "button" at bounding box center [271, 61] width 6 height 6
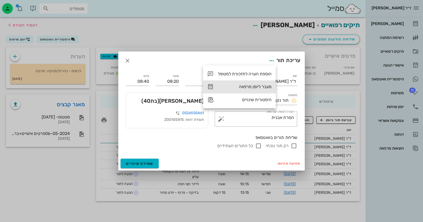
click at [251, 86] on div "מעבר ליומן מרפאה" at bounding box center [245, 86] width 54 height 5
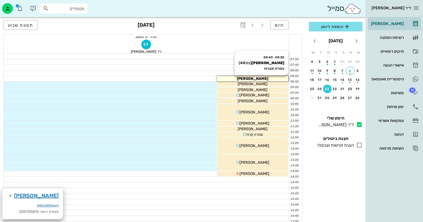
click at [275, 79] on div "[PERSON_NAME]" at bounding box center [252, 79] width 71 height 6
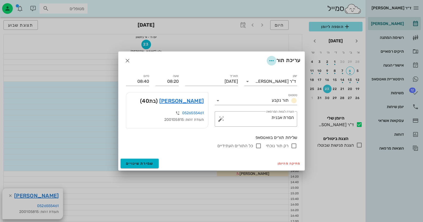
click at [270, 59] on icon "button" at bounding box center [271, 61] width 6 height 6
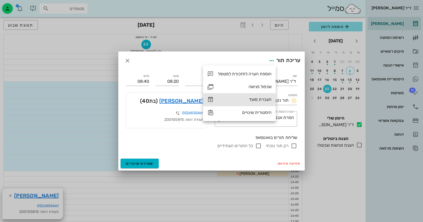
click at [256, 98] on div "העברת מועד" at bounding box center [245, 99] width 54 height 5
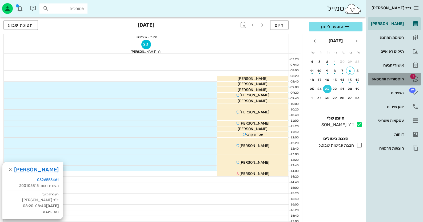
click at [407, 76] on link "1 היסטוריית וואטסאפ" at bounding box center [393, 79] width 53 height 13
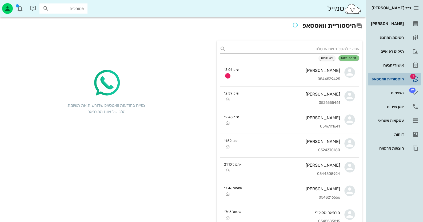
click at [407, 76] on link "1 היסטוריית וואטסאפ" at bounding box center [393, 79] width 53 height 13
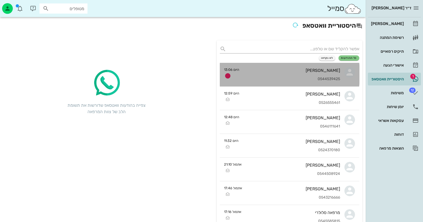
click at [331, 76] on div "[PERSON_NAME] 0544539425" at bounding box center [291, 74] width 96 height 23
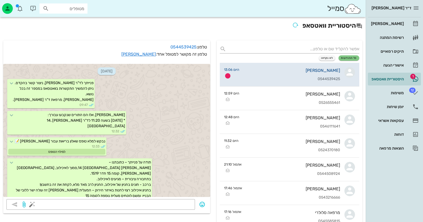
scroll to position [167, 0]
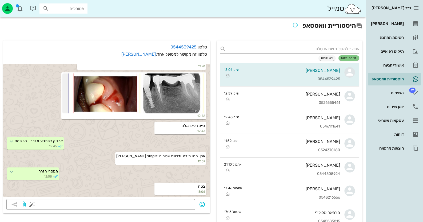
click at [79, 6] on input "מטופלים" at bounding box center [67, 8] width 34 height 7
type input "[PERSON_NAME]"
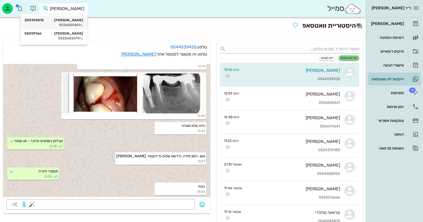
click at [70, 25] on div "0526555461" at bounding box center [54, 25] width 59 height 4
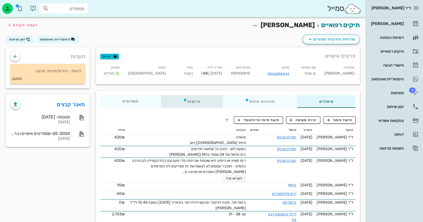
click at [201, 102] on div "פגישות" at bounding box center [192, 101] width 62 height 13
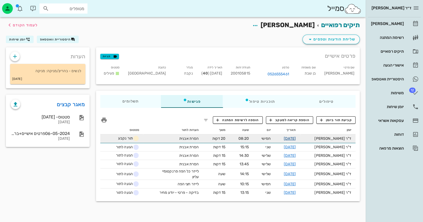
click at [295, 138] on link "[DATE]" at bounding box center [289, 138] width 12 height 5
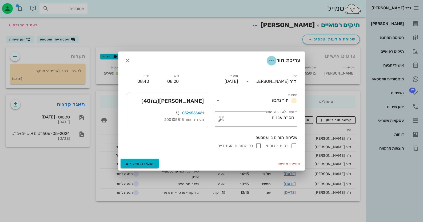
click at [270, 60] on icon "button" at bounding box center [271, 61] width 6 height 6
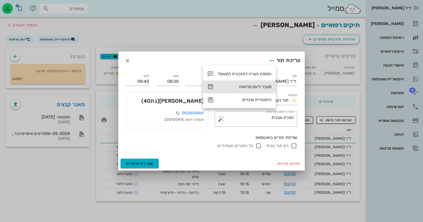
click at [258, 89] on div "מעבר ליומן מרפאה" at bounding box center [245, 86] width 54 height 5
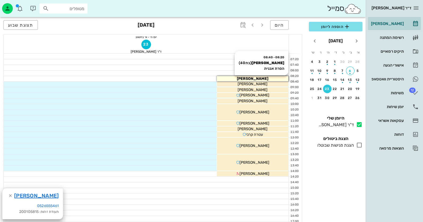
click at [237, 77] on div "[PERSON_NAME]" at bounding box center [252, 79] width 71 height 6
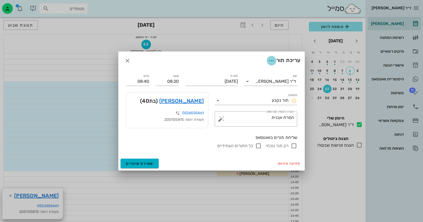
click at [268, 60] on icon "button" at bounding box center [271, 61] width 6 height 6
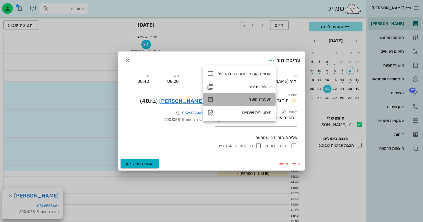
click at [266, 95] on div "העברת מועד" at bounding box center [239, 99] width 73 height 13
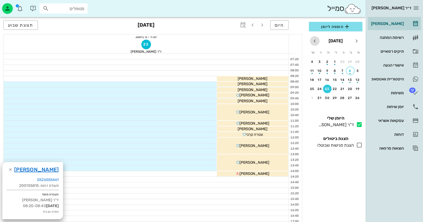
click at [312, 39] on icon "חודש הבא" at bounding box center [314, 41] width 6 height 6
click at [333, 88] on div "24" at bounding box center [334, 89] width 9 height 4
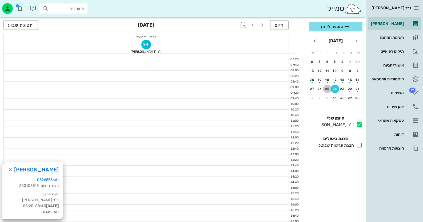
click at [328, 88] on div "25" at bounding box center [327, 89] width 9 height 4
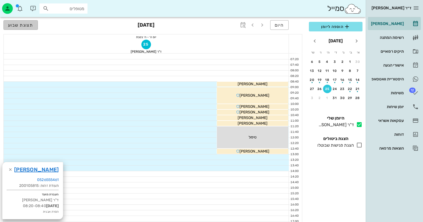
click at [27, 23] on span "תצוגת שבוע" at bounding box center [20, 25] width 25 height 5
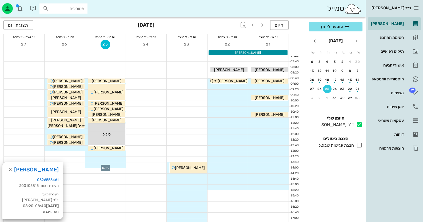
click at [113, 164] on div at bounding box center [105, 165] width 40 height 5
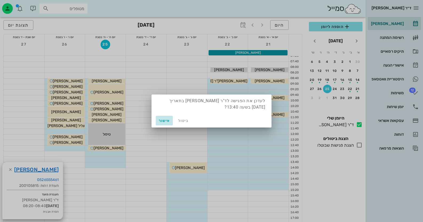
click at [164, 123] on button "אישור" at bounding box center [164, 121] width 17 height 10
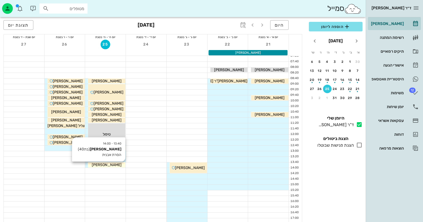
click at [111, 166] on span "[PERSON_NAME]" at bounding box center [107, 165] width 30 height 5
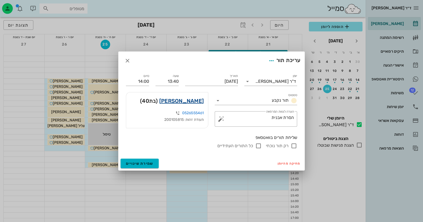
click at [174, 102] on link "[PERSON_NAME]" at bounding box center [181, 101] width 44 height 9
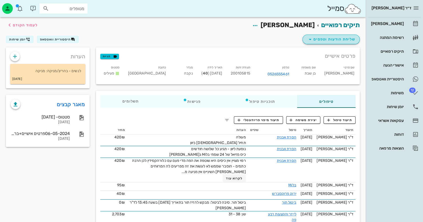
click at [312, 39] on icon "button" at bounding box center [310, 39] width 6 height 6
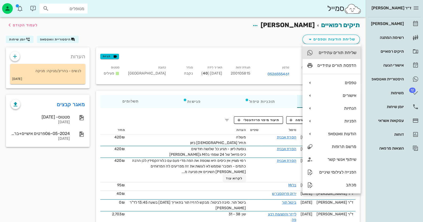
click at [329, 54] on div "שליחת תורים עתידיים" at bounding box center [336, 52] width 39 height 5
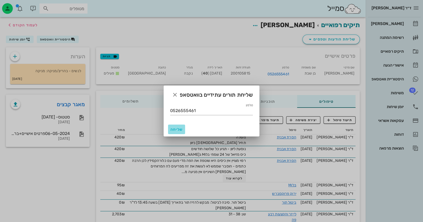
click at [174, 128] on span "שליחה" at bounding box center [176, 129] width 13 height 5
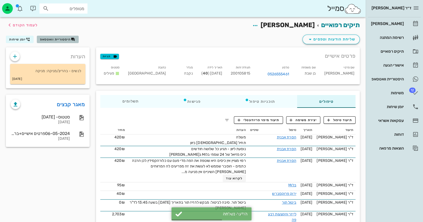
click at [49, 39] on span "היסטוריית וואטסאפ" at bounding box center [55, 40] width 31 height 4
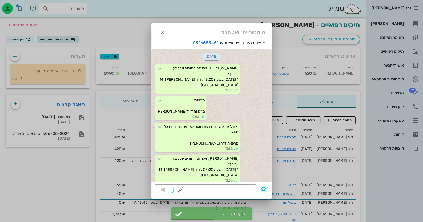
scroll to position [229, 0]
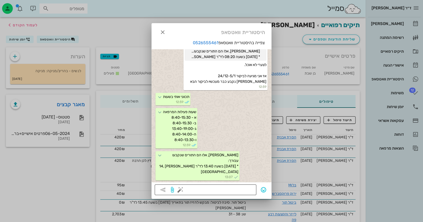
click at [178, 190] on button "button" at bounding box center [180, 190] width 6 height 6
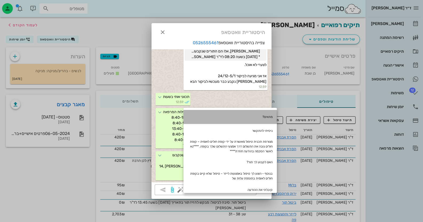
click at [265, 116] on div "מתאים?" at bounding box center [229, 117] width 93 height 14
type textarea "מתאים?"
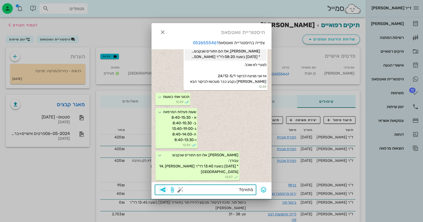
click at [162, 190] on icon "button" at bounding box center [162, 190] width 6 height 6
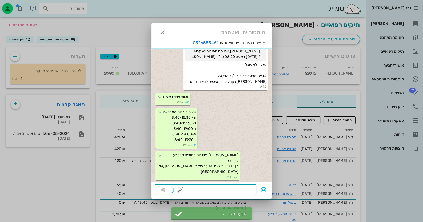
scroll to position [244, 0]
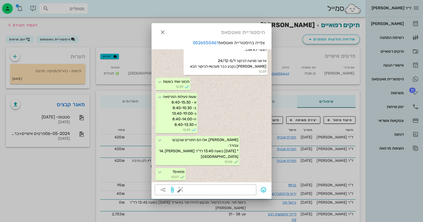
click at [102, 75] on div at bounding box center [211, 111] width 423 height 222
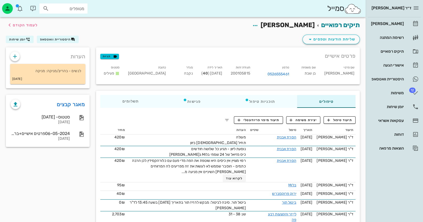
click at [70, 2] on div "סמייל מטופלים" at bounding box center [182, 8] width 365 height 17
click at [72, 8] on input "מטופלים" at bounding box center [67, 8] width 34 height 7
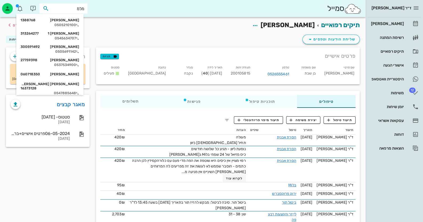
type input "[PERSON_NAME]"
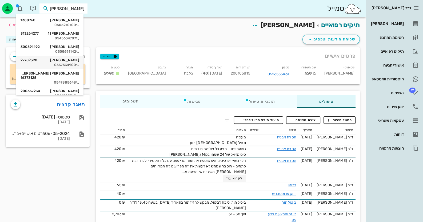
click at [75, 64] on div "0537534900" at bounding box center [50, 65] width 59 height 4
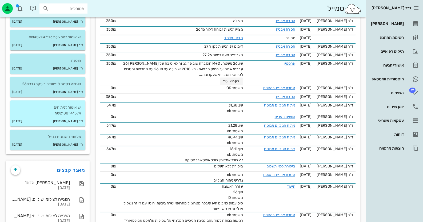
scroll to position [293, 0]
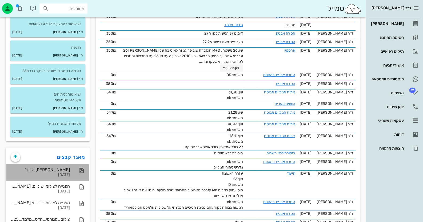
click at [72, 168] on div "[PERSON_NAME] הדס1 [DATE]" at bounding box center [47, 172] width 83 height 17
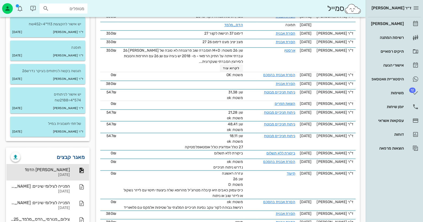
click at [77, 154] on link "מאגר קבצים" at bounding box center [71, 157] width 28 height 9
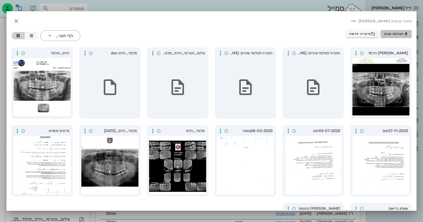
click at [404, 36] on icon "button" at bounding box center [406, 34] width 4 height 4
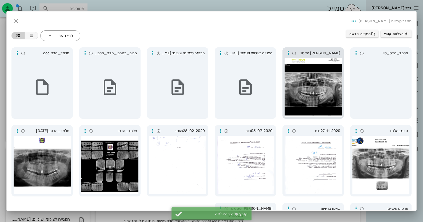
scroll to position [295, 0]
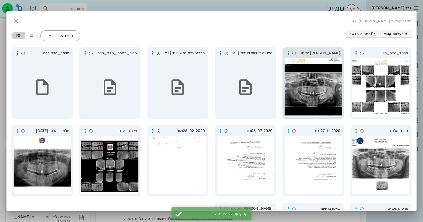
click at [389, 97] on div at bounding box center [380, 87] width 57 height 59
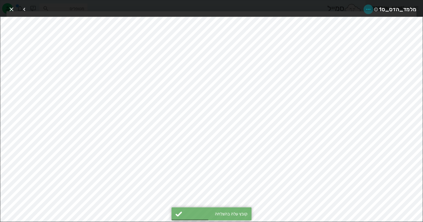
click at [371, 9] on icon "button" at bounding box center [368, 9] width 6 height 6
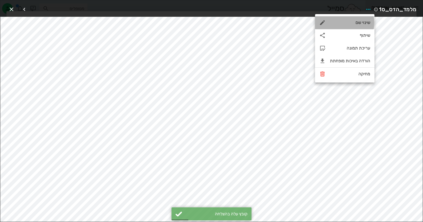
click at [362, 22] on div "שינוי שם" at bounding box center [350, 22] width 40 height 5
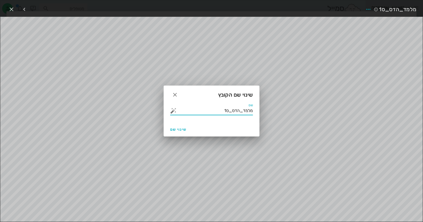
drag, startPoint x: 219, startPoint y: 111, endPoint x: 278, endPoint y: 113, distance: 58.6
click at [278, 113] on div "ד״ר [PERSON_NAME] רשימת המתנה תיקים רפואיים אישורי הגעה היסטוריית וואטסאפ 12 מש…" at bounding box center [211, 221] width 423 height 1032
click at [172, 110] on button "button" at bounding box center [173, 111] width 6 height 6
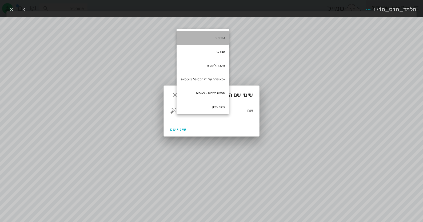
click at [221, 38] on div "סטטוס" at bounding box center [202, 38] width 52 height 14
type input "סטטוס"
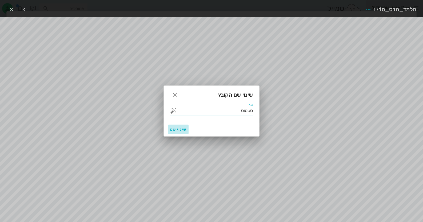
click at [176, 133] on button "שינוי שם" at bounding box center [178, 130] width 21 height 10
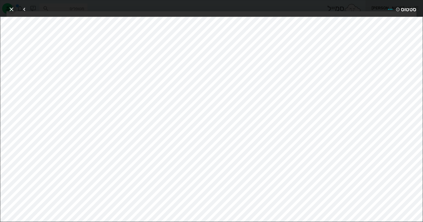
click at [9, 6] on icon "button" at bounding box center [11, 9] width 6 height 6
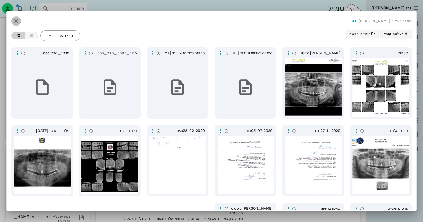
click at [19, 20] on icon "button" at bounding box center [16, 21] width 6 height 6
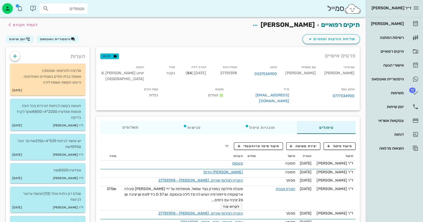
scroll to position [0, 0]
click at [339, 39] on span "שליחת הודעות וטפסים" at bounding box center [331, 39] width 48 height 6
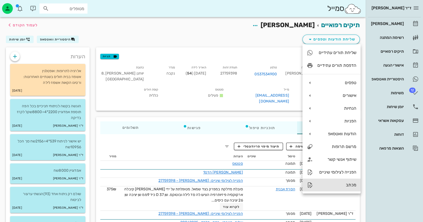
click at [341, 185] on div "מכתב" at bounding box center [336, 184] width 39 height 5
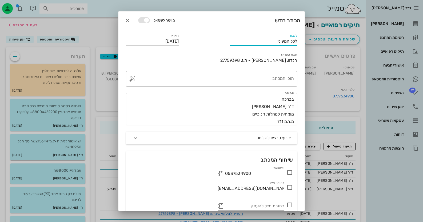
drag, startPoint x: 271, startPoint y: 39, endPoint x: 362, endPoint y: 56, distance: 92.0
type input "לכבוד האנדודונט"
drag, startPoint x: 269, startPoint y: 77, endPoint x: 274, endPoint y: 75, distance: 5.8
click at [270, 76] on textarea "תוכן המכתב" at bounding box center [213, 80] width 160 height 13
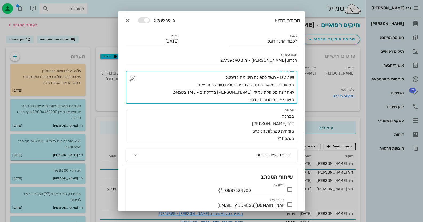
click at [215, 81] on textarea "שן 37 D - חשד לספיגה חיצונית בדיסטל. המטופלת נמצאת בתחזוקה פריודונטלית טובה במר…" at bounding box center [213, 89] width 160 height 30
drag, startPoint x: 185, startPoint y: 93, endPoint x: 301, endPoint y: 85, distance: 117.0
click at [301, 85] on div "לכבוד לכבוד האנדודונט תאריך [DATE] נושא המכתב הנדון: [PERSON_NAME] - ת.ז. 27759…" at bounding box center [211, 135] width 186 height 210
drag, startPoint x: 291, startPoint y: 87, endPoint x: 180, endPoint y: 76, distance: 111.9
click at [178, 76] on textarea "שן 37 D - חשד לספיגה חיצונית בדיסטל. המטופלת נמצאת בתחזוקה פריודונטלית טובה במר…" at bounding box center [213, 89] width 160 height 30
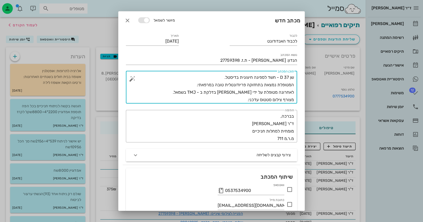
click at [214, 77] on textarea "שן 37 D - חשד לספיגה חיצונית בדיסטל. המטופלת נמצאת בתחזוקה פריודונטלית טובה במר…" at bounding box center [213, 89] width 160 height 30
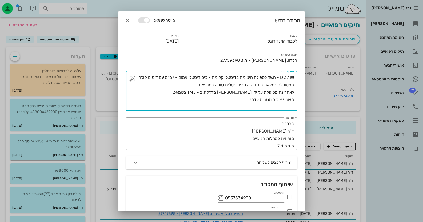
click at [244, 98] on textarea "שן 37 D - חשד לספיגה חיצונית בדיסטל. קלינית - כיס דיסטלי עמוק - 7מ"מ עם דימום ק…" at bounding box center [213, 92] width 160 height 37
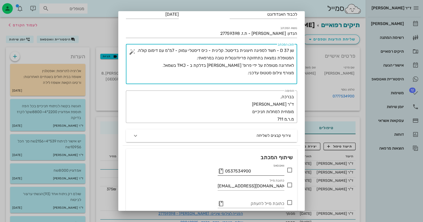
scroll to position [49, 0]
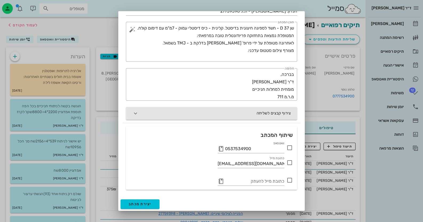
click at [254, 117] on button "צירוף קבצים לשליחה" at bounding box center [211, 113] width 171 height 13
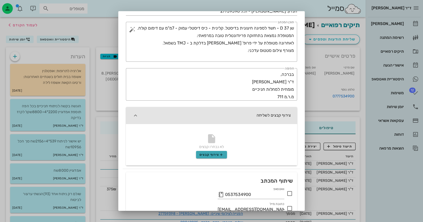
click at [217, 155] on span "צירוף קבצים" at bounding box center [211, 155] width 24 height 4
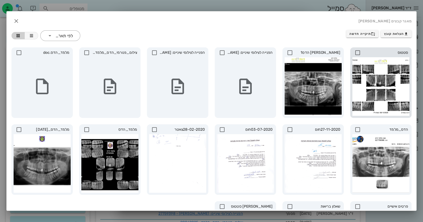
click at [357, 51] on icon at bounding box center [357, 53] width 6 height 6
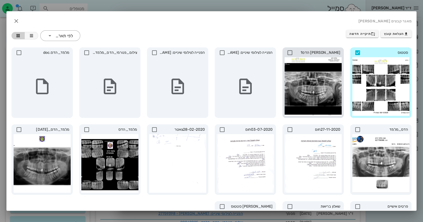
click at [289, 52] on icon at bounding box center [289, 53] width 6 height 6
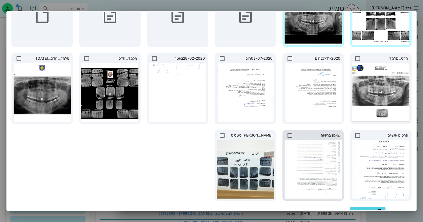
scroll to position [79, 0]
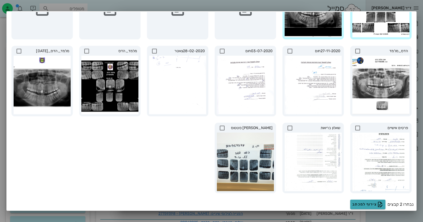
click at [365, 205] on span "צירוף למכתב" at bounding box center [367, 204] width 31 height 6
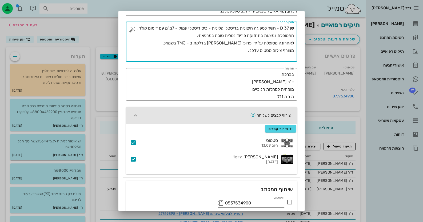
drag, startPoint x: 273, startPoint y: 57, endPoint x: 296, endPoint y: 57, distance: 23.2
click at [296, 57] on div "​ תוכן המכתב שן 37 D - חשד לספיגה חיצונית בדיסטל. קלינית - כיס דיסטלי עמוק - 7מ…" at bounding box center [211, 42] width 171 height 40
click at [251, 58] on textarea "שן 37 D - חשד לספיגה חיצונית בדיסטל. קלינית - כיס דיסטלי עמוק - 7מ"מ עם דימום ק…" at bounding box center [213, 43] width 160 height 37
click at [226, 57] on textarea "שן 37 D - חשד לספיגה חיצונית בדיסטל. קלינית - כיס דיסטלי עמוק - 7מ"מ עם דימום ק…" at bounding box center [213, 43] width 160 height 37
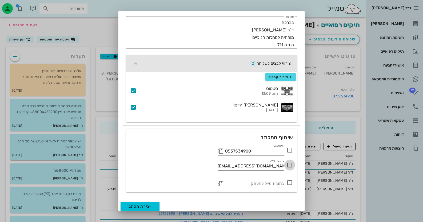
scroll to position [104, 0]
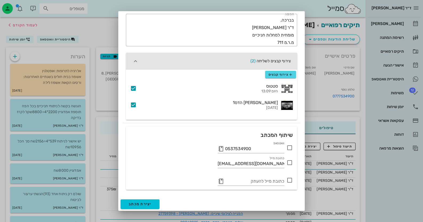
type textarea "שן 37 D - חשד לספיגה חיצונית בדיסטל. קלינית - כיס דיסטלי עמוק - 7מ"מ עם דימום ק…"
click at [290, 149] on icon at bounding box center [289, 148] width 6 height 6
click at [151, 203] on span "יצירת מכתב" at bounding box center [139, 204] width 23 height 5
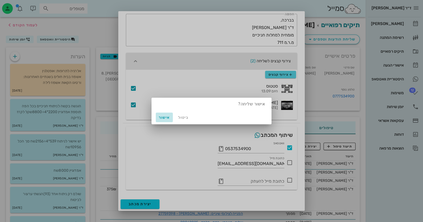
click at [164, 119] on span "אישור" at bounding box center [164, 117] width 13 height 5
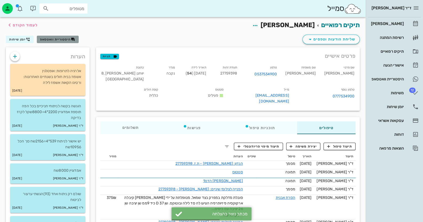
click at [48, 38] on span "היסטוריית וואטסאפ" at bounding box center [55, 40] width 31 height 4
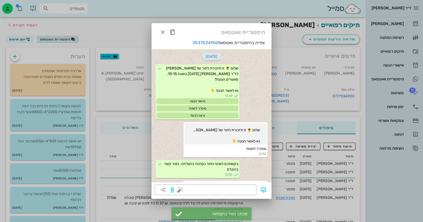
scroll to position [1432, 0]
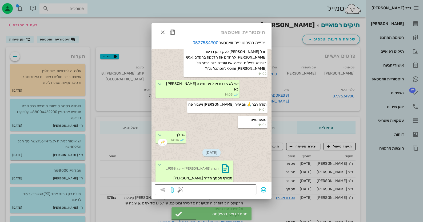
click at [230, 189] on textarea at bounding box center [217, 190] width 72 height 9
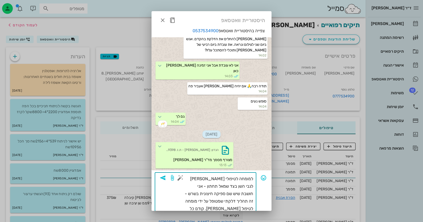
scroll to position [0, 0]
click at [196, 187] on textarea "[PERSON_NAME], מצורפת הפניה למומחה לטיפולי [PERSON_NAME] לגבי השן בצד שמאל תחתו…" at bounding box center [217, 192] width 72 height 37
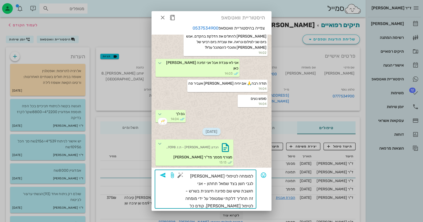
scroll to position [3, 0]
click at [231, 206] on textarea "[PERSON_NAME], מצורפת הפניה למומחה לטיפולי [PERSON_NAME] לגבי השן בצד שמאל תחתו…" at bounding box center [217, 189] width 72 height 37
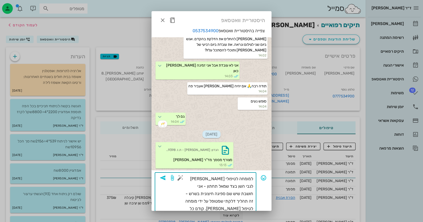
type textarea "[PERSON_NAME], מצורפת הפניה למומחה לטיפולי [PERSON_NAME] לגבי השן בצד שמאל תחתו…"
click at [166, 176] on icon "button" at bounding box center [162, 178] width 6 height 6
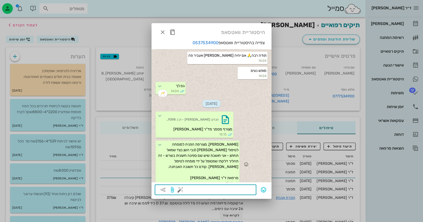
scroll to position [1502, 0]
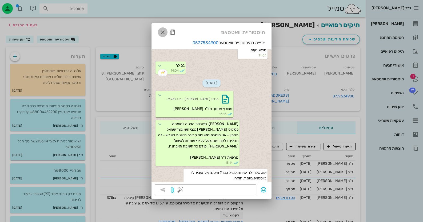
click at [161, 33] on icon "button" at bounding box center [162, 32] width 6 height 6
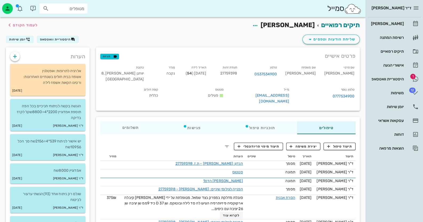
click at [72, 12] on input "מטופלים" at bounding box center [67, 8] width 34 height 7
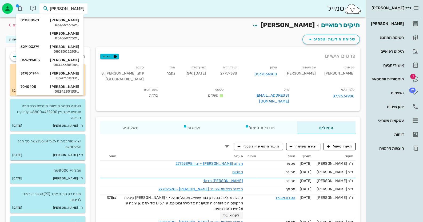
type input "[PERSON_NAME]"
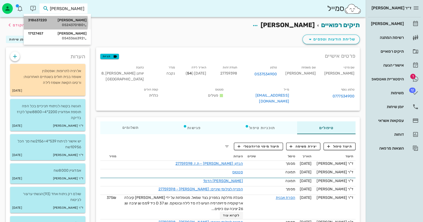
click at [83, 21] on div "[PERSON_NAME] 318637220" at bounding box center [57, 20] width 59 height 4
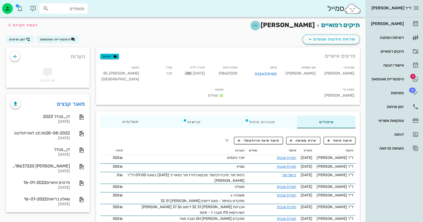
click at [258, 24] on icon "button" at bounding box center [255, 25] width 6 height 6
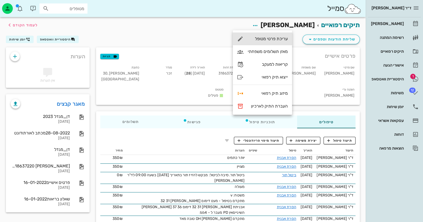
click at [282, 38] on div "עריכת פרטי מטופל" at bounding box center [268, 38] width 40 height 5
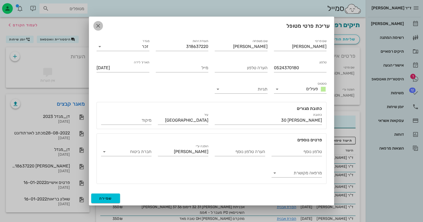
click at [97, 25] on icon "button" at bounding box center [98, 26] width 6 height 6
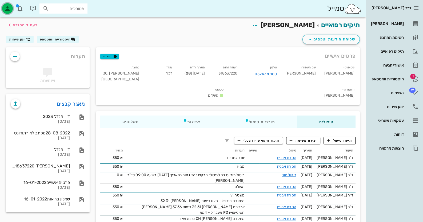
click at [11, 8] on div "button" at bounding box center [7, 8] width 11 height 11
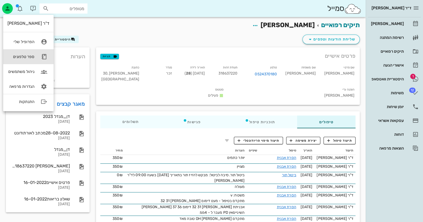
click at [32, 54] on div "ספר טלפונים" at bounding box center [20, 56] width 27 height 5
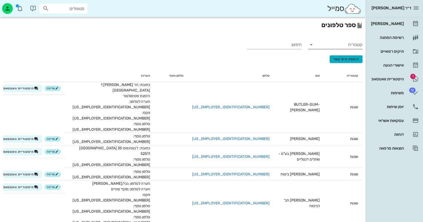
click at [346, 49] on div "קטגוריה" at bounding box center [335, 44] width 55 height 9
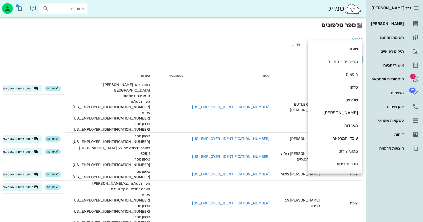
scroll to position [12, 0]
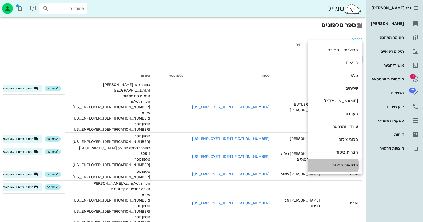
click at [340, 162] on div "מרפאות מפנות" at bounding box center [335, 164] width 46 height 11
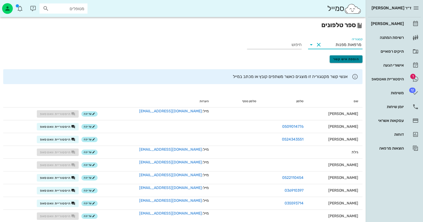
click at [347, 56] on button "הוספת איש קשר" at bounding box center [345, 58] width 33 height 7
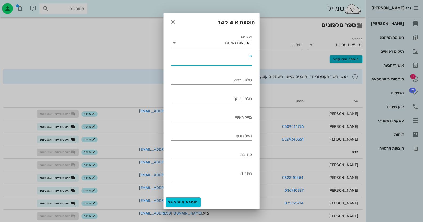
click at [242, 61] on input "שם" at bounding box center [211, 61] width 80 height 9
type input "פרופ [PERSON_NAME]"
click at [243, 119] on input "מייל ראשי" at bounding box center [211, 117] width 80 height 9
paste input "[EMAIL_ADDRESS][DOMAIN_NAME]"
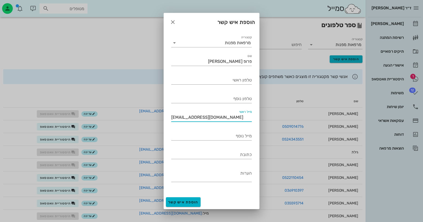
type input "[EMAIL_ADDRESS][DOMAIN_NAME]"
click at [191, 202] on span "הוספת איש קשר" at bounding box center [183, 202] width 30 height 5
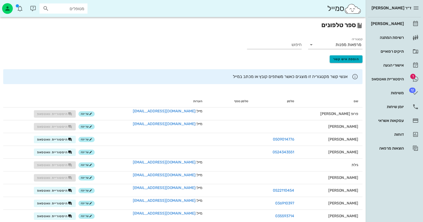
click at [80, 12] on div "מטופלים" at bounding box center [63, 8] width 48 height 10
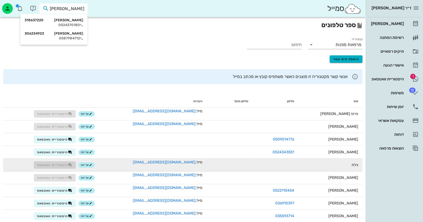
type input "[PERSON_NAME] ד"
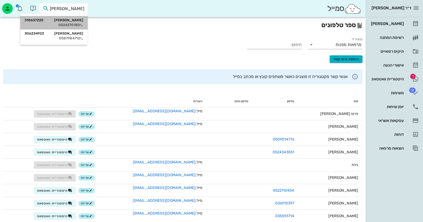
click at [65, 22] on div "[PERSON_NAME] 318637220" at bounding box center [54, 20] width 59 height 4
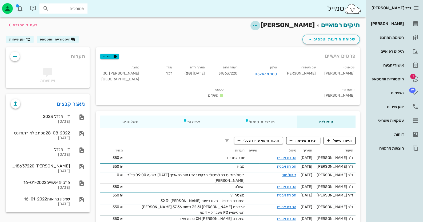
click at [260, 22] on span "button" at bounding box center [255, 25] width 10 height 6
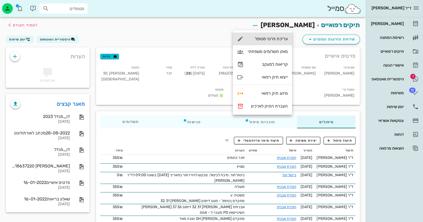
click at [281, 40] on div "עריכת פרטי מטופל" at bounding box center [268, 38] width 40 height 5
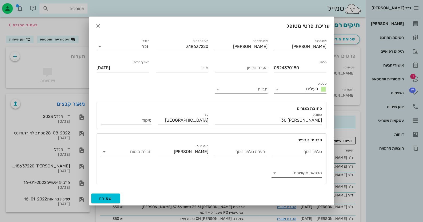
click at [307, 175] on input "מרפאה מקושרת" at bounding box center [301, 173] width 42 height 9
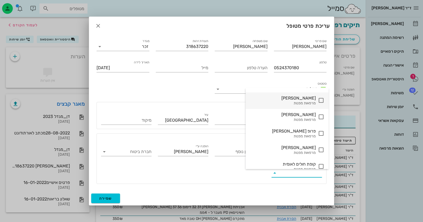
scroll to position [160, 0]
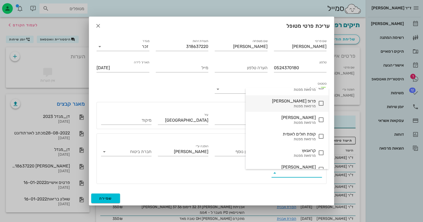
click at [304, 101] on div "פרופ [PERSON_NAME]" at bounding box center [283, 101] width 66 height 5
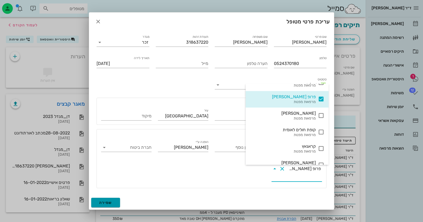
click at [102, 201] on span "שמירה" at bounding box center [105, 203] width 13 height 5
type input "[DATE]"
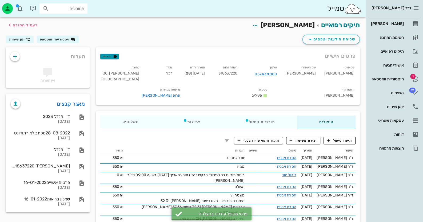
click at [111, 57] on span "תגיות" at bounding box center [110, 56] width 14 height 5
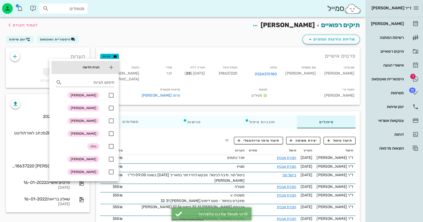
click at [111, 66] on icon at bounding box center [111, 67] width 6 height 6
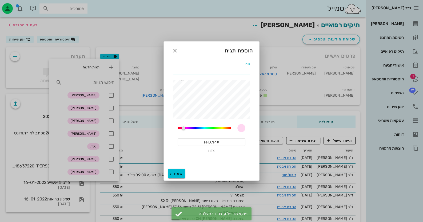
click at [243, 71] on input "שם" at bounding box center [211, 70] width 76 height 9
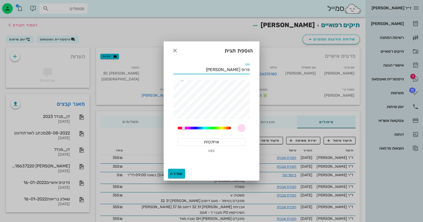
type input "פרופ [PERSON_NAME]"
click at [178, 175] on span "שמירה" at bounding box center [176, 174] width 13 height 5
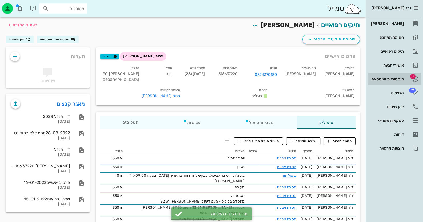
click at [381, 77] on div "היסטוריית וואטסאפ" at bounding box center [387, 79] width 34 height 4
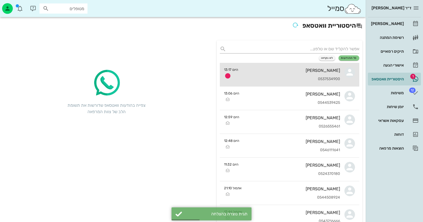
click at [316, 71] on div "[PERSON_NAME]" at bounding box center [291, 70] width 98 height 5
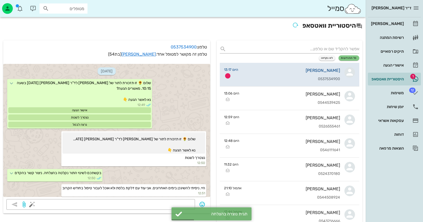
scroll to position [1360, 0]
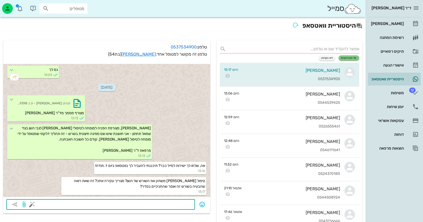
click at [164, 204] on textarea at bounding box center [112, 205] width 159 height 9
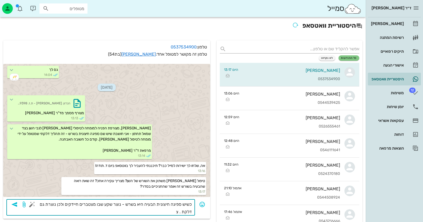
type textarea "כשיש ספיגה חיצונית הבעיה היא בשרש - נוצר שקע שבו מצטברים חיידקים ולכן נוצרת גם …"
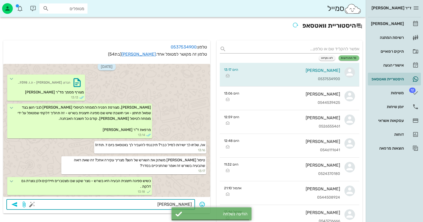
scroll to position [1381, 0]
type textarea "י"
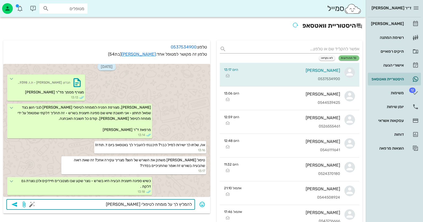
type textarea "להמליץ לך על מומחה לטיפולי [PERSON_NAME]?"
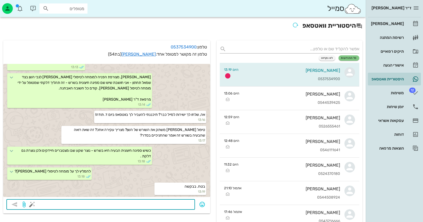
scroll to position [1411, 0]
type textarea "ד"ר [PERSON_NAME] - בבניין שלנו - או ד"ר [PERSON_NAME] - [GEOGRAPHIC_DATA]"
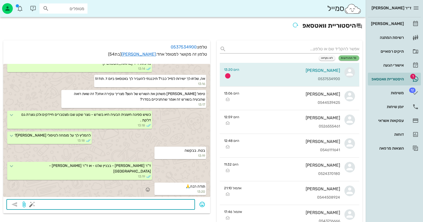
scroll to position [1442, 0]
click at [147, 189] on icon "button" at bounding box center [147, 189] width 5 height 5
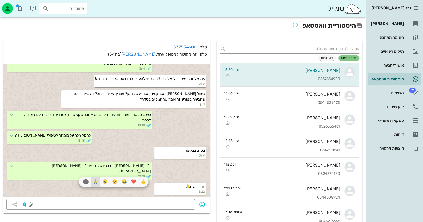
click at [97, 182] on div "🙏" at bounding box center [96, 182] width 10 height 10
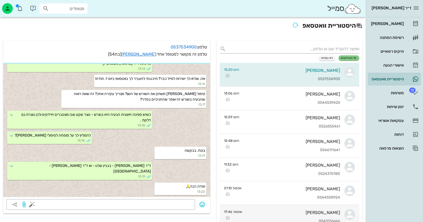
scroll to position [1442, 0]
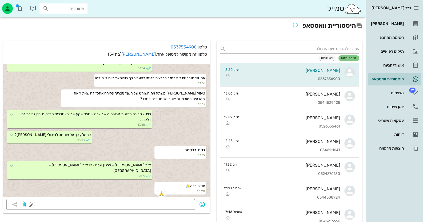
click at [76, 7] on input "מטופלים" at bounding box center [67, 8] width 34 height 7
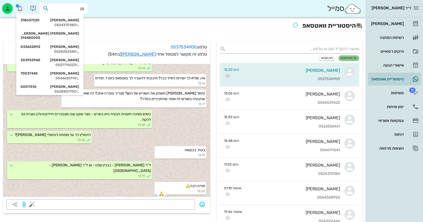
type input "מנד"
click at [79, 24] on icon at bounding box center [77, 25] width 3 height 3
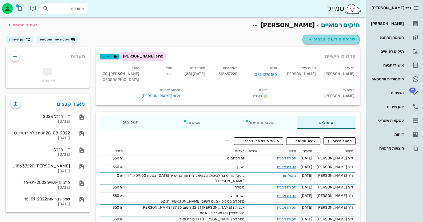
click at [331, 40] on span "שליחת הודעות וטפסים" at bounding box center [331, 39] width 48 height 6
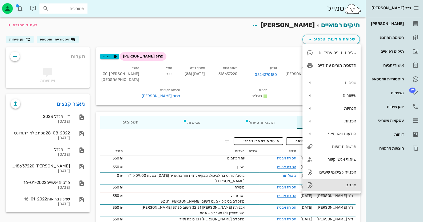
click at [348, 188] on div "מכתב" at bounding box center [331, 185] width 58 height 13
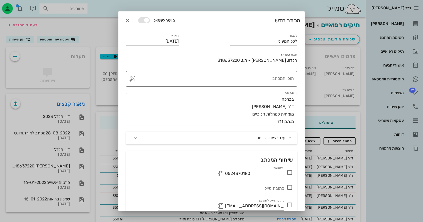
click at [280, 78] on textarea "תוכן המכתב" at bounding box center [213, 80] width 160 height 13
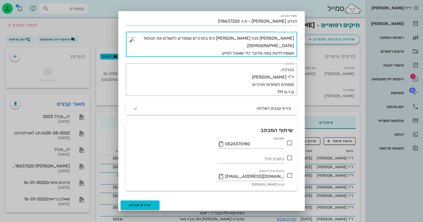
scroll to position [40, 0]
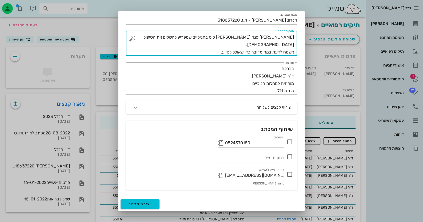
type textarea "[PERSON_NAME] פנה [PERSON_NAME] כיס בחניכיים שמפריע להשלים את הטיפול [DEMOGRAPH…"
click at [290, 144] on icon at bounding box center [289, 142] width 6 height 6
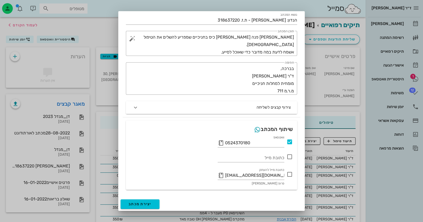
click at [290, 173] on icon at bounding box center [289, 174] width 6 height 6
click at [138, 202] on span "יצירת מכתב" at bounding box center [139, 204] width 23 height 5
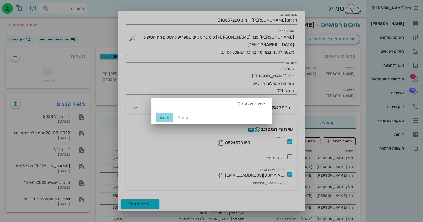
click at [165, 118] on span "אישור" at bounding box center [164, 117] width 13 height 5
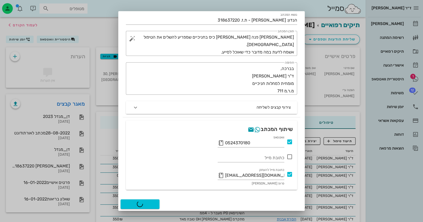
click at [392, 82] on div at bounding box center [211, 111] width 423 height 222
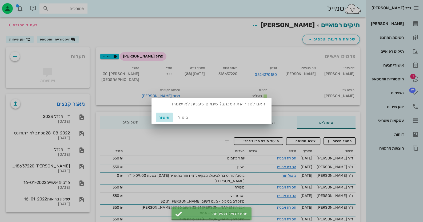
click at [163, 121] on button "אישור" at bounding box center [164, 118] width 17 height 10
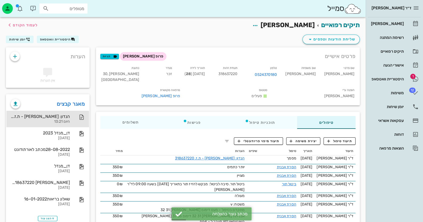
click at [68, 117] on div "הנדון: [PERSON_NAME] - ת.ז. 318637220" at bounding box center [40, 116] width 59 height 5
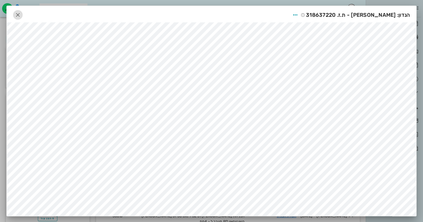
click at [19, 14] on icon "button" at bounding box center [18, 15] width 6 height 6
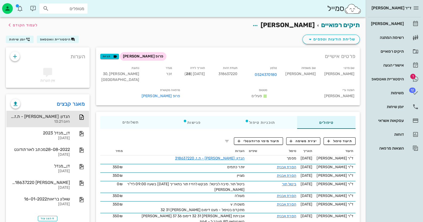
click at [400, 72] on div "[PERSON_NAME] רשימת המתנה תיקים רפואיים אישורי הגעה 1 היסטוריית וואטסאפ 12 משימ…" at bounding box center [393, 85] width 53 height 137
click at [400, 75] on div "היסטוריית וואטסאפ" at bounding box center [387, 79] width 34 height 9
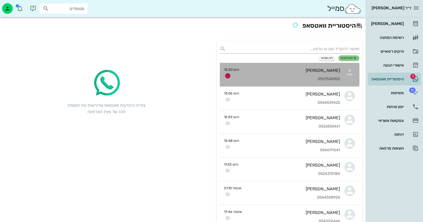
click at [310, 70] on div "[PERSON_NAME]" at bounding box center [291, 70] width 96 height 5
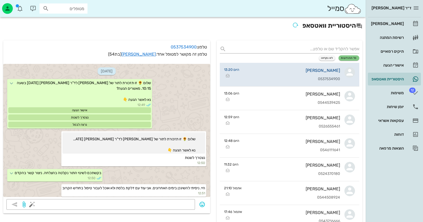
scroll to position [1457, 0]
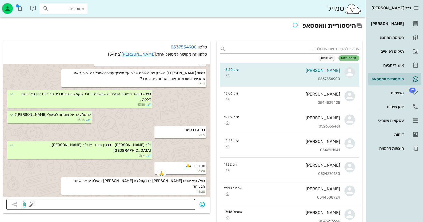
click at [160, 201] on textarea at bounding box center [112, 205] width 159 height 9
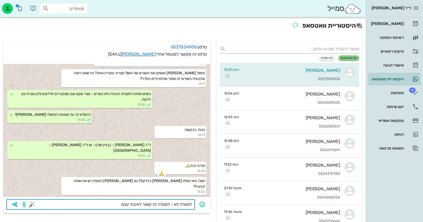
type textarea "למעלה לא - למעלה זה קשור לאיבוד עצם"
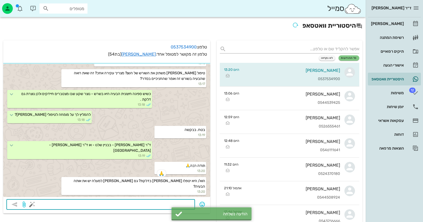
scroll to position [1472, 0]
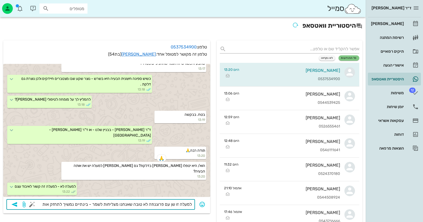
type textarea "למעלה זו שן עם פרוגנוזה לא טובה שאנחנו מצליחות לשמר - בינתיים נמשיך לתחזק אותה"
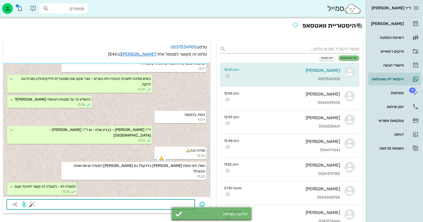
scroll to position [1487, 0]
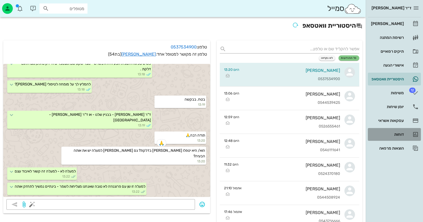
click at [397, 137] on div "דוחות" at bounding box center [387, 134] width 34 height 9
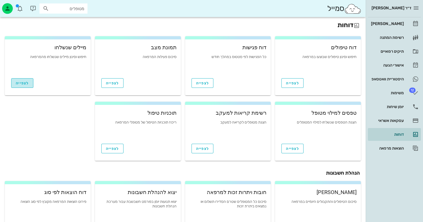
click at [20, 86] on link "לצפייה" at bounding box center [22, 83] width 22 height 10
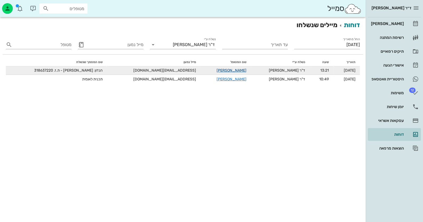
click at [231, 71] on link "[PERSON_NAME]" at bounding box center [231, 70] width 30 height 5
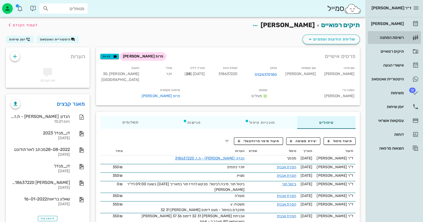
click at [403, 31] on link "רשימת המתנה" at bounding box center [393, 37] width 53 height 13
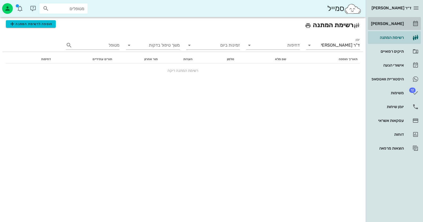
click at [400, 27] on div "[PERSON_NAME]" at bounding box center [387, 23] width 34 height 9
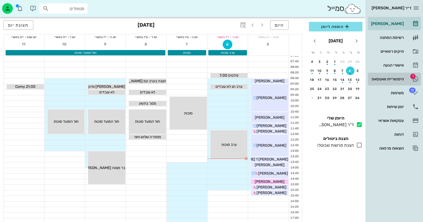
click at [390, 81] on div "היסטוריית וואטסאפ" at bounding box center [387, 79] width 34 height 9
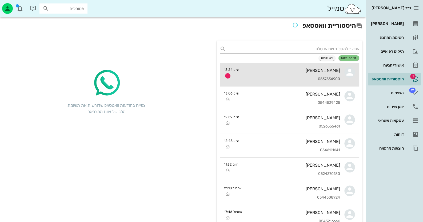
click at [280, 80] on div "0537534900" at bounding box center [291, 79] width 96 height 5
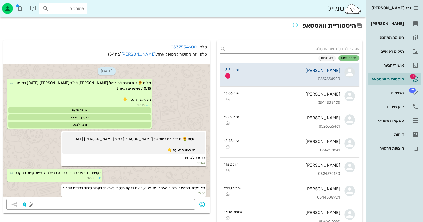
scroll to position [1546, 0]
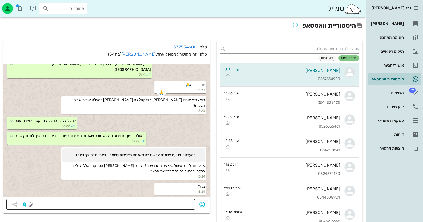
click at [182, 201] on textarea at bounding box center [112, 205] width 159 height 9
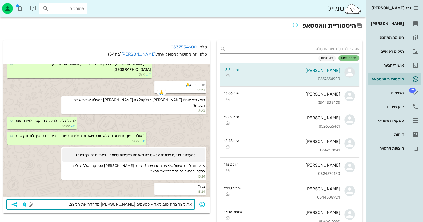
type textarea "את מצחצחת טוב מאד - לפעמים [PERSON_NAME] מדרדר את המצב."
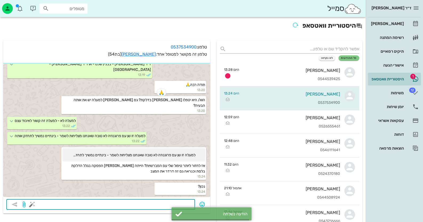
scroll to position [1561, 0]
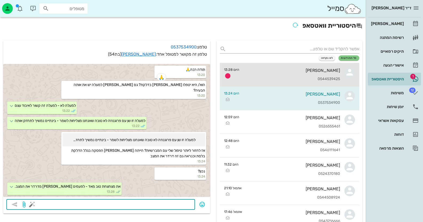
click at [281, 74] on div "[PERSON_NAME] 0544539425" at bounding box center [291, 74] width 96 height 23
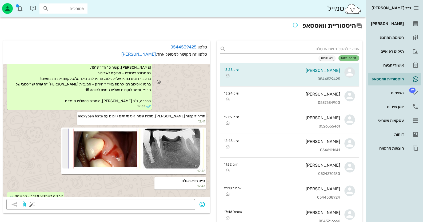
scroll to position [102, 0]
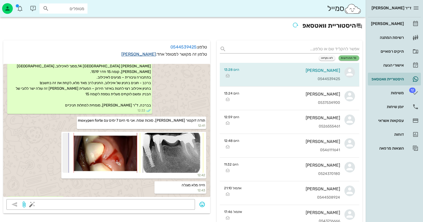
click at [148, 54] on link "[PERSON_NAME]" at bounding box center [138, 54] width 34 height 5
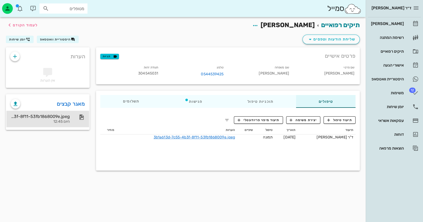
click at [74, 119] on div at bounding box center [79, 117] width 12 height 6
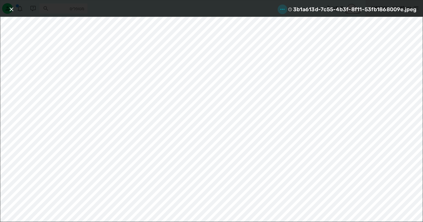
click at [285, 9] on icon "button" at bounding box center [282, 9] width 6 height 6
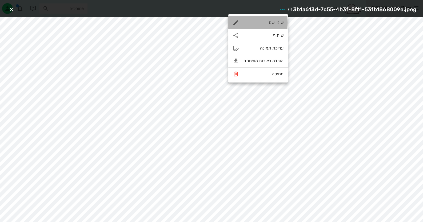
click at [280, 26] on div "שינוי שם" at bounding box center [257, 22] width 59 height 13
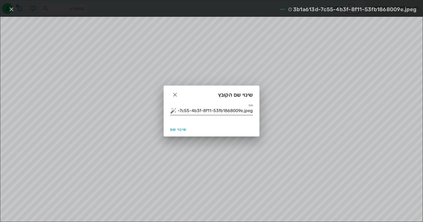
click at [170, 112] on button "button" at bounding box center [173, 111] width 6 height 6
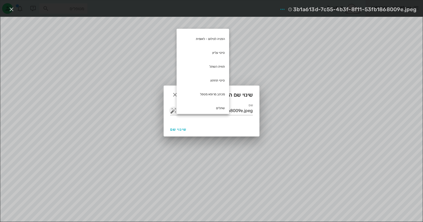
scroll to position [57, 0]
click at [144, 106] on div at bounding box center [211, 111] width 423 height 222
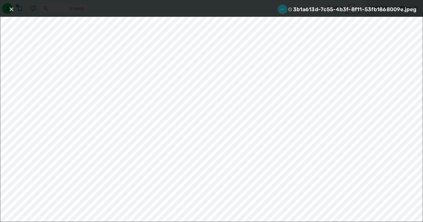
click at [285, 9] on span "button" at bounding box center [282, 9] width 10 height 6
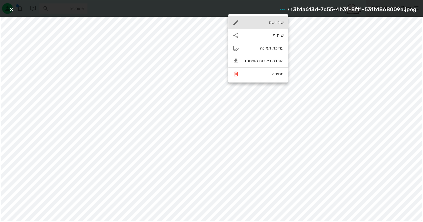
click at [280, 20] on div "שינוי שם" at bounding box center [263, 22] width 40 height 5
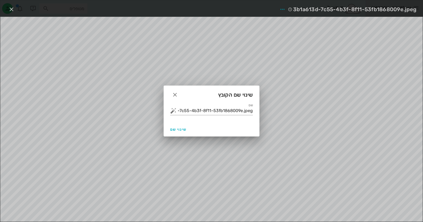
drag, startPoint x: 177, startPoint y: 111, endPoint x: 297, endPoint y: 112, distance: 119.6
click at [297, 112] on div "ד״ר [PERSON_NAME] רשימת המתנה תיקים רפואיים אישורי הגעה היסטוריית וואטסאפ 12 מש…" at bounding box center [211, 111] width 423 height 222
click at [252, 111] on input "3b1a613d-7c55-4b3f-8f11-53fb1868009e.jpeg" at bounding box center [214, 111] width 75 height 9
drag, startPoint x: 252, startPoint y: 111, endPoint x: 222, endPoint y: 109, distance: 30.4
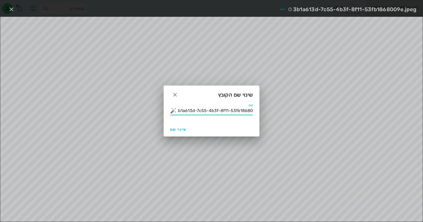
click at [222, 109] on input "3b1a613d-7c55-4b3f-8f11-53fb1868009e.jpeg" at bounding box center [214, 111] width 75 height 9
click at [221, 109] on input "3b1a613d-7c55-4b3f-8f11-53fb1868009e.jpeg" at bounding box center [214, 111] width 75 height 9
click at [176, 110] on button "button" at bounding box center [173, 111] width 6 height 6
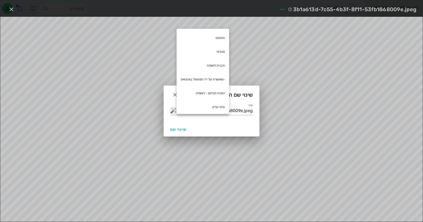
scroll to position [11, 0]
click at [176, 119] on div "שם 3b1a613d-7c55-4b3f-8f11-53fb1868009e.jpeg" at bounding box center [211, 112] width 95 height 19
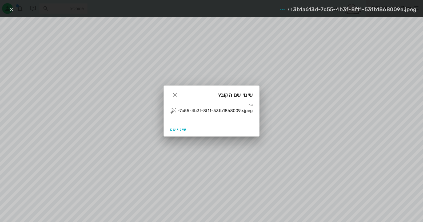
drag, startPoint x: 176, startPoint y: 111, endPoint x: 248, endPoint y: 112, distance: 71.9
click at [248, 112] on div "שם 3b1a613d-7c55-4b3f-8f11-53fb1868009e.jpeg" at bounding box center [211, 111] width 83 height 9
type input "3b1a613-53fb1868009e.jpeg"
drag, startPoint x: 192, startPoint y: 110, endPoint x: 304, endPoint y: 110, distance: 112.2
click at [304, 110] on div "ד״ר [PERSON_NAME] רשימת המתנה תיקים רפואיים אישורי הגעה היסטוריית וואטסאפ 12 מש…" at bounding box center [211, 111] width 423 height 222
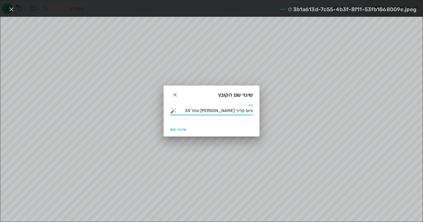
click at [249, 110] on input "ציום קליני [PERSON_NAME] שתל 34" at bounding box center [214, 111] width 75 height 9
type input "צילום קליני [PERSON_NAME] שתל 34"
click at [182, 129] on span "שינוי שם" at bounding box center [178, 129] width 16 height 5
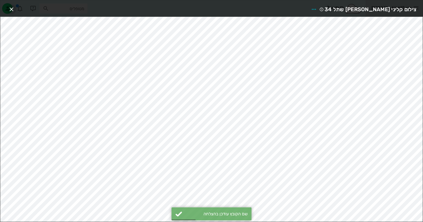
click at [11, 8] on icon "button" at bounding box center [11, 9] width 6 height 6
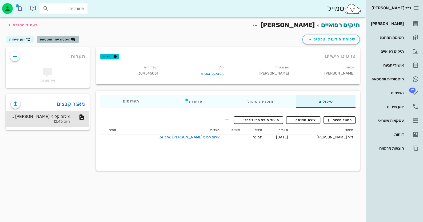
click at [53, 39] on span "היסטוריית וואטסאפ" at bounding box center [55, 40] width 31 height 4
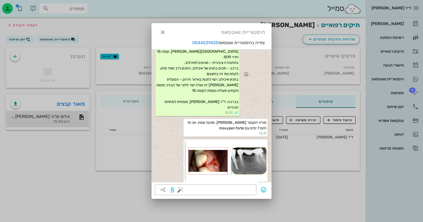
scroll to position [50, 0]
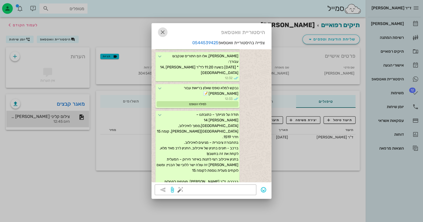
click at [162, 33] on icon "button" at bounding box center [162, 32] width 6 height 6
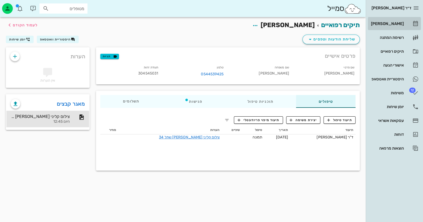
click at [399, 24] on div "[PERSON_NAME]" at bounding box center [387, 24] width 34 height 4
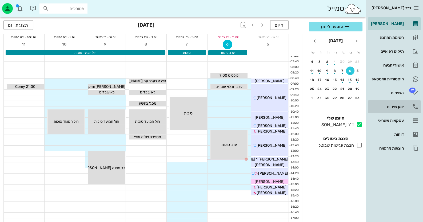
click at [392, 103] on div "יומן שיחות" at bounding box center [387, 107] width 34 height 9
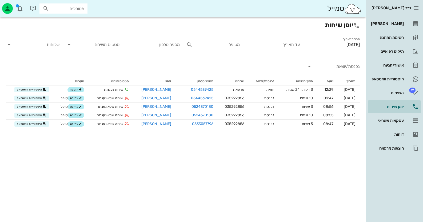
click at [339, 69] on input "נכנסת/יוצאת" at bounding box center [336, 66] width 45 height 9
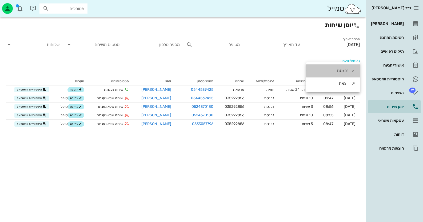
click at [339, 69] on div "נכנסת" at bounding box center [342, 70] width 12 height 13
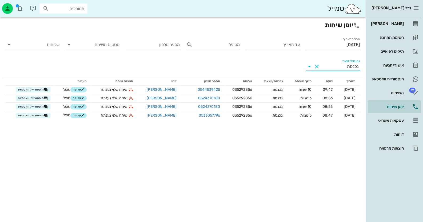
click at [412, 191] on div "ד״ר [PERSON_NAME] רשימת המתנה תיקים רפואיים אישורי הגעה היסטוריית וואטסאפ 12 מש…" at bounding box center [393, 111] width 57 height 222
click at [386, 76] on div "היסטוריית וואטסאפ" at bounding box center [387, 79] width 34 height 9
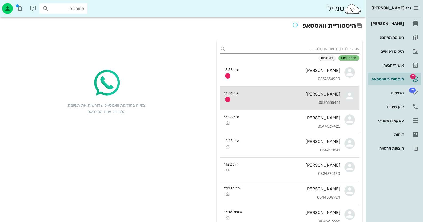
click at [311, 93] on div "[PERSON_NAME]" at bounding box center [291, 94] width 96 height 5
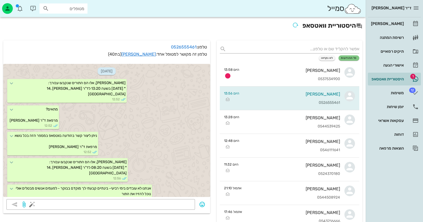
scroll to position [259, 0]
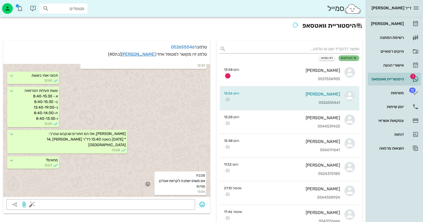
click at [148, 182] on icon "button" at bounding box center [147, 184] width 5 height 5
click at [148, 175] on div "👍" at bounding box center [144, 176] width 10 height 10
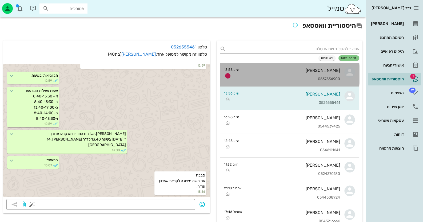
click at [283, 74] on div "[PERSON_NAME] 0537534900" at bounding box center [291, 74] width 96 height 23
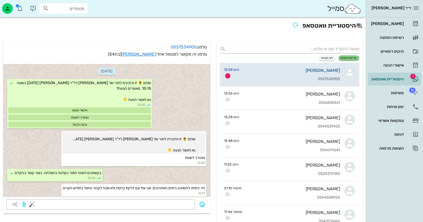
scroll to position [1656, 0]
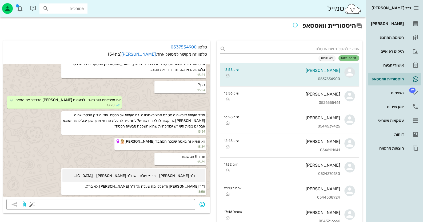
click at [153, 199] on div "[DATE] שלום 🌻 זו תזכורת לתור של [PERSON_NAME] לד"ר [PERSON_NAME] [DATE] בשעה 10…" at bounding box center [106, 130] width 207 height 139
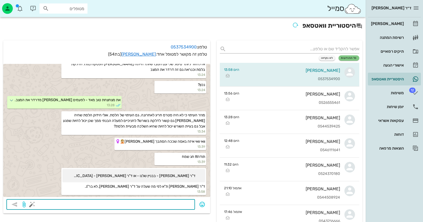
click at [156, 203] on textarea at bounding box center [112, 205] width 159 height 9
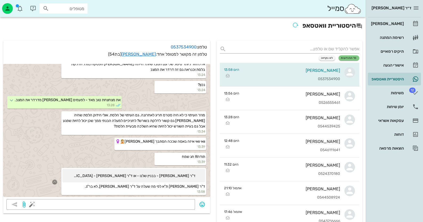
click at [57, 180] on icon "button" at bounding box center [54, 182] width 5 height 5
click at [91, 172] on div "👍" at bounding box center [87, 170] width 10 height 10
click at [394, 24] on div "[PERSON_NAME]" at bounding box center [387, 24] width 34 height 4
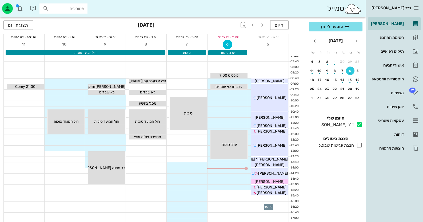
click at [267, 204] on div at bounding box center [268, 204] width 40 height 5
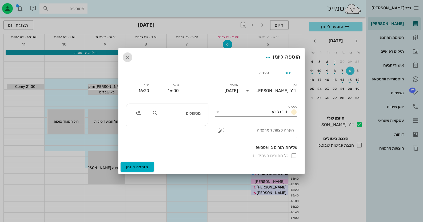
click at [127, 59] on icon "button" at bounding box center [127, 57] width 6 height 6
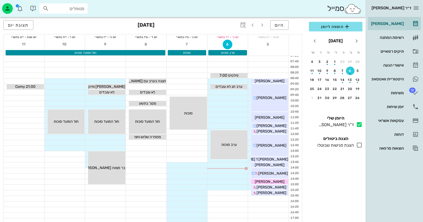
click at [235, 195] on div at bounding box center [227, 192] width 40 height 5
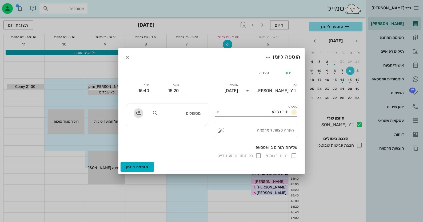
click at [139, 110] on icon "button" at bounding box center [138, 113] width 6 height 6
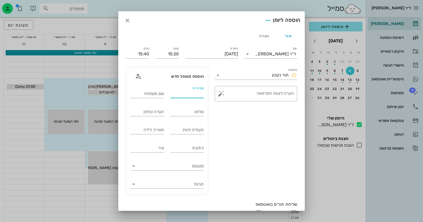
click at [194, 93] on input "שם פרטי" at bounding box center [187, 94] width 34 height 9
type input "אברי"
type input "[PERSON_NAME]"
click at [205, 113] on div "טלפון" at bounding box center [187, 112] width 40 height 18
click at [197, 112] on input "טלפון" at bounding box center [187, 112] width 34 height 9
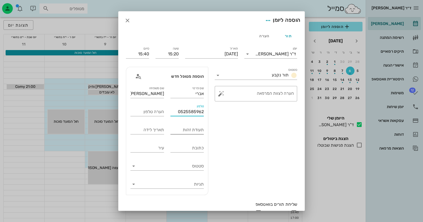
type input "0525585962"
click at [182, 134] on div "תעודת זהות" at bounding box center [187, 131] width 34 height 11
click at [185, 133] on input "תעודת זהות" at bounding box center [187, 130] width 34 height 9
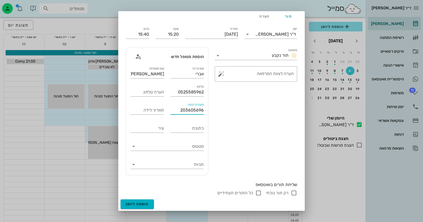
scroll to position [26, 0]
type input "203605696"
click at [145, 202] on span "הוספה ליומן" at bounding box center [137, 204] width 23 height 5
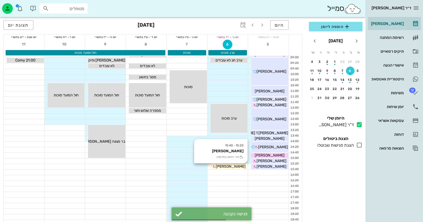
click at [232, 167] on span "[PERSON_NAME]" at bounding box center [231, 166] width 30 height 5
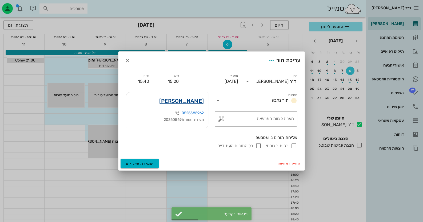
click at [198, 102] on link "[PERSON_NAME]" at bounding box center [181, 101] width 44 height 9
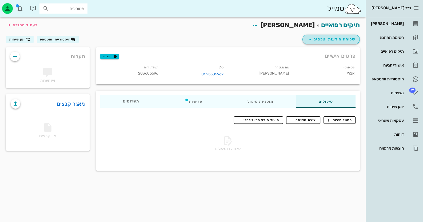
click at [344, 41] on span "שליחת הודעות וטפסים" at bounding box center [331, 39] width 48 height 6
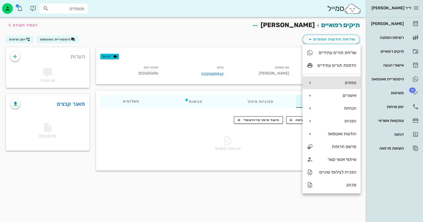
click at [341, 80] on div "טפסים" at bounding box center [336, 82] width 39 height 5
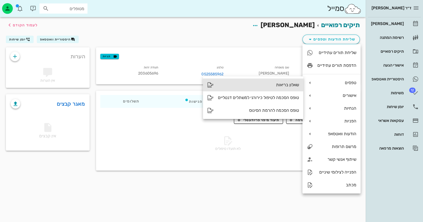
click at [261, 82] on div "שאלון בריאות" at bounding box center [253, 85] width 100 height 13
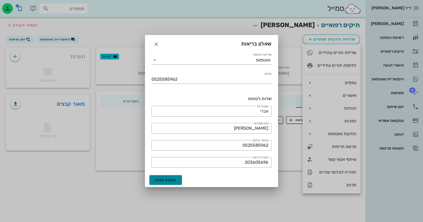
click at [175, 180] on span "הפקת טופס" at bounding box center [166, 180] width 22 height 5
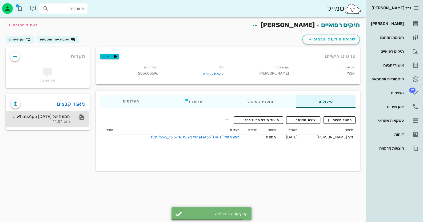
click at [58, 124] on div "תמונה של WhatsApp [DATE] בשעה 13.57.16_f515f65c היום 14:04" at bounding box center [40, 119] width 59 height 17
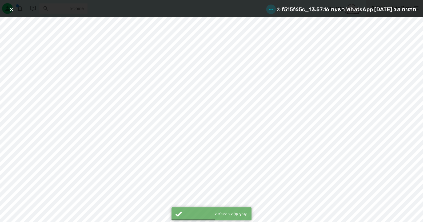
click at [267, 10] on icon "button" at bounding box center [270, 9] width 6 height 6
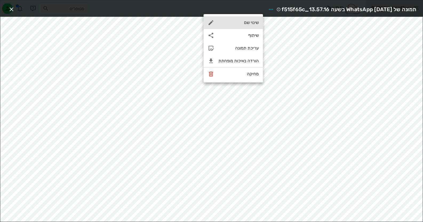
click at [225, 21] on div "שינוי שם" at bounding box center [238, 22] width 40 height 5
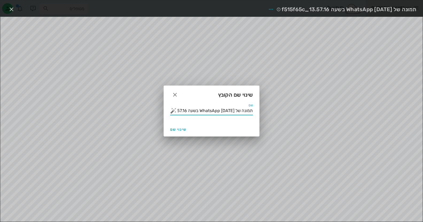
drag, startPoint x: 177, startPoint y: 113, endPoint x: 301, endPoint y: 117, distance: 124.0
click at [301, 117] on div "ד״ר [PERSON_NAME] רשימת המתנה תיקים רפואיים אישורי הגעה היסטוריית וואטסאפ 12 מש…" at bounding box center [211, 111] width 423 height 222
type input "13.57.16_f515f65c"
drag, startPoint x: 215, startPoint y: 111, endPoint x: 285, endPoint y: 116, distance: 70.0
click at [285, 116] on div "ד״ר [PERSON_NAME] רשימת המתנה תיקים רפואיים אישורי הגעה היסטוריית וואטסאפ 12 מש…" at bounding box center [211, 111] width 423 height 222
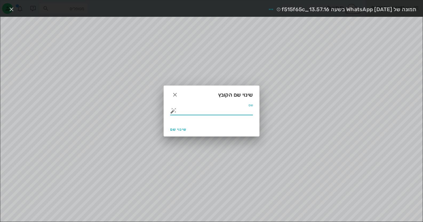
click at [172, 110] on button "button" at bounding box center [173, 111] width 6 height 6
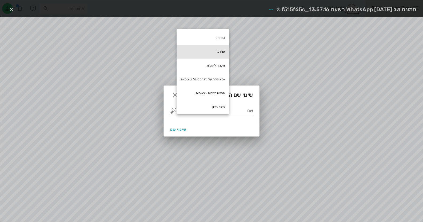
click at [212, 55] on div "פנורמי" at bounding box center [202, 52] width 52 height 14
type input "פנורמי"
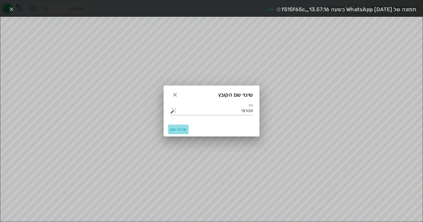
click at [183, 131] on span "שינוי שם" at bounding box center [178, 129] width 16 height 5
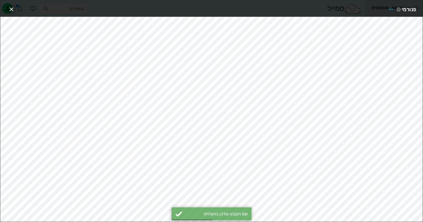
click at [11, 10] on icon "button" at bounding box center [11, 9] width 6 height 6
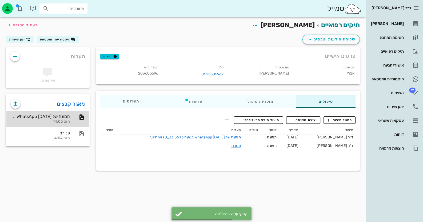
click at [66, 119] on div "תמונה של WhatsApp [DATE] בשעה 13.56.13_5a11b4a8 היום 14:05" at bounding box center [40, 119] width 59 height 17
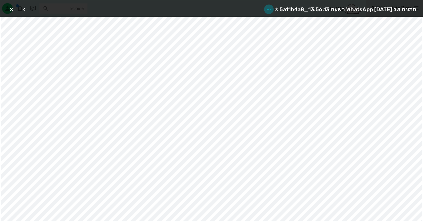
click at [265, 9] on icon "button" at bounding box center [268, 9] width 6 height 6
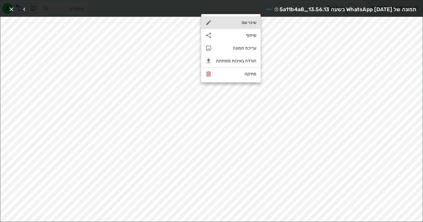
click at [242, 22] on div "שינוי שם" at bounding box center [236, 22] width 40 height 5
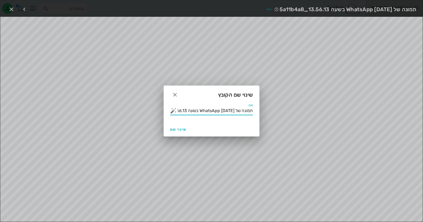
drag, startPoint x: 178, startPoint y: 112, endPoint x: 292, endPoint y: 120, distance: 114.3
click at [292, 120] on div "ד״ר [PERSON_NAME] רשימת המתנה תיקים רפואיים אישורי הגעה היסטוריית וואטסאפ 12 מש…" at bounding box center [211, 111] width 423 height 222
type input "13.56.13_5a11b4a8"
drag, startPoint x: 210, startPoint y: 113, endPoint x: 291, endPoint y: 118, distance: 80.9
click at [291, 118] on div "ד״ר [PERSON_NAME] רשימת המתנה תיקים רפואיים אישורי הגעה היסטוריית וואטסאפ 12 מש…" at bounding box center [211, 111] width 423 height 222
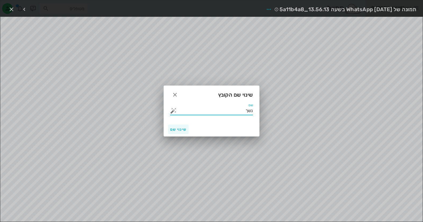
type input "נשך"
click at [181, 131] on span "שינוי שם" at bounding box center [178, 129] width 16 height 5
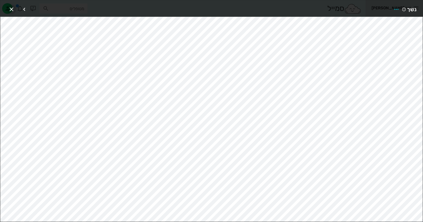
click at [13, 11] on icon "button" at bounding box center [11, 9] width 6 height 6
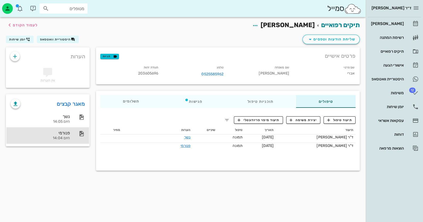
click at [83, 141] on div "פנורמי היום 14:04" at bounding box center [47, 135] width 83 height 17
